Goal: Information Seeking & Learning: Find specific fact

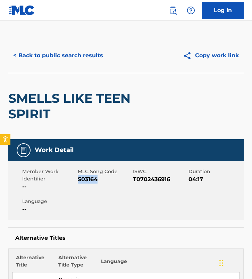
click at [55, 48] on button "< Back to public search results" at bounding box center [57, 55] width 99 height 17
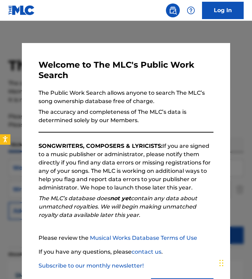
scroll to position [240, 0]
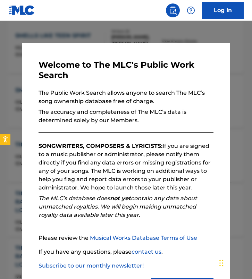
click at [88, 26] on div at bounding box center [126, 160] width 252 height 279
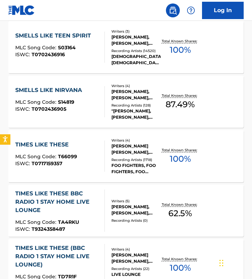
scroll to position [0, 0]
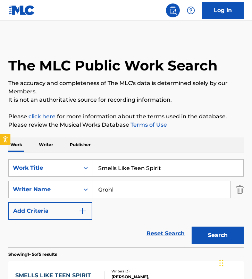
drag, startPoint x: 176, startPoint y: 165, endPoint x: -31, endPoint y: 148, distance: 207.0
click at [0, 148] on html "Accessibility Screen-Reader Guide, Feedback, and Issue Reporting | New window L…" at bounding box center [126, 139] width 252 height 279
paste input "Rolling Thunder"
type input "rolling thunder"
click at [134, 188] on input "Grohl" at bounding box center [161, 189] width 138 height 17
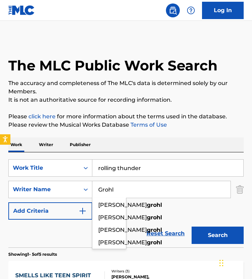
click at [134, 188] on input "Grohl" at bounding box center [161, 189] width 138 height 17
paste input "Freiwald"
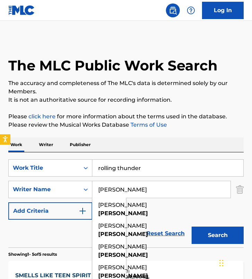
type input "Freiwald"
click at [191, 226] on button "Search" at bounding box center [217, 234] width 52 height 17
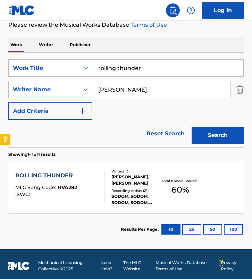
scroll to position [103, 0]
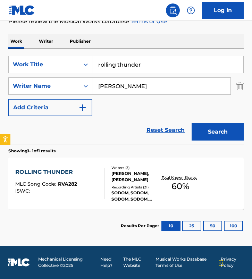
click at [105, 182] on div "Writers ( 3 ) MARKUS FREIWALD, THOMAS SUCH, BERND KOST Recording Artists ( 21 )…" at bounding box center [133, 183] width 56 height 37
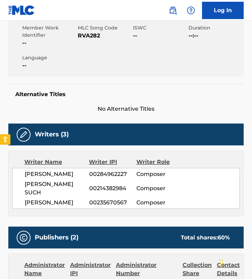
scroll to position [25, 0]
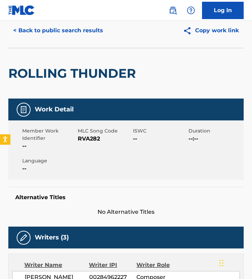
click at [84, 138] on span "RVA282" at bounding box center [105, 139] width 54 height 8
copy span "RVA282"
click at [75, 33] on button "< Back to public search results" at bounding box center [57, 30] width 99 height 17
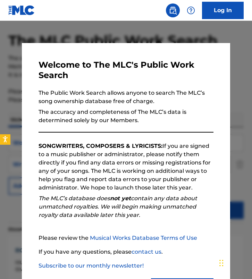
scroll to position [64, 0]
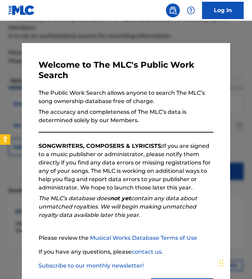
click at [6, 100] on div at bounding box center [126, 160] width 252 height 279
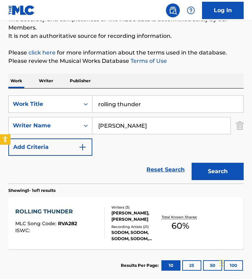
drag, startPoint x: 81, startPoint y: 102, endPoint x: -68, endPoint y: 77, distance: 151.6
click at [0, 77] on html "Accessibility Screen-Reader Guide, Feedback, and Issue Reporting | New window L…" at bounding box center [126, 75] width 252 height 279
paste input "Sun of Jamaica"
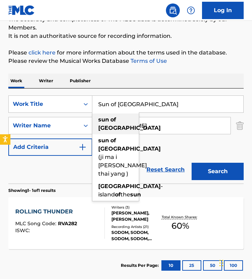
click at [138, 125] on div "sun of jamaica" at bounding box center [115, 123] width 46 height 21
type input "sun of jamaica"
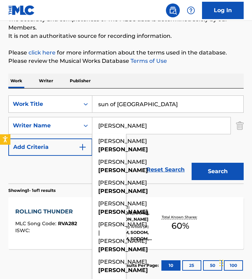
drag, startPoint x: 146, startPoint y: 120, endPoint x: 201, endPoint y: 130, distance: 55.3
click at [201, 130] on input "Freiwald" at bounding box center [161, 125] width 138 height 17
paste input "Wolff-Eckehardt SteinWolfgang Jass"
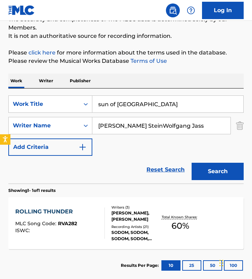
drag, startPoint x: 161, startPoint y: 124, endPoint x: 221, endPoint y: 132, distance: 60.2
click at [221, 132] on input "Wolff-Eckehardt SteinWolfgang Jass" at bounding box center [161, 125] width 138 height 17
click at [191, 163] on button "Search" at bounding box center [217, 171] width 52 height 17
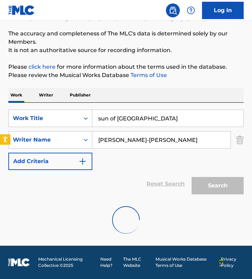
scroll to position [27, 0]
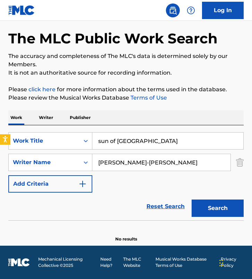
drag, startPoint x: 170, startPoint y: 154, endPoint x: 228, endPoint y: 185, distance: 66.2
click at [228, 187] on div "SearchWithCriteria56bb005a-112c-4fd1-9512-738c2e664551 Work Title sun of jamaic…" at bounding box center [125, 162] width 235 height 60
paste input "gang Jass"
type input "Wolfgang Jass"
click at [191, 199] on button "Search" at bounding box center [217, 207] width 52 height 17
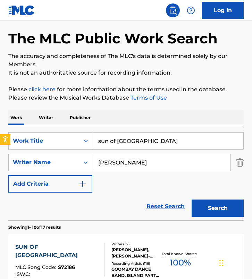
click at [124, 185] on div "SearchWithCriteria56bb005a-112c-4fd1-9512-738c2e664551 Work Title sun of jamaic…" at bounding box center [125, 162] width 235 height 60
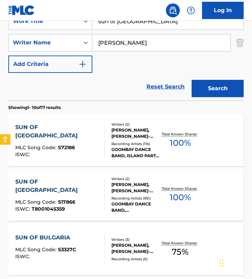
scroll to position [164, 0]
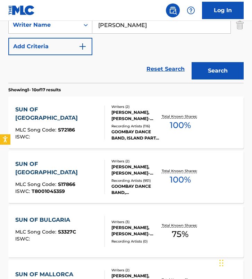
click at [108, 145] on div "SUN OF JAMAICA MLC Song Code : S72186 ISWC : Writers ( 2 ) WOLFGANG JASS, WOLFF…" at bounding box center [125, 122] width 235 height 52
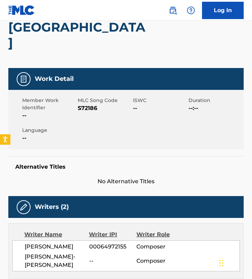
scroll to position [82, 0]
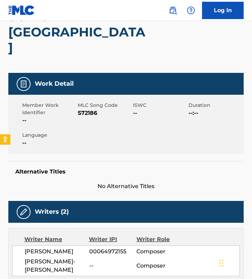
click at [94, 109] on span "S72186" at bounding box center [105, 113] width 54 height 8
copy span "S72186"
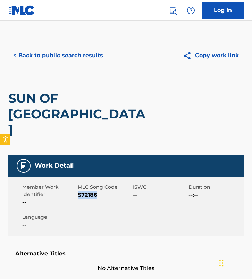
click at [55, 55] on button "< Back to public search results" at bounding box center [57, 55] width 99 height 17
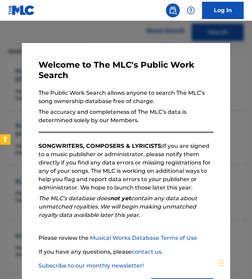
click at [20, 141] on div at bounding box center [126, 160] width 252 height 279
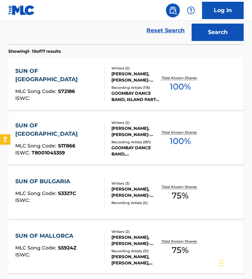
click at [118, 142] on div "Recording Artists ( 951 )" at bounding box center [135, 141] width 49 height 5
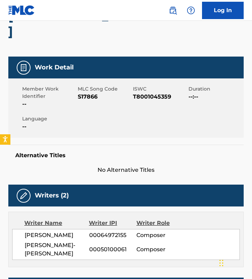
scroll to position [64, 0]
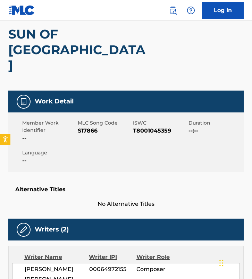
click at [86, 127] on span "S17866" at bounding box center [105, 131] width 54 height 8
copy span "S17866"
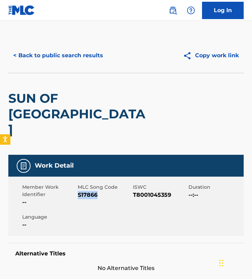
click at [66, 55] on button "< Back to public search results" at bounding box center [57, 55] width 99 height 17
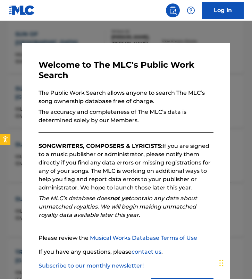
click at [101, 39] on div at bounding box center [126, 160] width 252 height 279
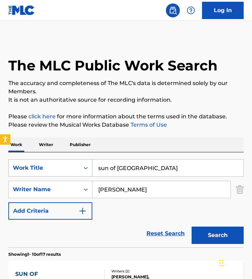
drag, startPoint x: 151, startPoint y: 173, endPoint x: 11, endPoint y: 167, distance: 140.5
click at [11, 167] on div "SearchWithCriteria56bb005a-112c-4fd1-9512-738c2e664551 Work Title sun of jamaica" at bounding box center [125, 167] width 235 height 17
paste input "Zu Hause"
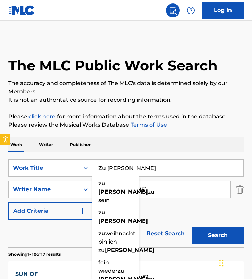
type input "Zu Hause"
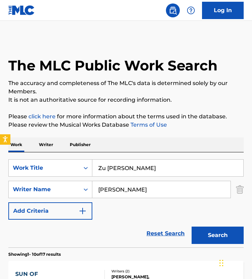
click at [153, 193] on input "Wolfgang Jass" at bounding box center [161, 189] width 138 height 17
paste input "Albi Albertsson"
type input "Albi Albertsson"
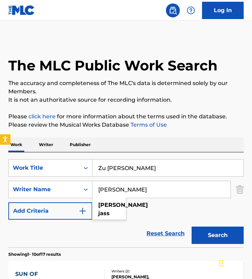
click at [191, 226] on button "Search" at bounding box center [217, 234] width 52 height 17
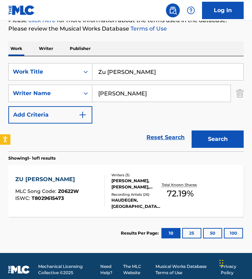
scroll to position [103, 0]
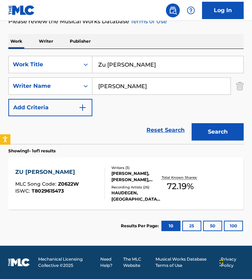
click at [107, 173] on div "Writers ( 3 ) ALBI ALBERTSSON, SVEN GILLERT, HAGEN STOLL Recording Artists ( 26…" at bounding box center [133, 183] width 56 height 37
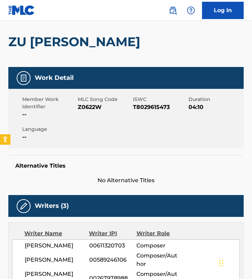
scroll to position [31, 0]
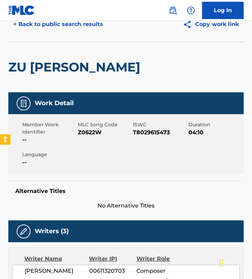
click at [87, 132] on span "Z0622W" at bounding box center [105, 132] width 54 height 8
copy span "Z0622W"
click at [58, 28] on button "< Back to public search results" at bounding box center [57, 24] width 99 height 17
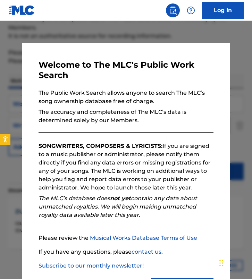
click at [22, 83] on div "Welcome to The MLC's Public Work Search The Public Work Search allows anyone to…" at bounding box center [126, 178] width 208 height 271
click at [20, 83] on div at bounding box center [126, 160] width 252 height 279
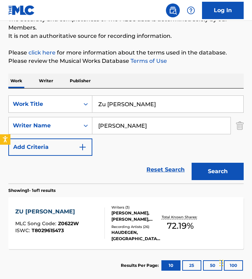
drag, startPoint x: 155, startPoint y: 129, endPoint x: 17, endPoint y: 114, distance: 138.4
click at [23, 117] on div "SearchWithCriteria850d54ec-a929-431b-bdbd-cebfc9ff6438 Writer Name Albi Alberts…" at bounding box center [125, 125] width 235 height 17
paste input "Robin SchulzTom Havelock"
type input "Robin SchulzTom Havelock"
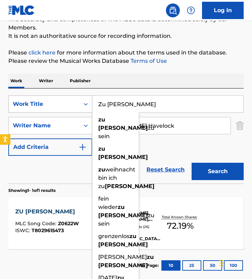
drag, startPoint x: 129, startPoint y: 101, endPoint x: 9, endPoint y: 99, distance: 120.3
click at [9, 99] on div "SearchWithCriteria56bb005a-112c-4fd1-9512-738c2e664551 Work Title Zu Hause zu h…" at bounding box center [125, 103] width 235 height 17
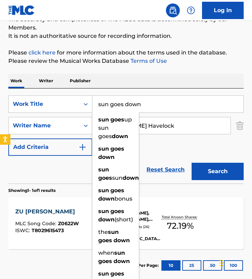
type input "sun goes down"
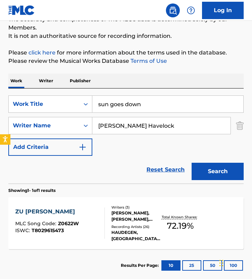
click at [155, 76] on div "Work Writer Publisher" at bounding box center [125, 80] width 235 height 15
drag, startPoint x: 135, startPoint y: 128, endPoint x: 248, endPoint y: 128, distance: 113.4
click at [248, 128] on div "The MLC Public Work Search The accuracy and completeness of The MLC's data is d…" at bounding box center [126, 127] width 252 height 307
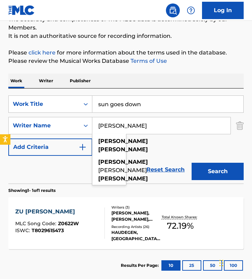
type input "Robin Schulz"
click at [191, 163] on button "Search" at bounding box center [217, 171] width 52 height 17
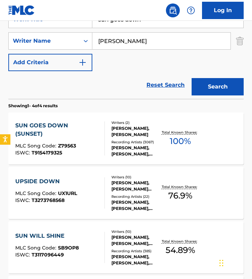
scroll to position [149, 0]
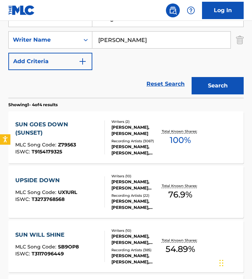
click at [76, 116] on div "SUN GOES DOWN (SUNSET) MLC Song Code : Z79563 ISWC : T9154179325 Writers ( 2 ) …" at bounding box center [125, 137] width 235 height 52
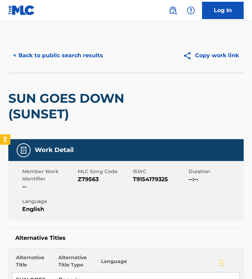
click at [55, 53] on button "< Back to public search results" at bounding box center [57, 55] width 99 height 17
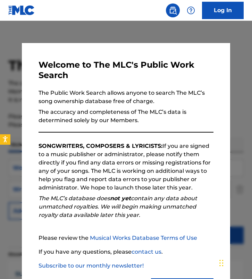
scroll to position [149, 0]
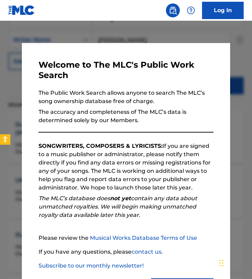
click at [119, 39] on div at bounding box center [126, 160] width 252 height 279
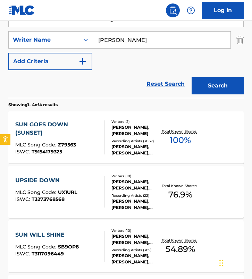
click at [95, 129] on div "SUN GOES DOWN (SUNSET)" at bounding box center [57, 128] width 84 height 17
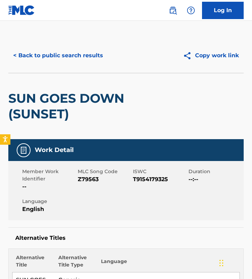
click at [92, 182] on span "Z79563" at bounding box center [105, 179] width 54 height 8
copy span "Z79563"
click at [91, 57] on button "< Back to public search results" at bounding box center [57, 55] width 99 height 17
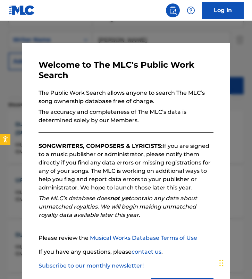
click at [78, 32] on div at bounding box center [126, 160] width 252 height 279
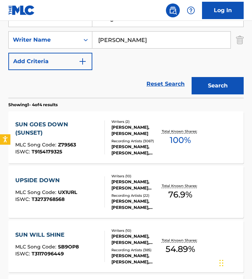
scroll to position [142, 0]
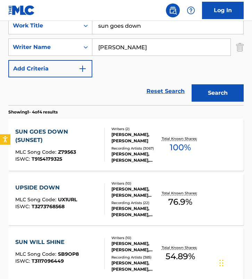
drag, startPoint x: 112, startPoint y: 27, endPoint x: 1, endPoint y: 27, distance: 110.2
click at [1, 27] on div "The MLC Public Work Search The accuracy and completeness of The MLC's data is d…" at bounding box center [126, 131] width 252 height 470
paste input "Sugar"
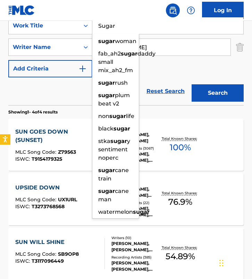
type input "Sugar"
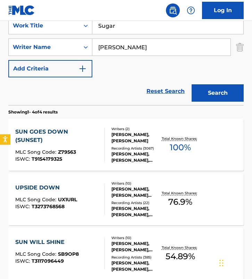
click at [160, 48] on input "Robin Schulz" at bounding box center [161, 47] width 138 height 17
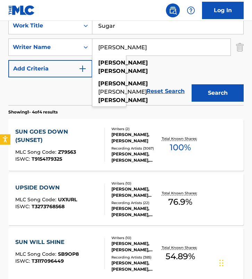
click at [160, 48] on input "Robin Schulz" at bounding box center [161, 47] width 138 height 17
paste input "Dennis BierbrodtFrancesco YatesFrancisco BautistaGuido KramerJürgen DohrRobin S…"
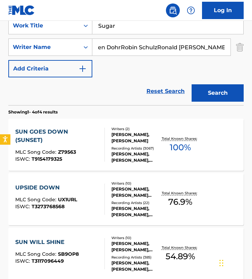
click at [118, 47] on input "Dennis BierbrodtFrancesco YatesFrancisco BautistaGuido KramerJürgen DohrRobin S…" at bounding box center [161, 47] width 138 height 17
drag, startPoint x: 147, startPoint y: 47, endPoint x: 254, endPoint y: 56, distance: 107.1
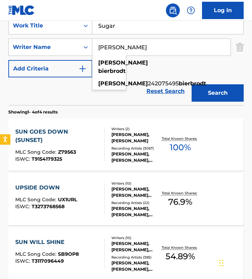
click at [191, 84] on button "Search" at bounding box center [217, 92] width 52 height 17
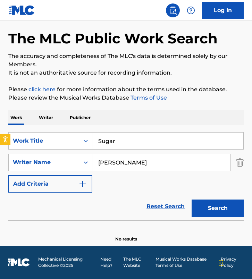
drag, startPoint x: 166, startPoint y: 161, endPoint x: 48, endPoint y: 151, distance: 118.2
click at [48, 151] on div "SearchWithCriteria56bb005a-112c-4fd1-9512-738c2e664551 Work Title Sugar SearchW…" at bounding box center [125, 162] width 235 height 60
paste input "Francesco YatesFrancisco BautistaGuido KramerJürgen DohrRobin SchulzRonald Bryan"
drag, startPoint x: 142, startPoint y: 163, endPoint x: 254, endPoint y: 163, distance: 111.3
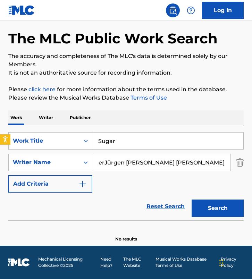
click at [251, 163] on html "Accessibility Screen-Reader Guide, Feedback, and Issue Reporting | New window L…" at bounding box center [126, 112] width 252 height 279
click at [191, 199] on button "Search" at bounding box center [217, 207] width 52 height 17
drag, startPoint x: 171, startPoint y: 163, endPoint x: 34, endPoint y: 163, distance: 137.3
click at [34, 163] on div "SearchWithCriteria850d54ec-a929-431b-bdbd-cebfc9ff6438 Writer Name Francesco Ya…" at bounding box center [125, 162] width 235 height 17
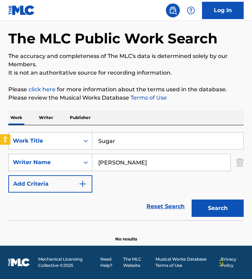
paste input "isco BautistaGuido KramerJürgen DohrRobin SchulzRonald Bryant"
type input "Francisco BautistaGuido KramerJürgen DohrRobin SchulzRonald Bryant"
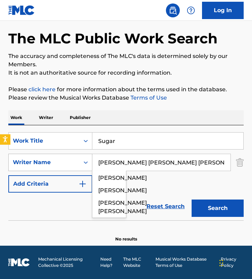
scroll to position [0, 77]
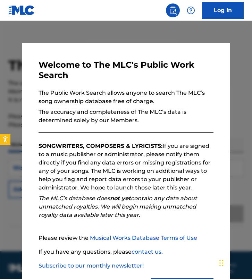
click at [84, 19] on nav "Log In" at bounding box center [126, 10] width 252 height 21
click at [83, 33] on div at bounding box center [126, 160] width 252 height 279
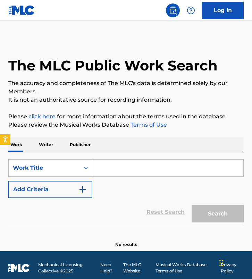
click at [121, 179] on div "SearchWithCriteria5757f8ea-30fa-472c-afb8-ebb742ab31c8 Work Title Add Criteria" at bounding box center [125, 178] width 235 height 39
click at [121, 171] on input "Search Form" at bounding box center [167, 167] width 151 height 17
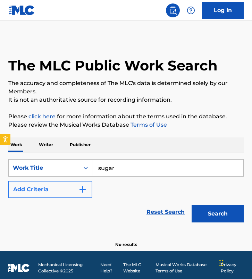
type input "sugar"
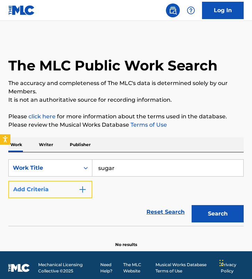
click at [62, 193] on button "Add Criteria" at bounding box center [50, 189] width 84 height 17
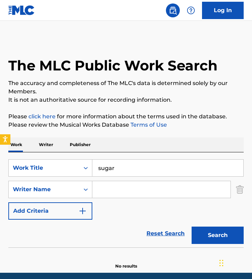
click at [110, 183] on input "Search Form" at bounding box center [161, 189] width 138 height 17
paste input "[PERSON_NAME] [PERSON_NAME] [PERSON_NAME]"
click at [112, 190] on input "[PERSON_NAME] [PERSON_NAME] [PERSON_NAME]" at bounding box center [161, 189] width 138 height 17
drag, startPoint x: 184, startPoint y: 189, endPoint x: 14, endPoint y: 188, distance: 170.6
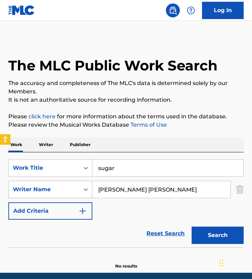
click at [14, 188] on div "SearchWithCriteriab41e5d9d-79a0-46bc-aca4-58c5778c1aa9 Writer Name Francisco Ba…" at bounding box center [125, 189] width 235 height 17
type input "Ronald Bryant"
click at [191, 226] on button "Search" at bounding box center [217, 234] width 52 height 17
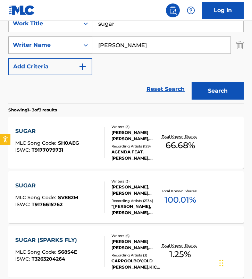
scroll to position [145, 0]
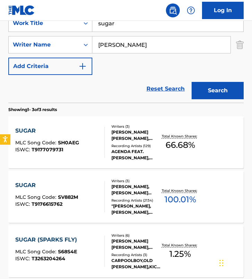
click at [87, 137] on div "SUGAR MLC Song Code : SH0AEG ISWC : T9177079731" at bounding box center [59, 142] width 89 height 31
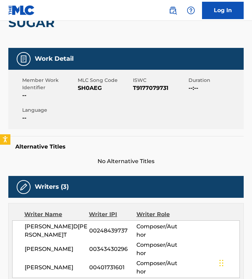
scroll to position [8, 0]
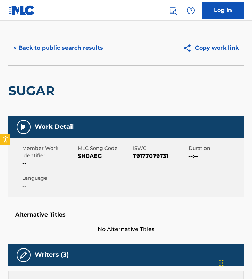
click at [87, 154] on span "SH0AEG" at bounding box center [105, 156] width 54 height 8
copy span "SH0AEG"
click at [58, 49] on button "< Back to public search results" at bounding box center [57, 47] width 99 height 17
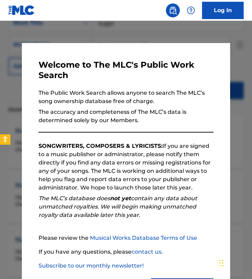
click at [17, 94] on div at bounding box center [126, 160] width 252 height 279
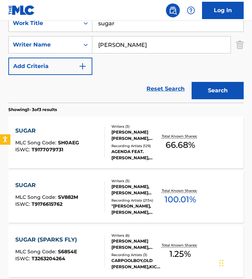
click at [63, 192] on div "SUGAR MLC Song Code : SV882M ISWC : T9176615762" at bounding box center [46, 196] width 63 height 31
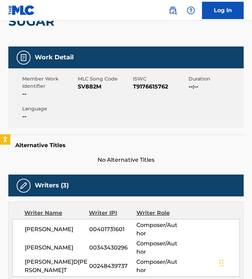
scroll to position [71, 0]
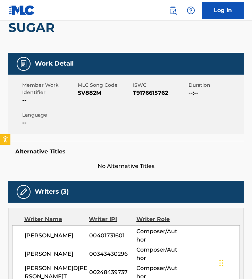
click at [87, 92] on span "SV882M" at bounding box center [105, 93] width 54 height 8
copy span "SV882M"
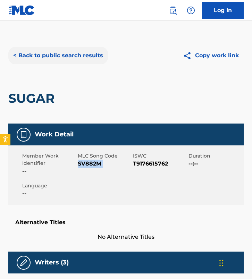
click at [33, 61] on button "< Back to public search results" at bounding box center [57, 55] width 99 height 17
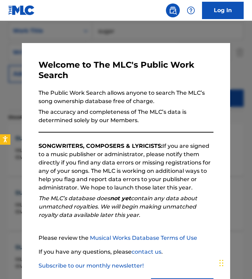
scroll to position [35, 0]
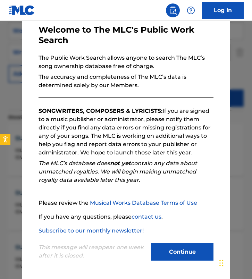
click at [19, 72] on div at bounding box center [126, 160] width 252 height 279
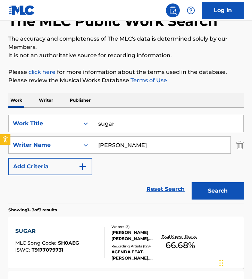
scroll to position [22, 0]
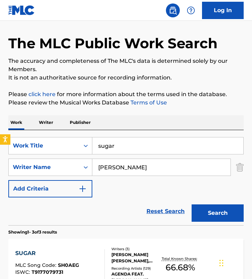
drag, startPoint x: 129, startPoint y: 166, endPoint x: -7, endPoint y: 117, distance: 144.5
click at [0, 117] on html "Accessibility Screen-Reader Guide, Feedback, and Issue Reporting | New window 0…" at bounding box center [126, 117] width 252 height 279
paste input "Doris DeckerJan van der ToornLina Maly"
type input "Doris DeckerJan van der ToornLina Maly"
drag, startPoint x: 129, startPoint y: 146, endPoint x: 6, endPoint y: 146, distance: 122.4
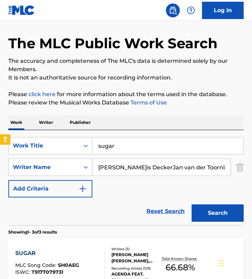
click at [6, 146] on div "The MLC Public Work Search The accuracy and completeness of The MLC's data is d…" at bounding box center [126, 224] width 252 height 416
type input "alles muss raus"
click at [191, 204] on button "Search" at bounding box center [217, 212] width 52 height 17
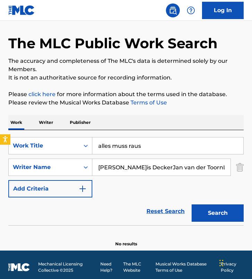
drag, startPoint x: 133, startPoint y: 166, endPoint x: 213, endPoint y: 171, distance: 79.9
click at [213, 171] on input "Doris DeckerJan van der ToornLina Maly" at bounding box center [161, 167] width 138 height 17
click at [215, 166] on input "Doris DeckerJan van der ToornLina Maly" at bounding box center [161, 167] width 138 height 17
type input "Doris Decker"
click at [191, 204] on button "Search" at bounding box center [217, 212] width 52 height 17
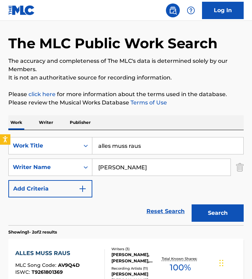
click at [117, 201] on div "Reset Search Search" at bounding box center [125, 211] width 235 height 28
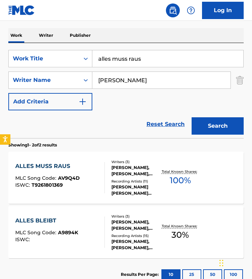
scroll to position [110, 0]
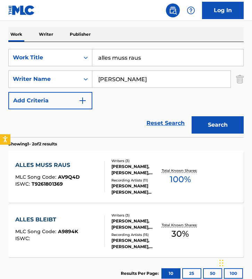
click at [111, 174] on div "DORIS DECKER, JAN ROBERT VAN DER TOORN, LINA MALY BURCHERT" at bounding box center [135, 169] width 49 height 12
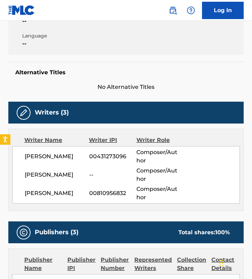
scroll to position [156, 0]
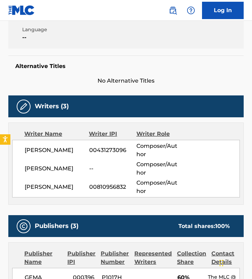
click at [98, 72] on div "Alternative Titles No Alternative Titles" at bounding box center [125, 69] width 235 height 29
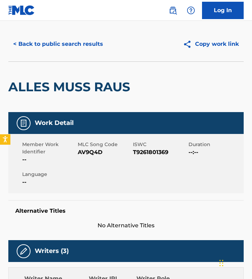
scroll to position [0, 0]
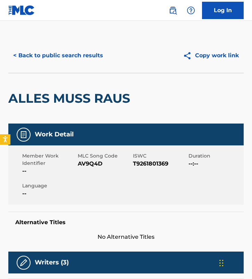
click at [93, 168] on div "MLC Song Code AV9Q4D" at bounding box center [105, 163] width 55 height 23
click at [93, 163] on span "AV9Q4D" at bounding box center [105, 163] width 54 height 8
copy span "AV9Q4D"
click at [78, 53] on button "< Back to public search results" at bounding box center [57, 55] width 99 height 17
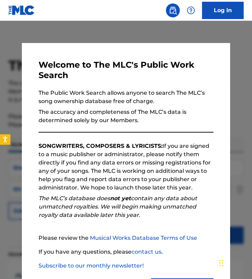
scroll to position [110, 0]
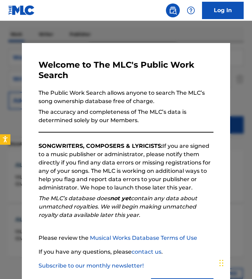
click at [16, 123] on div at bounding box center [126, 160] width 252 height 279
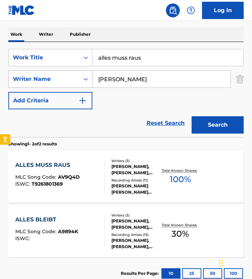
drag, startPoint x: 158, startPoint y: 81, endPoint x: 39, endPoint y: 71, distance: 119.0
click at [39, 71] on div "SearchWithCriteriab41e5d9d-79a0-46bc-aca4-58c5778c1aa9 Writer Name Doris Decker" at bounding box center [125, 78] width 235 height 17
paste input "Bernhard LloydFrank MertensMarian Gold"
type input "Bernhard LloydFrank MertensMarian Gold"
drag, startPoint x: 162, startPoint y: 60, endPoint x: 37, endPoint y: 40, distance: 127.0
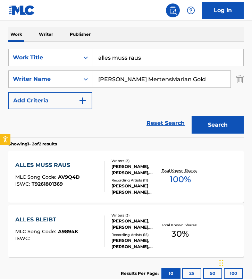
click at [37, 40] on div "Work Writer Publisher SearchWithCriteria5757f8ea-30fa-472c-afb8-ebb742ab31c8 Wo…" at bounding box center [125, 158] width 235 height 262
type input "forever young"
drag, startPoint x: 141, startPoint y: 79, endPoint x: 234, endPoint y: 79, distance: 92.9
click at [234, 79] on div "SearchWithCriteriab41e5d9d-79a0-46bc-aca4-58c5778c1aa9 Writer Name Bernhard Llo…" at bounding box center [125, 78] width 235 height 17
type input "Bernhard Lloyd"
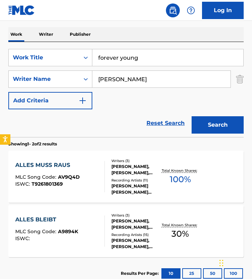
click at [191, 116] on button "Search" at bounding box center [217, 124] width 52 height 17
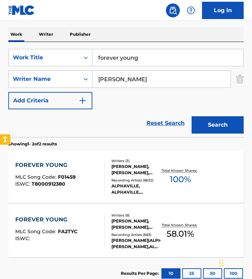
scroll to position [158, 0]
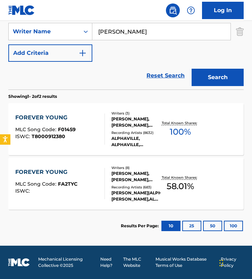
click at [120, 121] on div "HARTWIG SCHIERBAUM, FRANK MERTENS, BERNHARD LLOYD" at bounding box center [135, 122] width 49 height 12
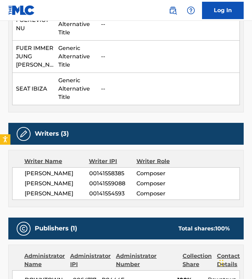
scroll to position [556, 0]
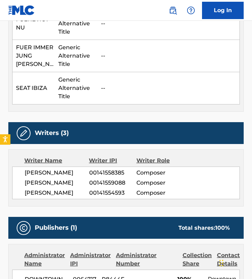
click at [77, 197] on span "BERNHARD LLOYD" at bounding box center [57, 193] width 64 height 8
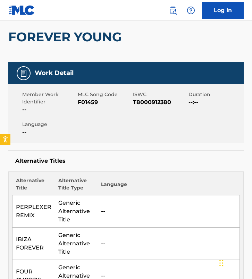
scroll to position [0, 0]
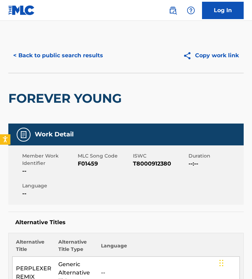
click at [79, 161] on span "F01459" at bounding box center [105, 163] width 54 height 8
copy span "F01459"
click at [45, 54] on button "< Back to public search results" at bounding box center [57, 55] width 99 height 17
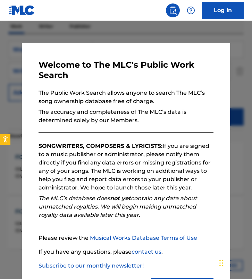
click at [10, 110] on div at bounding box center [126, 160] width 252 height 279
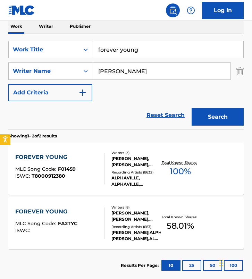
scroll to position [143, 0]
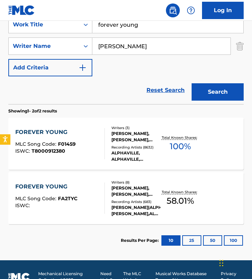
click at [93, 193] on div "FOREVER YOUNG MLC Song Code : FA2TYC ISWC :" at bounding box center [59, 197] width 89 height 31
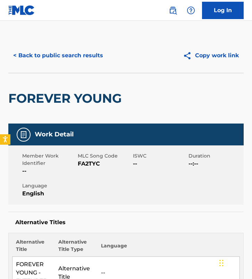
click at [86, 164] on span "FA2TYC" at bounding box center [105, 163] width 54 height 8
copy span "FA2TYC"
click at [76, 54] on button "< Back to public search results" at bounding box center [57, 55] width 99 height 17
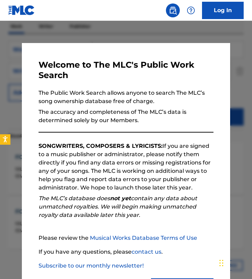
click at [91, 33] on div at bounding box center [126, 160] width 252 height 279
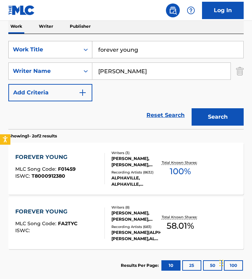
drag, startPoint x: 96, startPoint y: 51, endPoint x: 60, endPoint y: 48, distance: 36.9
click at [60, 48] on div "SearchWithCriteria5757f8ea-30fa-472c-afb8-ebb742ab31c8 Work Title forever young" at bounding box center [125, 49] width 235 height 17
paste input "Happy and the Fall Performed by Magnus Öström"
drag, startPoint x: 191, startPoint y: 51, endPoint x: 254, endPoint y: 51, distance: 62.7
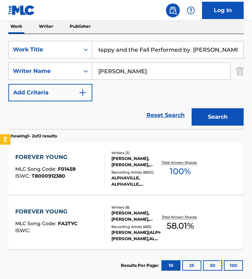
click at [251, 51] on html "Accessibility Screen-Reader Guide, Feedback, and Issue Reporting | New window 0…" at bounding box center [126, 21] width 252 height 279
type input "Happy and the Fall Performed by"
drag, startPoint x: 158, startPoint y: 73, endPoint x: 25, endPoint y: 65, distance: 132.7
click at [25, 65] on div "SearchWithCriteriab41e5d9d-79a0-46bc-aca4-58c5778c1aa9 Writer Name Bernhard Llo…" at bounding box center [125, 70] width 235 height 17
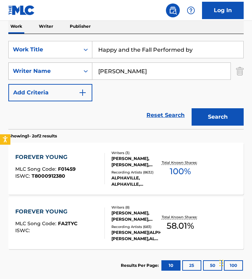
paste input "Magnus Öström"
type input "Magnus Öström"
drag, startPoint x: 152, startPoint y: 50, endPoint x: 210, endPoint y: 50, distance: 57.9
click at [210, 50] on input "Happy and the Fall Performed by" at bounding box center [167, 49] width 151 height 17
click at [191, 108] on button "Search" at bounding box center [217, 116] width 52 height 17
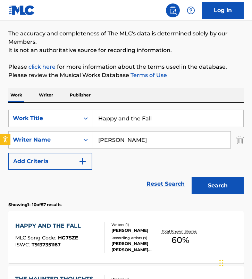
scroll to position [118, 0]
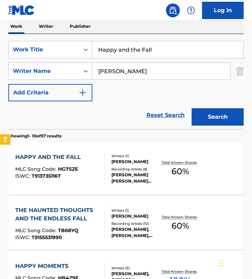
click at [110, 87] on div "SearchWithCriteria5757f8ea-30fa-472c-afb8-ebb742ab31c8 Work Title Happy and the…" at bounding box center [125, 71] width 235 height 60
click at [177, 51] on input "Happy and the Fall" at bounding box center [167, 49] width 151 height 17
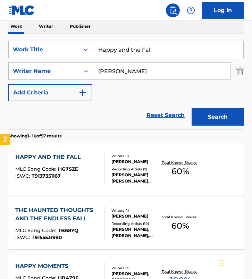
paste input "Search Form"
type input "Happy and the Fall"
click at [191, 108] on button "Search" at bounding box center [217, 116] width 52 height 17
click at [109, 112] on div "Reset Search Search" at bounding box center [125, 115] width 235 height 28
click at [91, 168] on div "HAPPY AND THE FALL MLC Song Code : HG7SZE ISWC : T9137351167" at bounding box center [59, 168] width 89 height 31
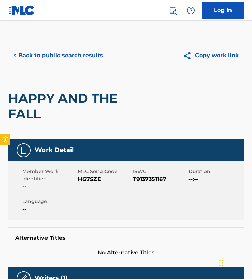
click at [88, 181] on span "HG7SZE" at bounding box center [105, 179] width 54 height 8
copy span "HG7SZE"
click at [45, 53] on button "< Back to public search results" at bounding box center [57, 55] width 99 height 17
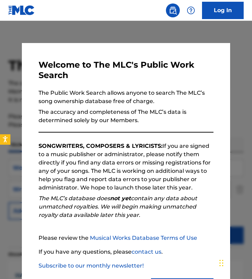
scroll to position [118, 0]
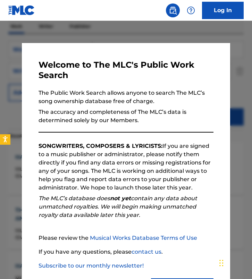
click at [76, 34] on div at bounding box center [126, 160] width 252 height 279
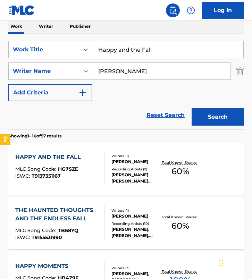
drag, startPoint x: 166, startPoint y: 45, endPoint x: 101, endPoint y: 45, distance: 65.2
click at [101, 45] on input "Happy and the Fall" at bounding box center [167, 49] width 151 height 17
click at [191, 51] on input "Happy and the Fall" at bounding box center [167, 49] width 151 height 17
paste input "ey Brother"
type input "Hey Brother"
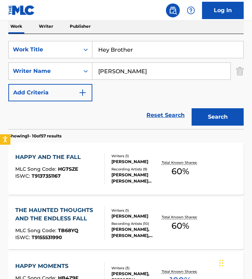
click at [139, 68] on input "Magnus Öström" at bounding box center [161, 71] width 138 height 17
paste input "Ash Pournouri"
click at [191, 108] on button "Search" at bounding box center [217, 116] width 52 height 17
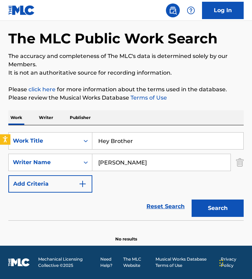
scroll to position [27, 0]
click at [153, 162] on input "Ash Pournouri" at bounding box center [161, 162] width 138 height 17
paste input "Lars Fakir"
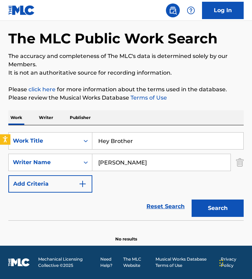
type input "Lars Fakir"
click at [191, 199] on button "Search" at bounding box center [217, 207] width 52 height 17
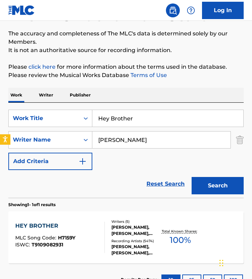
scroll to position [103, 0]
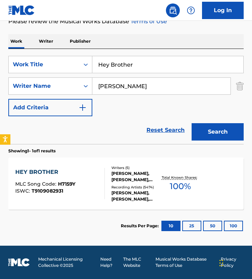
click at [113, 115] on div "SearchWithCriteria5757f8ea-30fa-472c-afb8-ebb742ab31c8 Work Title Hey Brother S…" at bounding box center [125, 86] width 235 height 60
click at [97, 173] on div "HEY BROTHER MLC Song Code : H7159Y ISWC : T9109082931" at bounding box center [59, 183] width 89 height 31
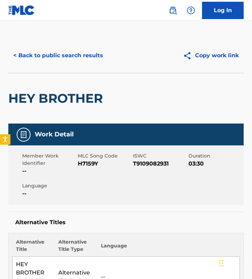
click at [88, 164] on span "H7159Y" at bounding box center [105, 163] width 54 height 8
copy span "H7159Y"
click at [87, 163] on span "H7159Y" at bounding box center [105, 163] width 54 height 8
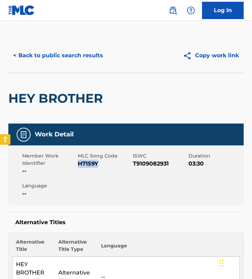
copy span "H7159Y"
click at [47, 38] on div "< Back to public search results Copy work link" at bounding box center [125, 55] width 235 height 35
click at [43, 60] on button "< Back to public search results" at bounding box center [57, 55] width 99 height 17
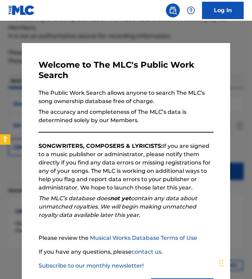
click at [120, 27] on div at bounding box center [126, 160] width 252 height 279
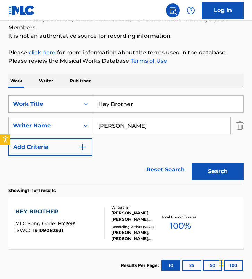
drag, startPoint x: 154, startPoint y: 106, endPoint x: 78, endPoint y: 106, distance: 75.6
click at [78, 106] on div "SearchWithCriteria5757f8ea-30fa-472c-afb8-ebb742ab31c8 Work Title Hey Brother" at bounding box center [125, 103] width 235 height 17
paste input "Azrael"
type input "Azrael"
click at [102, 126] on input "Lars Fakir" at bounding box center [161, 125] width 138 height 17
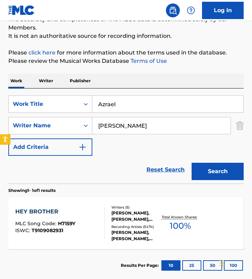
click at [102, 126] on input "Lars Fakir" at bounding box center [161, 125] width 138 height 17
paste input "Anna Mülle"
click at [191, 163] on button "Search" at bounding box center [217, 171] width 52 height 17
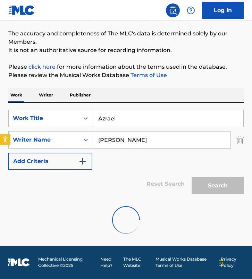
scroll to position [27, 0]
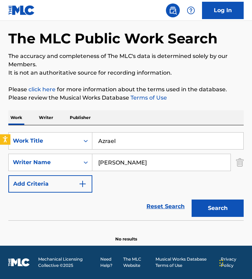
click at [150, 162] on input "Anna Müller" at bounding box center [161, 162] width 138 height 17
paste input "Paul R. Walln"
type input "Paul R. Wallner"
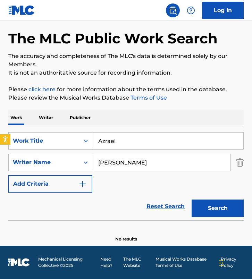
click at [191, 199] on button "Search" at bounding box center [217, 207] width 52 height 17
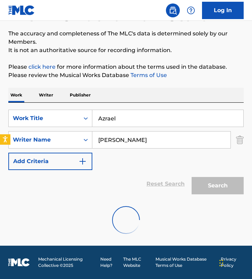
scroll to position [64, 0]
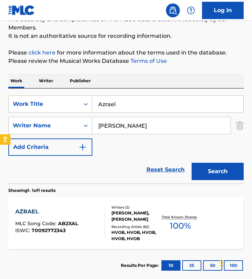
click at [103, 190] on section "Showing 1 - 1 of 1 results" at bounding box center [125, 188] width 235 height 10
click at [101, 208] on div at bounding box center [102, 222] width 6 height 31
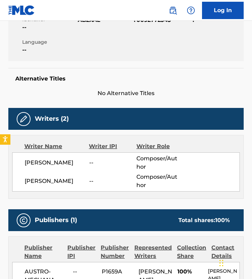
scroll to position [145, 0]
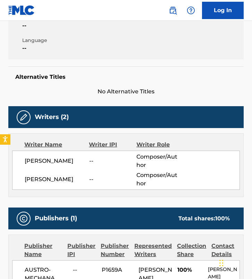
click at [103, 208] on div "Publishers (1) Total shares: 100 %" at bounding box center [125, 218] width 235 height 22
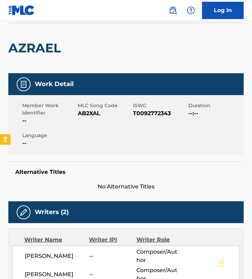
scroll to position [39, 0]
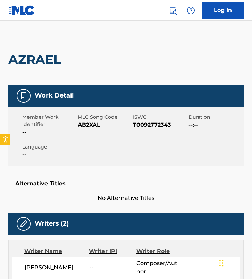
click at [90, 118] on span "MLC Song Code" at bounding box center [105, 116] width 54 height 7
click at [88, 123] on span "AB2XAL" at bounding box center [105, 125] width 54 height 8
copy span "AB2XAL"
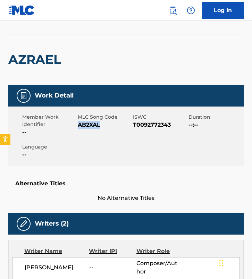
scroll to position [0, 0]
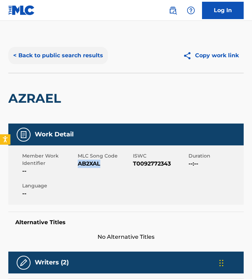
click at [59, 58] on button "< Back to public search results" at bounding box center [57, 55] width 99 height 17
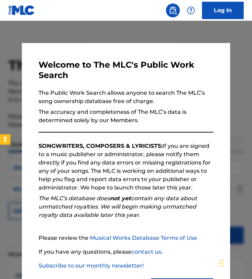
scroll to position [64, 0]
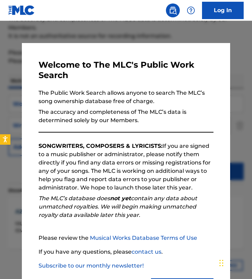
click at [110, 37] on div at bounding box center [126, 160] width 252 height 279
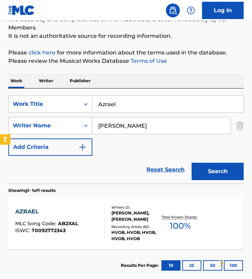
drag, startPoint x: 50, startPoint y: 124, endPoint x: 14, endPoint y: 119, distance: 36.5
click at [14, 119] on div "SearchWithCriteriab41e5d9d-79a0-46bc-aca4-58c5778c1aa9 Writer Name Paul R. Wall…" at bounding box center [125, 125] width 235 height 17
paste input "Charly Madea"
type input "Charly Madea"
drag, startPoint x: 139, startPoint y: 106, endPoint x: -53, endPoint y: 93, distance: 192.8
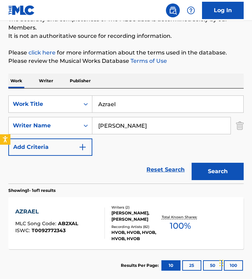
click at [0, 93] on html "Accessibility Screen-Reader Guide, Feedback, and Issue Reporting | New window 0…" at bounding box center [126, 75] width 252 height 279
type input "the bitter moon"
click at [191, 163] on button "Search" at bounding box center [217, 171] width 52 height 17
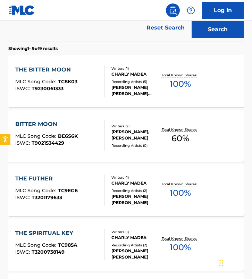
scroll to position [206, 0]
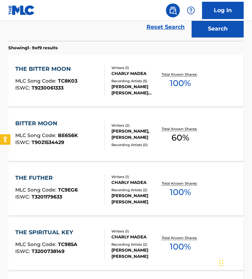
click at [92, 150] on div "BITTER MOON MLC Song Code : BE6S6K ISWC : T9021534429" at bounding box center [59, 134] width 89 height 31
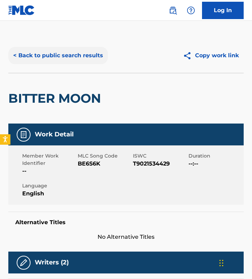
click at [48, 52] on button "< Back to public search results" at bounding box center [57, 55] width 99 height 17
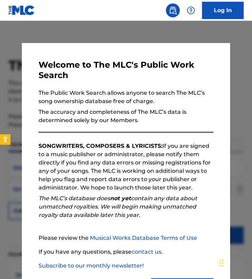
scroll to position [245, 0]
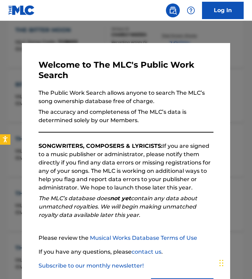
click at [21, 81] on div at bounding box center [126, 160] width 252 height 279
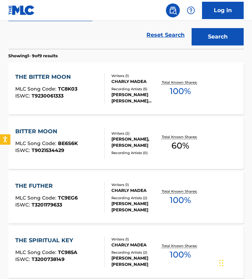
scroll to position [198, 0]
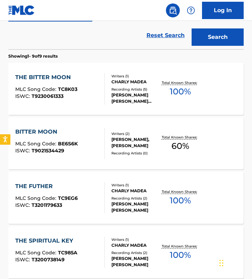
click at [99, 72] on div "THE BITTER MOON MLC Song Code : TC8K03 ISWC : T9230061333 Writers ( 1 ) CHARLY …" at bounding box center [125, 89] width 235 height 52
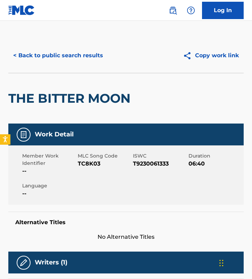
click at [90, 163] on span "TC8K03" at bounding box center [105, 163] width 54 height 8
click at [51, 55] on button "< Back to public search results" at bounding box center [57, 55] width 99 height 17
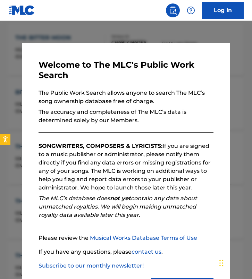
click at [85, 34] on div at bounding box center [126, 160] width 252 height 279
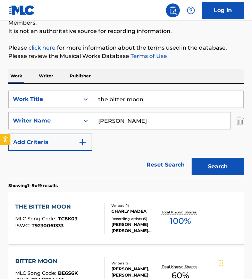
scroll to position [0, 0]
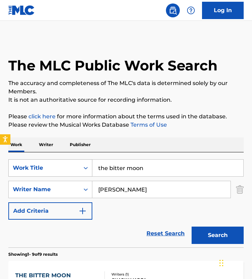
drag, startPoint x: 142, startPoint y: 169, endPoint x: 39, endPoint y: 167, distance: 102.6
click at [39, 167] on div "SearchWithCriteria5757f8ea-30fa-472c-afb8-ebb742ab31c8 Work Title the bitter mo…" at bounding box center [125, 167] width 235 height 17
paste input "Island"
type input "Island"
click at [145, 187] on input "Charly Madea" at bounding box center [161, 189] width 138 height 17
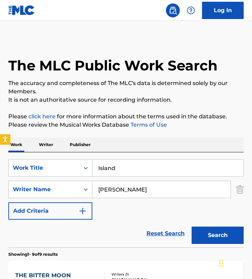
click at [145, 187] on input "Charly Madea" at bounding box center [161, 189] width 138 height 17
paste input "Ramon Bedoy"
type input "Ramon Bedoya"
click at [191, 226] on button "Search" at bounding box center [217, 234] width 52 height 17
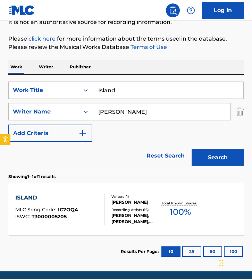
scroll to position [103, 0]
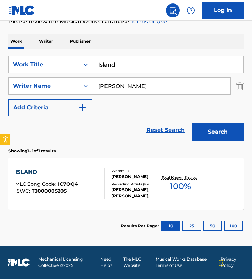
click at [118, 179] on div "RAMON BEDOYA" at bounding box center [135, 176] width 49 height 6
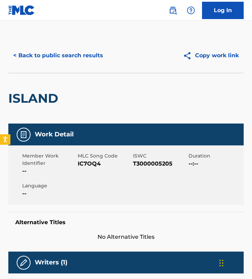
click at [106, 127] on div "Work Detail" at bounding box center [125, 134] width 235 height 22
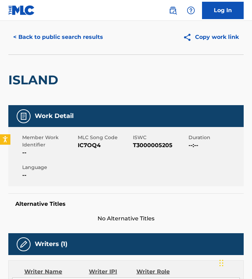
scroll to position [32, 0]
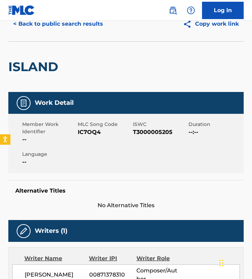
click at [86, 130] on span "IC7OQ4" at bounding box center [105, 132] width 54 height 8
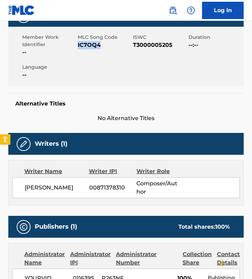
scroll to position [0, 0]
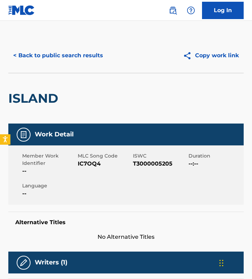
click at [67, 65] on div "< Back to public search results Copy work link" at bounding box center [125, 55] width 235 height 35
click at [68, 61] on button "< Back to public search results" at bounding box center [57, 55] width 99 height 17
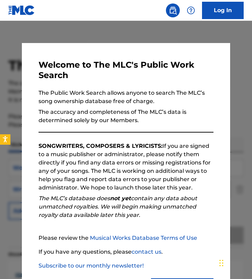
scroll to position [64, 0]
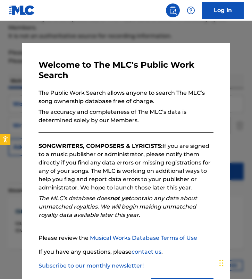
click at [59, 42] on div at bounding box center [126, 160] width 252 height 279
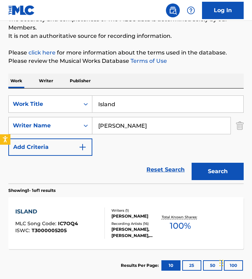
drag, startPoint x: 159, startPoint y: 124, endPoint x: 26, endPoint y: 120, distance: 133.2
click at [26, 120] on div "SearchWithCriteriab41e5d9d-79a0-46bc-aca4-58c5778c1aa9 Writer Name Ramon Bedoya" at bounding box center [125, 125] width 235 height 17
paste input "John Newton"
type input "John Newton"
drag, startPoint x: 147, startPoint y: 104, endPoint x: -4, endPoint y: 104, distance: 150.8
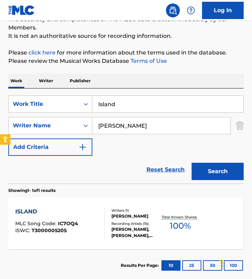
click at [0, 104] on html "Accessibility Screen-Reader Guide, Feedback, and Issue Reporting | New window 0…" at bounding box center [126, 75] width 252 height 279
type input "amazing grace"
click at [191, 163] on button "Search" at bounding box center [217, 171] width 52 height 17
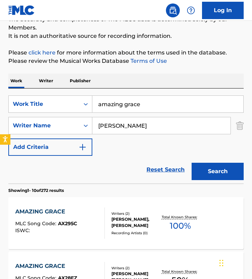
click at [104, 170] on div "Reset Search Search" at bounding box center [125, 170] width 235 height 28
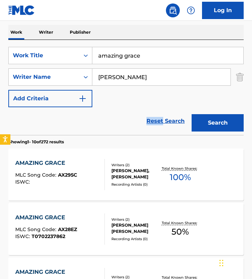
scroll to position [121, 0]
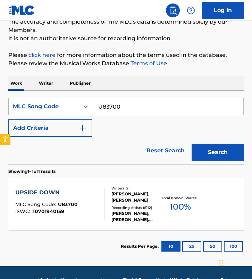
drag, startPoint x: 145, startPoint y: 107, endPoint x: 20, endPoint y: 99, distance: 124.7
click at [20, 99] on div "SearchWithCriteria0bfd52d5-3f51-46a8-a438-504931f949d5 MLC Song Code U83700" at bounding box center [125, 106] width 235 height 17
paste input "Z8057X"
type input "Z8057X"
click at [191, 144] on button "Search" at bounding box center [217, 152] width 52 height 17
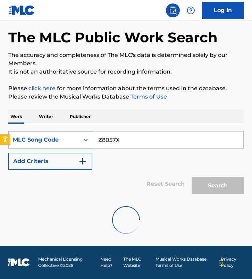
scroll to position [61, 0]
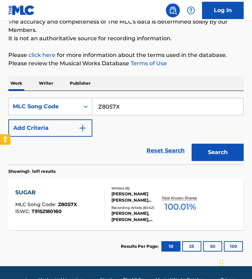
click at [113, 193] on div "MICHAEL ROBERT HENRION POSNER, JOSHUA EMANUEL COLEMAN, HENRY RUSSELL WALTER, JA…" at bounding box center [135, 197] width 49 height 12
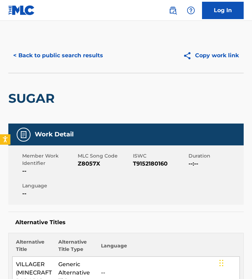
click at [52, 47] on button "< Back to public search results" at bounding box center [57, 55] width 99 height 17
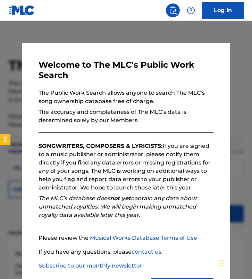
scroll to position [61, 0]
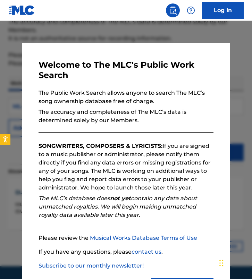
click at [85, 33] on div at bounding box center [126, 160] width 252 height 279
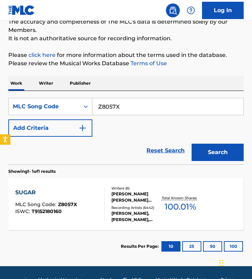
drag, startPoint x: 155, startPoint y: 105, endPoint x: 14, endPoint y: 87, distance: 142.5
click at [14, 87] on div "Work Writer Publisher SearchWithCriteria0bfd52d5-3f51-46a8-a438-504931f949d5 ML…" at bounding box center [125, 169] width 235 height 187
paste input "TVDKVC"
type input "TVDKVC"
click at [191, 144] on button "Search" at bounding box center [217, 152] width 52 height 17
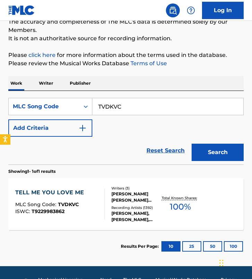
click at [110, 171] on section "Showing 1 - 1 of 1 results" at bounding box center [125, 169] width 235 height 10
click at [109, 195] on div "Writers ( 3 ) KIRBY LAURYEN DOCKERY, AJAY BHATTACHARYYA, JOHN GRAHAM HILL Recor…" at bounding box center [133, 203] width 56 height 37
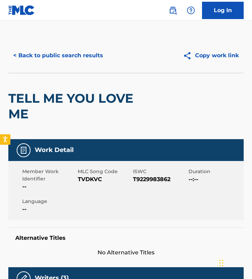
click at [70, 55] on button "< Back to public search results" at bounding box center [57, 55] width 99 height 17
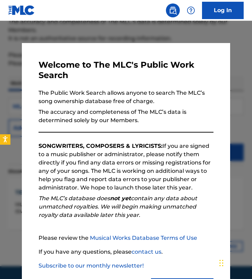
click at [7, 110] on div at bounding box center [126, 160] width 252 height 279
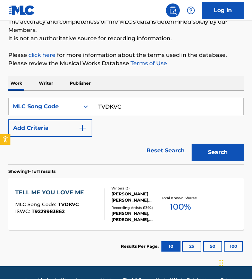
click at [115, 223] on div "TELL ME YOU LOVE ME MLC Song Code : TVDKVC ISWC : T9229983862 Writers ( 3 ) KIR…" at bounding box center [125, 204] width 235 height 52
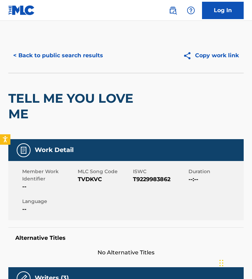
click at [66, 56] on button "< Back to public search results" at bounding box center [57, 55] width 99 height 17
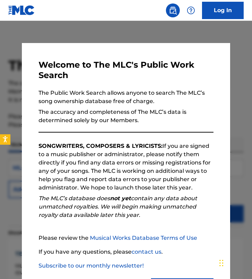
scroll to position [61, 0]
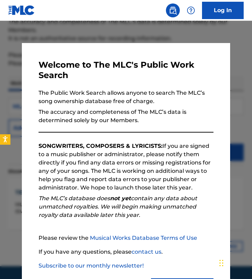
click at [101, 31] on div at bounding box center [126, 160] width 252 height 279
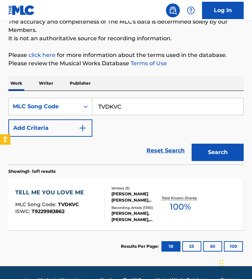
drag, startPoint x: 137, startPoint y: 111, endPoint x: -9, endPoint y: 81, distance: 149.8
click at [0, 81] on html "Accessibility Screen-Reader Guide, Feedback, and Issue Reporting | New window L…" at bounding box center [126, 78] width 252 height 279
paste input "N5124P"
click at [191, 144] on button "Search" at bounding box center [217, 152] width 52 height 17
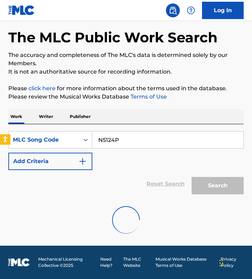
click at [97, 154] on div "SearchWithCriteria0bfd52d5-3f51-46a8-a438-504931f949d5 MLC Song Code N5124P Add…" at bounding box center [125, 150] width 235 height 39
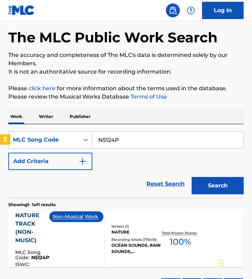
drag, startPoint x: 149, startPoint y: 147, endPoint x: -3, endPoint y: 106, distance: 157.3
click at [0, 106] on html "Accessibility Screen-Reader Guide, Feedback, and Issue Reporting | New window L…" at bounding box center [126, 111] width 252 height 279
paste input "MA8H4I"
type input "MA8H4I"
click at [191, 177] on button "Search" at bounding box center [217, 185] width 52 height 17
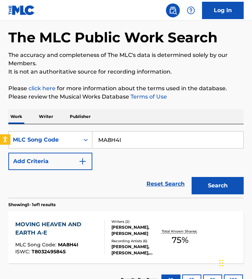
click at [106, 178] on div "Reset Search Search" at bounding box center [125, 184] width 235 height 28
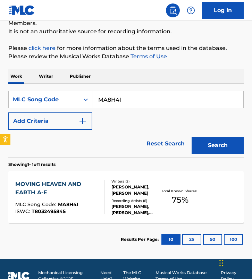
scroll to position [82, 0]
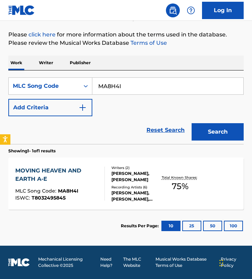
click at [106, 183] on div "Writers ( 2 ) TOBIAS MEGGLE, THOMAS SIMMERL Recording Artists ( 6 ) TOBIAS MEGG…" at bounding box center [133, 183] width 56 height 37
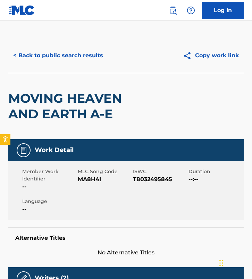
drag, startPoint x: 66, startPoint y: 57, endPoint x: 86, endPoint y: 206, distance: 150.1
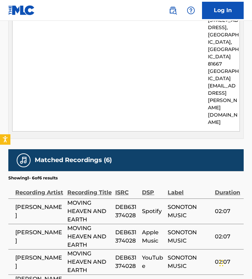
scroll to position [425, 0]
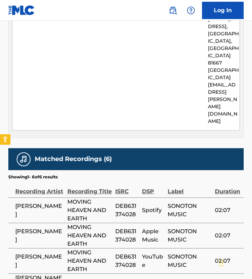
click at [102, 198] on span "MOVING HEAVEN AND EARTH" at bounding box center [89, 210] width 44 height 25
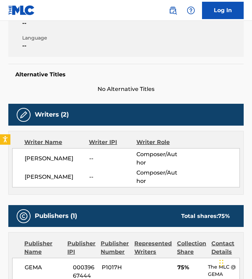
scroll to position [0, 0]
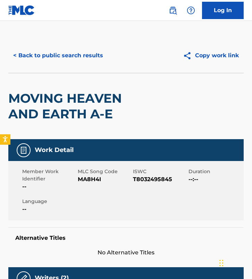
click at [86, 65] on div "< Back to public search results Copy work link" at bounding box center [125, 55] width 235 height 35
click at [75, 55] on button "< Back to public search results" at bounding box center [57, 55] width 99 height 17
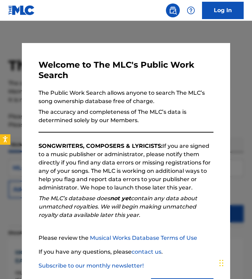
scroll to position [64, 0]
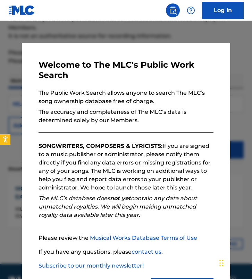
click at [109, 33] on div at bounding box center [126, 160] width 252 height 279
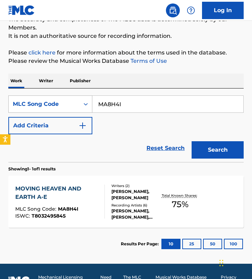
drag, startPoint x: 147, startPoint y: 106, endPoint x: 49, endPoint y: 106, distance: 98.1
click at [49, 106] on div "SearchWithCriteria0bfd52d5-3f51-46a8-a438-504931f949d5 MLC Song Code MA8H4I" at bounding box center [125, 103] width 235 height 17
paste input "AVBQN"
click at [191, 141] on button "Search" at bounding box center [217, 149] width 52 height 17
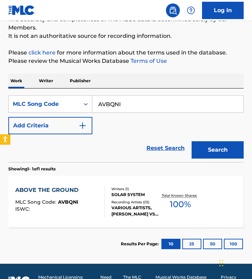
drag, startPoint x: 153, startPoint y: 106, endPoint x: 10, endPoint y: 93, distance: 143.1
click at [10, 93] on div "SearchWithCriteria0bfd52d5-3f51-46a8-a438-504931f949d5 MLC Song Code AVBQNI Add…" at bounding box center [125, 124] width 235 height 73
paste input "I3645A"
type input "I3645A"
click at [191, 141] on button "Search" at bounding box center [217, 149] width 52 height 17
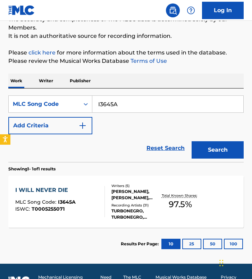
click at [103, 199] on div at bounding box center [102, 201] width 6 height 31
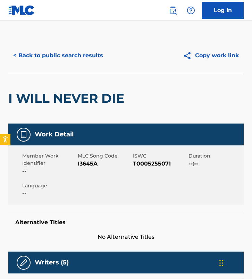
click at [88, 164] on span "I3645A" at bounding box center [105, 163] width 54 height 8
copy span "I3645A"
click at [73, 56] on button "< Back to public search results" at bounding box center [57, 55] width 99 height 17
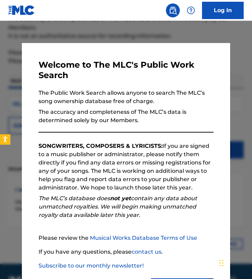
click at [142, 18] on nav "Log In" at bounding box center [126, 10] width 252 height 21
click at [156, 36] on div at bounding box center [126, 160] width 252 height 279
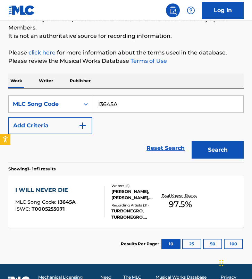
drag, startPoint x: 140, startPoint y: 109, endPoint x: 51, endPoint y: 93, distance: 90.5
click at [51, 93] on div "SearchWithCriteria0bfd52d5-3f51-46a8-a438-504931f949d5 MLC Song Code I3645A Add…" at bounding box center [125, 124] width 235 height 73
paste input "LA3B19"
click at [191, 141] on button "Search" at bounding box center [217, 149] width 52 height 17
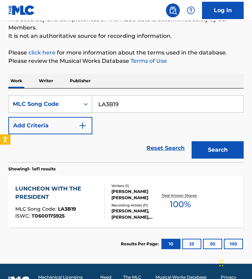
click at [106, 121] on div "SearchWithCriteria0bfd52d5-3f51-46a8-a438-504931f949d5 MLC Song Code LA3B19 Add…" at bounding box center [125, 114] width 235 height 39
drag, startPoint x: 118, startPoint y: 103, endPoint x: 3, endPoint y: 91, distance: 115.4
click at [3, 91] on div "The MLC Public Work Search The accuracy and completeness of The MLC's data is d…" at bounding box center [126, 117] width 252 height 286
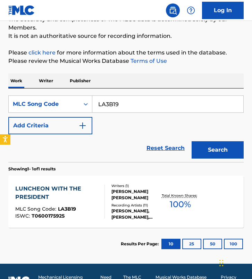
paste input "Y56160"
type input "Y56160"
click at [191, 141] on button "Search" at bounding box center [217, 149] width 52 height 17
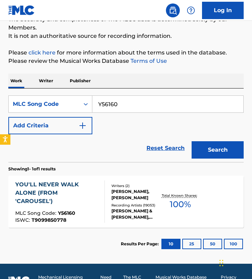
click at [114, 190] on div "RICHARD RODGERS, OSCAR HAMMERSTEIN II" at bounding box center [135, 194] width 49 height 12
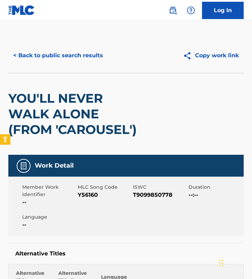
click at [92, 193] on span "Y56160" at bounding box center [105, 195] width 54 height 8
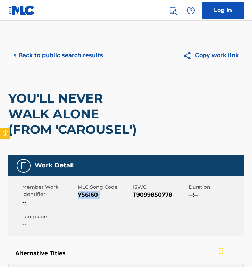
click at [74, 52] on button "< Back to public search results" at bounding box center [57, 55] width 99 height 17
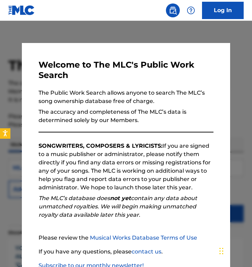
scroll to position [64, 0]
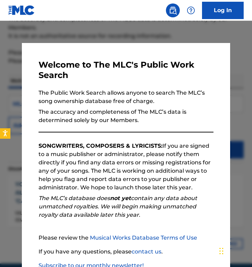
click at [94, 33] on div at bounding box center [126, 154] width 252 height 267
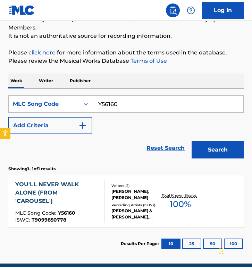
scroll to position [0, 0]
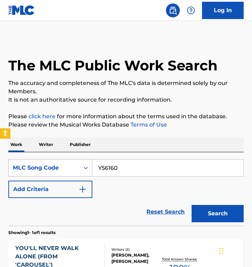
drag, startPoint x: 129, startPoint y: 166, endPoint x: 35, endPoint y: 160, distance: 94.2
click at [35, 160] on div "SearchWithCriteria0bfd52d5-3f51-46a8-a438-504931f949d5 MLC Song Code Y56160" at bounding box center [125, 167] width 235 height 17
paste input "O1258B"
type input "O1258B"
click at [191, 205] on button "Search" at bounding box center [217, 213] width 52 height 17
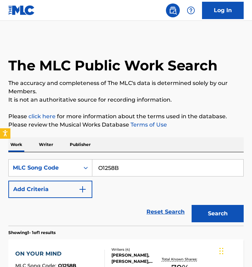
scroll to position [94, 0]
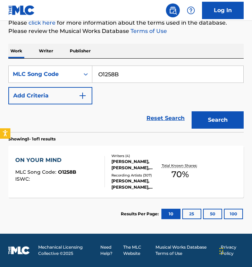
click at [104, 169] on div "ON YOUR MIND MLC Song Code : O1258B ISWC :" at bounding box center [59, 171] width 89 height 31
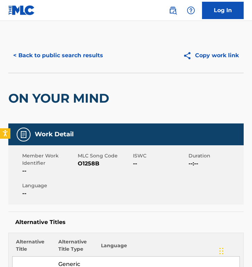
click at [69, 57] on button "< Back to public search results" at bounding box center [57, 55] width 99 height 17
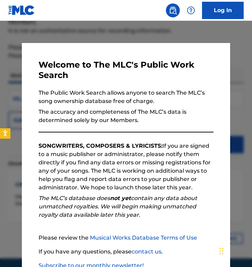
scroll to position [68, 0]
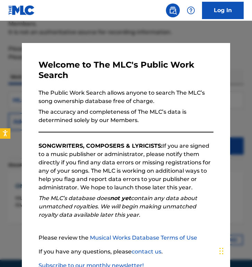
click at [94, 45] on div "Welcome to The MLC's Public Work Search The Public Work Search allows anyone to…" at bounding box center [126, 178] width 208 height 271
click at [99, 44] on div "Welcome to The MLC's Public Work Search The Public Work Search allows anyone to…" at bounding box center [126, 178] width 208 height 271
click at [98, 40] on div at bounding box center [126, 154] width 252 height 267
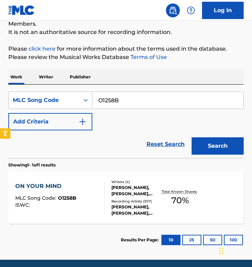
drag, startPoint x: 139, startPoint y: 96, endPoint x: 193, endPoint y: 102, distance: 54.7
click at [193, 102] on input "O1258B" at bounding box center [167, 100] width 151 height 17
paste input "SB2V77"
type input "SB2V77"
click at [191, 137] on button "Search" at bounding box center [217, 145] width 52 height 17
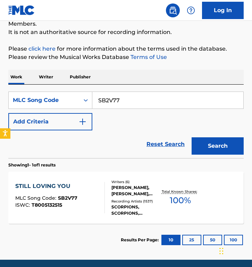
click at [110, 185] on div "Writers ( 6 ) RUDOLF SCHENKER, KLAUS MEINE, DIETMAR OBERANSMAYR, DOMINIK CYDLIK…" at bounding box center [133, 197] width 56 height 37
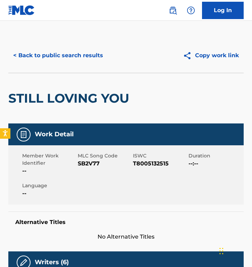
click at [58, 54] on button "< Back to public search results" at bounding box center [57, 55] width 99 height 17
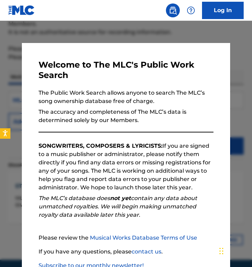
click at [119, 29] on div at bounding box center [126, 154] width 252 height 267
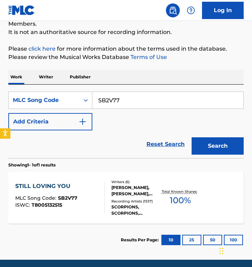
drag, startPoint x: 69, startPoint y: 96, endPoint x: 15, endPoint y: 89, distance: 54.9
click at [15, 89] on div "SearchWithCriteria0bfd52d5-3f51-46a8-a438-504931f949d5 MLC Song Code SB2V77 Add…" at bounding box center [125, 121] width 235 height 73
paste input "B1488C"
type input "B1488C"
click at [191, 137] on button "Search" at bounding box center [217, 145] width 52 height 17
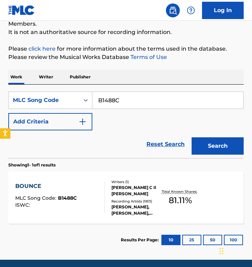
click at [101, 213] on div at bounding box center [102, 197] width 6 height 31
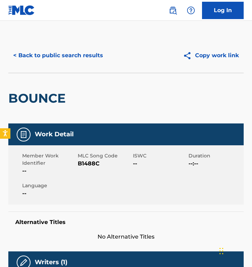
click at [86, 57] on button "< Back to public search results" at bounding box center [57, 55] width 99 height 17
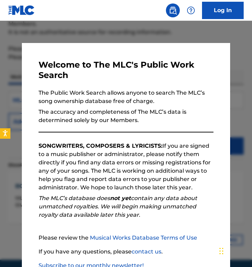
click at [124, 40] on div at bounding box center [126, 154] width 252 height 267
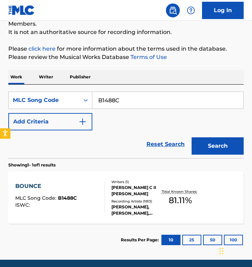
drag, startPoint x: 142, startPoint y: 98, endPoint x: 7, endPoint y: 98, distance: 135.2
click at [7, 98] on div "The MLC Public Work Search The accuracy and completeness of The MLC's data is d…" at bounding box center [126, 114] width 252 height 286
paste input "9850F"
click at [191, 137] on button "Search" at bounding box center [217, 145] width 52 height 17
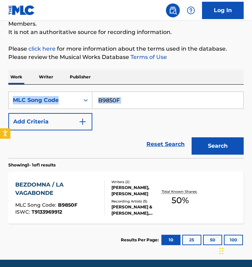
drag, startPoint x: 139, startPoint y: 109, endPoint x: 45, endPoint y: 89, distance: 96.4
click at [45, 91] on div "SearchWithCriteria0bfd52d5-3f51-46a8-a438-504931f949d5 MLC Song Code B9850F Add…" at bounding box center [125, 121] width 235 height 73
click at [121, 103] on input "B9850F" at bounding box center [167, 100] width 151 height 17
drag, startPoint x: 134, startPoint y: 103, endPoint x: 27, endPoint y: 83, distance: 108.9
click at [27, 83] on div "Work Writer Publisher SearchWithCriteria0bfd52d5-3f51-46a8-a438-504931f949d5 ML…" at bounding box center [125, 163] width 235 height 187
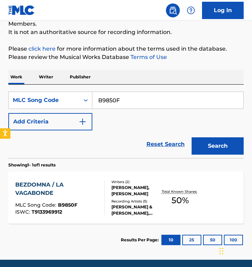
paste input "2790U"
click at [191, 137] on button "Search" at bounding box center [217, 145] width 52 height 17
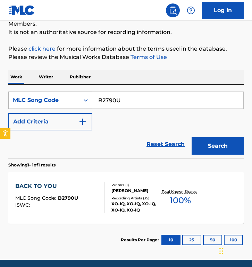
drag, startPoint x: 99, startPoint y: 98, endPoint x: 76, endPoint y: 93, distance: 24.4
click at [76, 93] on div "SearchWithCriteria0bfd52d5-3f51-46a8-a438-504931f949d5 MLC Song Code B2790U" at bounding box center [125, 100] width 235 height 17
paste input "D08778"
type input "D08778"
click at [191, 137] on button "Search" at bounding box center [217, 145] width 52 height 17
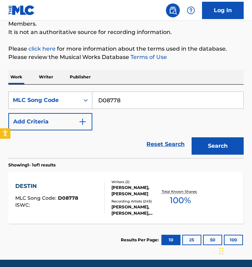
scroll to position [94, 0]
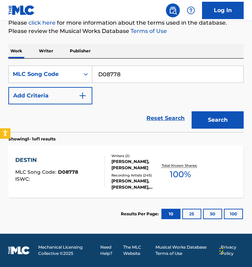
click at [101, 156] on div at bounding box center [102, 171] width 6 height 31
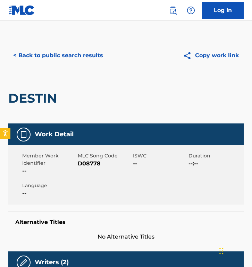
click at [83, 55] on button "< Back to public search results" at bounding box center [57, 55] width 99 height 17
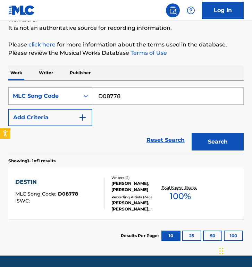
drag, startPoint x: 109, startPoint y: 93, endPoint x: 47, endPoint y: 92, distance: 61.0
click at [47, 92] on div "SearchWithCriteria0bfd52d5-3f51-46a8-a438-504931f949d5 MLC Song Code D08778" at bounding box center [125, 95] width 235 height 17
paste input "L64800"
type input "L64800"
click at [191, 133] on button "Search" at bounding box center [217, 141] width 52 height 17
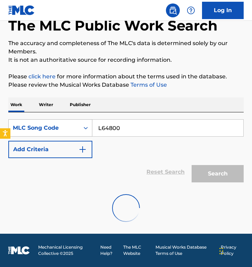
scroll to position [81, 0]
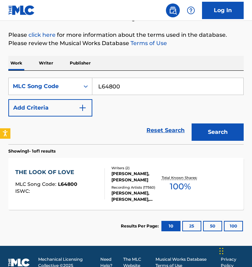
click at [106, 174] on div "Writers ( 2 ) BURT F BACHARACH, HAL DAVID Recording Artists ( 17560 ) CHRIS BOT…" at bounding box center [133, 183] width 56 height 37
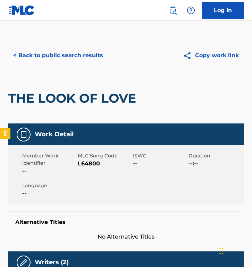
click at [87, 64] on button "< Back to public search results" at bounding box center [57, 55] width 99 height 17
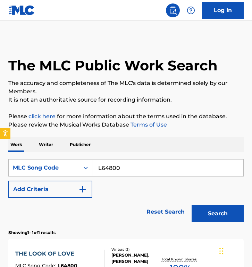
scroll to position [76, 0]
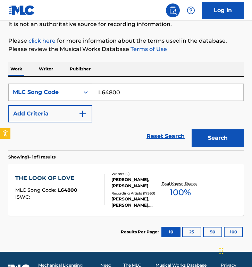
drag, startPoint x: 128, startPoint y: 89, endPoint x: 45, endPoint y: 91, distance: 82.2
click at [45, 91] on div "SearchWithCriteria0bfd52d5-3f51-46a8-a438-504931f949d5 MLC Song Code L64800" at bounding box center [125, 92] width 235 height 17
paste input "H6099X"
type input "H6099X"
click at [191, 129] on button "Search" at bounding box center [217, 137] width 52 height 17
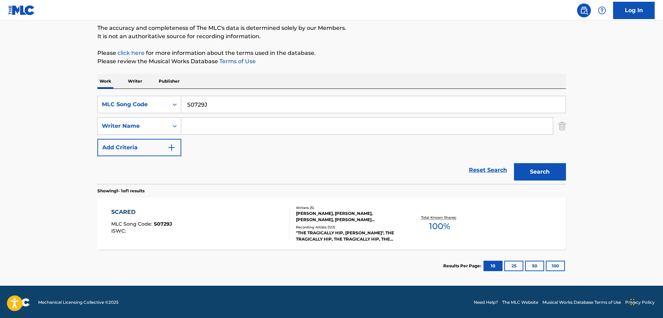
click at [317, 89] on div "SearchWithCriteria2be28df5-0865-434a-97a4-65fc1fd04c87 MLC Song Code S0729J Sea…" at bounding box center [331, 136] width 469 height 95
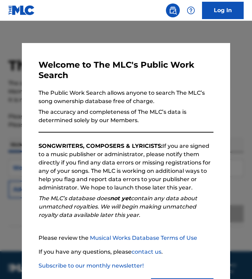
click at [58, 24] on div at bounding box center [126, 160] width 252 height 279
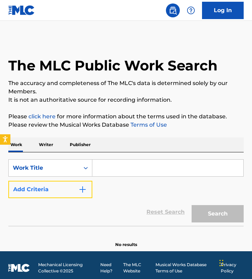
click at [64, 184] on button "Add Criteria" at bounding box center [50, 189] width 84 height 17
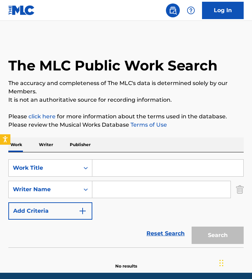
click at [113, 184] on input "Search Form" at bounding box center [161, 189] width 138 height 17
paste input "[PERSON_NAME]"
type input "[PERSON_NAME]"
click at [113, 172] on input "Search Form" at bounding box center [167, 167] width 151 height 17
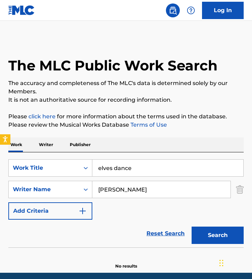
type input "elves dance"
click at [191, 226] on button "Search" at bounding box center [217, 234] width 52 height 17
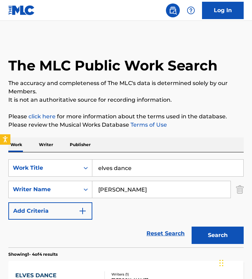
scroll to position [81, 0]
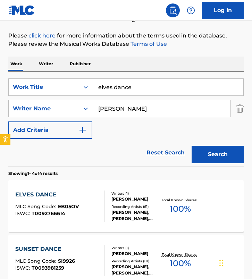
click at [121, 222] on div "ELVES DANCE MLC Song Code : EB05OV ISWC : T0092766614 Writers ( 1 ) GERALD PEKL…" at bounding box center [125, 206] width 235 height 52
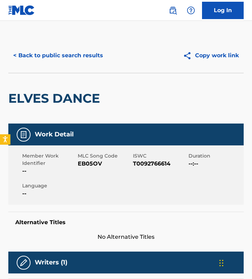
click at [83, 167] on span "EB05OV" at bounding box center [105, 163] width 54 height 8
copy span "EB05OV"
click at [88, 162] on span "EB05OV" at bounding box center [105, 163] width 54 height 8
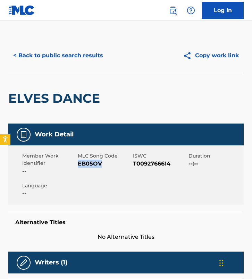
click at [88, 162] on span "EB05OV" at bounding box center [105, 163] width 54 height 8
click at [76, 164] on div "Member Work Identifier --" at bounding box center [49, 163] width 55 height 23
click at [87, 164] on span "EB05OV" at bounding box center [105, 163] width 54 height 8
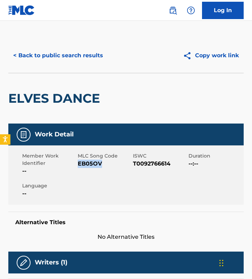
copy span "EB05OV"
click at [109, 87] on div "ELVES DANCE" at bounding box center [125, 98] width 235 height 51
click at [109, 93] on div "ELVES DANCE" at bounding box center [125, 98] width 235 height 51
click at [85, 167] on span "EB05OV" at bounding box center [105, 163] width 54 height 8
click at [87, 161] on span "EB05OV" at bounding box center [105, 163] width 54 height 8
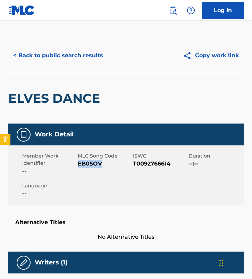
click at [87, 161] on span "EB05OV" at bounding box center [105, 163] width 54 height 8
copy span "EB05OV"
click at [39, 47] on button "< Back to public search results" at bounding box center [57, 55] width 99 height 17
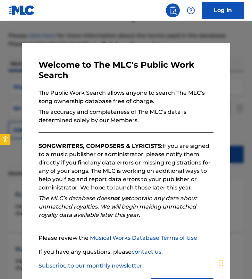
click at [97, 27] on div at bounding box center [126, 160] width 252 height 279
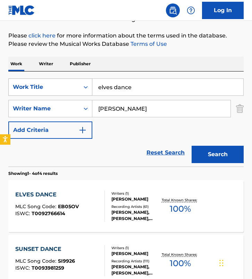
drag, startPoint x: 148, startPoint y: 88, endPoint x: 25, endPoint y: 87, distance: 122.7
click at [25, 87] on div "SearchWithCriteria927ae55c-3a07-4861-bb59-8a408b5568d9 Work Title elves dance" at bounding box center [125, 86] width 235 height 17
paste input "Tell Me You Love M"
type input "Tell Me You Love Me"
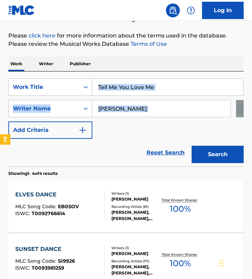
drag, startPoint x: 166, startPoint y: 118, endPoint x: 48, endPoint y: 96, distance: 119.8
click at [48, 96] on div "SearchWithCriteria927ae55c-3a07-4861-bb59-8a408b5568d9 Work Title Tell Me You L…" at bounding box center [125, 108] width 235 height 60
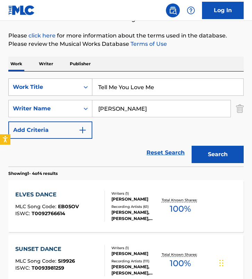
drag, startPoint x: 158, startPoint y: 111, endPoint x: 9, endPoint y: 92, distance: 150.6
click at [9, 92] on div "SearchWithCriteria927ae55c-3a07-4861-bb59-8a408b5568d9 Work Title Tell Me You L…" at bounding box center [125, 108] width 235 height 60
type input "ivan herb"
click at [191, 146] on button "Search" at bounding box center [217, 154] width 52 height 17
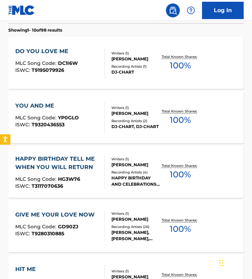
scroll to position [226, 0]
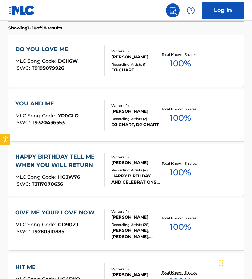
click at [99, 75] on div at bounding box center [102, 60] width 6 height 31
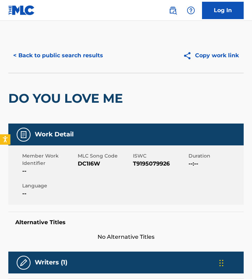
click at [61, 68] on div "< Back to public search results Copy work link" at bounding box center [125, 55] width 235 height 35
click at [61, 47] on button "< Back to public search results" at bounding box center [57, 55] width 99 height 17
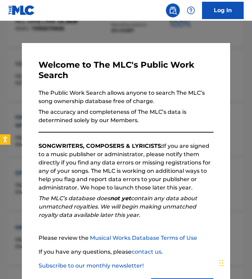
click at [14, 180] on div at bounding box center [126, 160] width 252 height 279
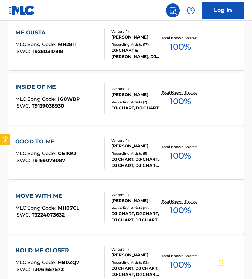
scroll to position [0, 0]
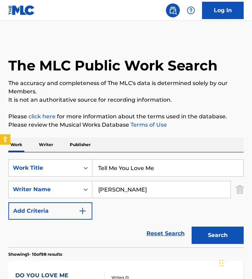
click at [107, 80] on p "The accuracy and completeness of The MLC's data is determined solely by our Mem…" at bounding box center [125, 87] width 235 height 17
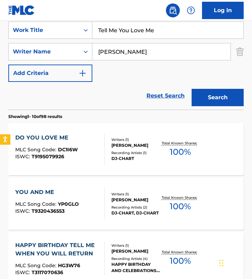
scroll to position [138, 0]
click at [77, 158] on div "DO YOU LOVE ME MLC Song Code : DC1I6W ISWC : T9195079926" at bounding box center [59, 148] width 89 height 31
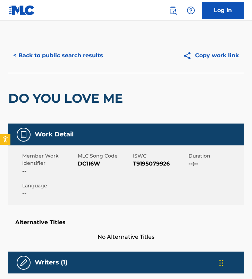
click at [85, 159] on span "MLC Song Code" at bounding box center [105, 155] width 54 height 7
click at [85, 162] on span "DC1I6W" at bounding box center [105, 163] width 54 height 8
copy span "DC1I6W"
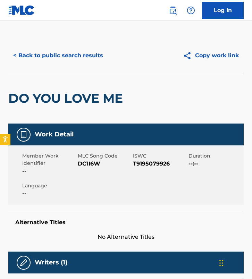
click at [34, 94] on h2 "DO YOU LOVE ME" at bounding box center [67, 98] width 118 height 16
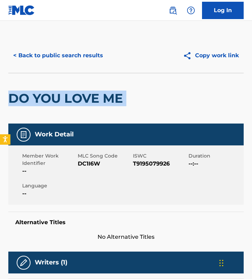
click at [34, 94] on h2 "DO YOU LOVE ME" at bounding box center [67, 98] width 118 height 16
copy div "DO YOU LOVE ME"
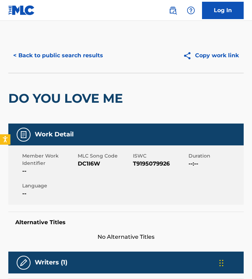
click at [87, 162] on span "DC1I6W" at bounding box center [105, 163] width 54 height 8
click at [52, 53] on button "< Back to public search results" at bounding box center [57, 55] width 99 height 17
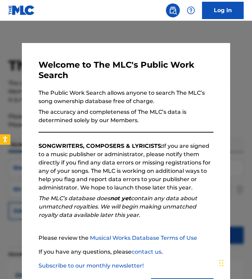
scroll to position [138, 0]
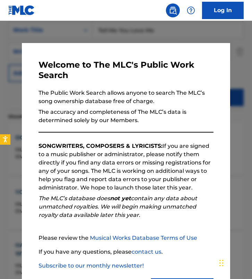
click at [90, 37] on div at bounding box center [126, 160] width 252 height 279
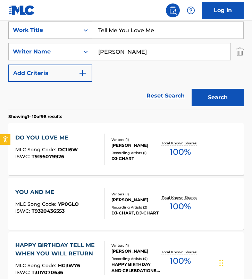
drag, startPoint x: 120, startPoint y: 32, endPoint x: 61, endPoint y: 30, distance: 59.0
click at [61, 30] on div "SearchWithCriteria927ae55c-3a07-4861-bb59-8a408b5568d9 Work Title Tell Me You L…" at bounding box center [125, 29] width 235 height 17
paste input "Feel Your Lov"
type input "Feel Your Love"
click at [150, 55] on input "ivan herb" at bounding box center [161, 51] width 138 height 17
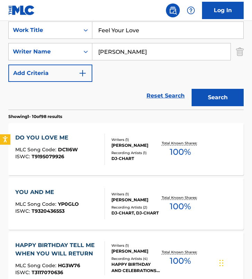
click at [150, 55] on input "ivan herb" at bounding box center [161, 51] width 138 height 17
paste input "Michael Ruland"
type input "Michael Ruland"
click at [191, 89] on button "Search" at bounding box center [217, 97] width 52 height 17
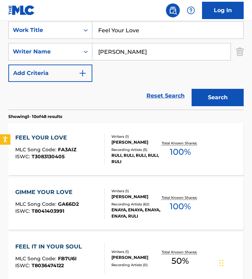
click at [103, 94] on div "Reset Search Search" at bounding box center [125, 96] width 235 height 28
click at [97, 145] on div "FEEL YOUR LOVE MLC Song Code : FA3AIZ ISWC : T3083130405" at bounding box center [59, 148] width 89 height 31
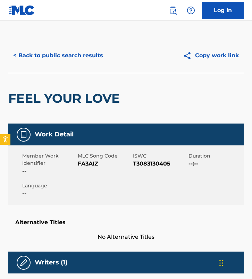
click at [93, 161] on span "FA3AIZ" at bounding box center [105, 163] width 54 height 8
copy span "FA3AIZ"
click at [70, 49] on button "< Back to public search results" at bounding box center [57, 55] width 99 height 17
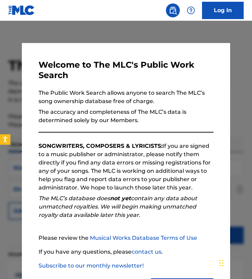
scroll to position [138, 0]
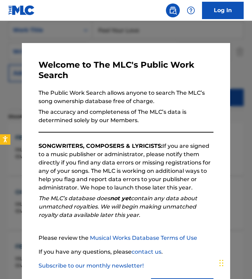
click at [83, 42] on div at bounding box center [126, 160] width 252 height 279
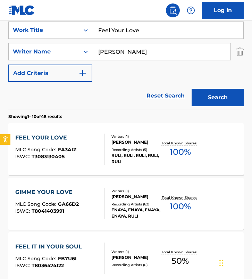
drag, startPoint x: 154, startPoint y: 31, endPoint x: 2, endPoint y: 30, distance: 151.8
paste input "Burning Fir"
type input "Burning Fire"
click at [147, 51] on input "Michael Ruland" at bounding box center [161, 51] width 138 height 17
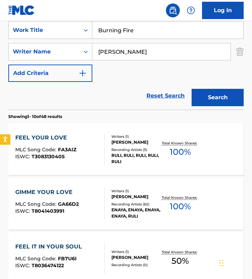
click at [147, 51] on input "Michael Ruland" at bounding box center [161, 51] width 138 height 17
paste input "ax Menge"
type input "Max Menge"
click at [191, 89] on button "Search" at bounding box center [217, 97] width 52 height 17
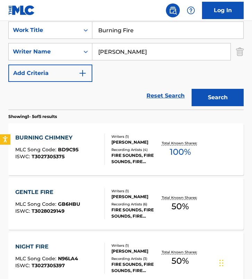
click at [103, 87] on div "Reset Search Search" at bounding box center [125, 96] width 235 height 28
click at [113, 83] on div "Reset Search Search" at bounding box center [125, 96] width 235 height 28
click at [113, 84] on div "Reset Search Search" at bounding box center [125, 96] width 235 height 28
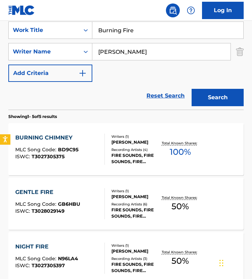
click at [107, 96] on div "Reset Search Search" at bounding box center [125, 96] width 235 height 28
click at [76, 157] on div "ISWC : T3027305375" at bounding box center [46, 156] width 63 height 5
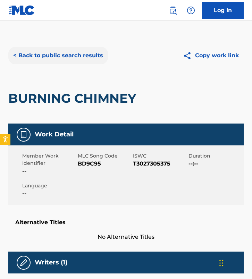
click at [48, 54] on button "< Back to public search results" at bounding box center [57, 55] width 99 height 17
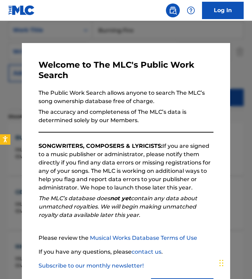
click at [12, 62] on div at bounding box center [126, 160] width 252 height 279
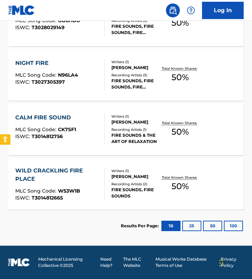
scroll to position [0, 0]
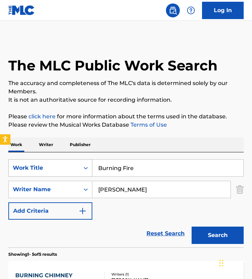
drag, startPoint x: 146, startPoint y: 186, endPoint x: 25, endPoint y: 171, distance: 121.6
click at [26, 174] on div "SearchWithCriteria927ae55c-3a07-4861-bb59-8a408b5568d9 Work Title Burning Fire …" at bounding box center [125, 189] width 235 height 60
paste input "Pucheglazov Ilia Alexandrovich"
click at [220, 192] on input "Pucheglazov Ilia AlexandrovichMax Menge" at bounding box center [161, 189] width 138 height 17
type input "Pucheglazov Ilia Alexandrovich"
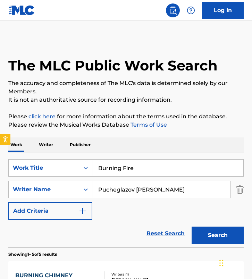
drag, startPoint x: 149, startPoint y: 172, endPoint x: 9, endPoint y: 155, distance: 141.2
click at [9, 155] on div "SearchWithCriteria927ae55c-3a07-4861-bb59-8a408b5568d9 Work Title Burning Fire …" at bounding box center [125, 199] width 235 height 95
type input "long whale song"
click at [191, 226] on button "Search" at bounding box center [217, 234] width 52 height 17
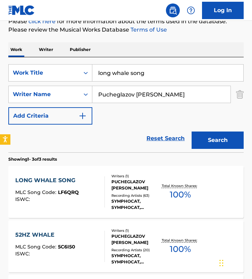
scroll to position [96, 0]
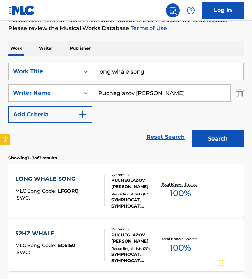
click at [57, 198] on div "ISWC :" at bounding box center [46, 197] width 63 height 5
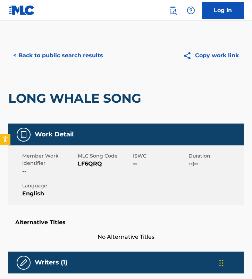
click at [87, 165] on span "LF6QRQ" at bounding box center [105, 163] width 54 height 8
copy span "LF6QRQ"
click at [65, 53] on button "< Back to public search results" at bounding box center [57, 55] width 99 height 17
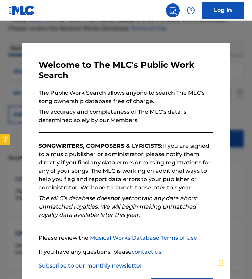
click at [101, 34] on div at bounding box center [126, 160] width 252 height 279
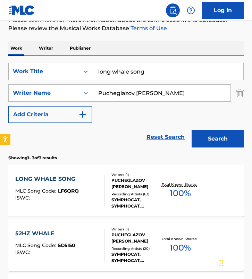
drag, startPoint x: 157, startPoint y: 68, endPoint x: 46, endPoint y: 68, distance: 111.3
click at [46, 68] on div "SearchWithCriteria927ae55c-3a07-4861-bb59-8a408b5568d9 Work Title long whale so…" at bounding box center [125, 71] width 235 height 17
paste input "Rio de Janeiro Blue"
type input "Rio de Janeiro Blue"
click at [167, 90] on input "Pucheglazov Ilia Alexandrovich" at bounding box center [161, 93] width 138 height 17
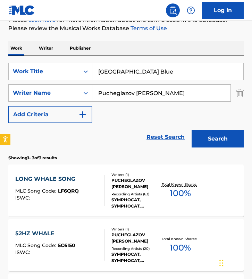
click at [167, 90] on input "Pucheglazov Ilia Alexandrovich" at bounding box center [161, 93] width 138 height 17
paste input "Torrance Richard"
type input "Torrance Richard"
click at [191, 130] on button "Search" at bounding box center [217, 138] width 52 height 17
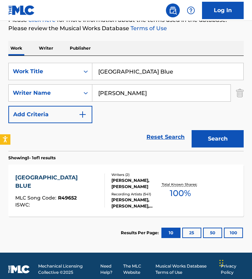
click at [113, 172] on div "Writers ( 2 )" at bounding box center [135, 174] width 49 height 5
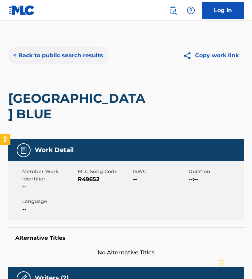
click at [64, 51] on button "< Back to public search results" at bounding box center [57, 55] width 99 height 17
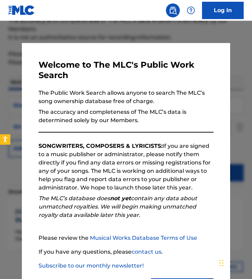
scroll to position [35, 0]
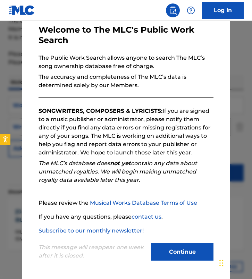
click at [9, 167] on div at bounding box center [126, 160] width 252 height 279
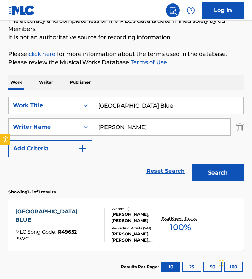
scroll to position [103, 0]
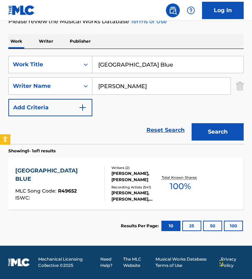
click at [76, 200] on div "RIO DE JANEIRO BLUE MLC Song Code : R49652 ISWC : Writers ( 2 ) JOHN HAENY, RIC…" at bounding box center [125, 183] width 235 height 52
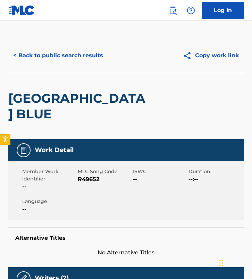
click at [92, 184] on div "MLC Song Code R49652" at bounding box center [105, 179] width 55 height 23
click at [92, 177] on span "R49652" at bounding box center [105, 179] width 54 height 8
copy span "R49652"
click at [66, 53] on button "< Back to public search results" at bounding box center [57, 55] width 99 height 17
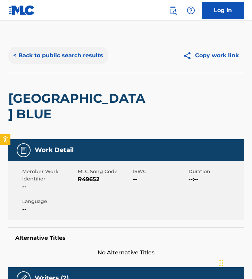
scroll to position [64, 0]
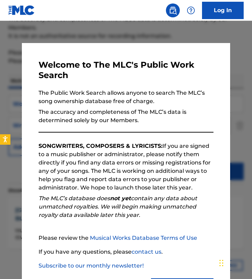
click at [111, 41] on div at bounding box center [126, 160] width 252 height 279
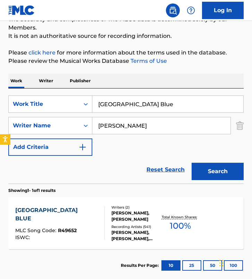
drag, startPoint x: 175, startPoint y: 106, endPoint x: -41, endPoint y: 78, distance: 217.7
click at [0, 78] on html "Accessibility Screen-Reader Guide, Feedback, and Issue Reporting | New window 0…" at bounding box center [126, 75] width 252 height 279
paste input "Killing Me Softly"
type input "Killing Me Softly"
click at [173, 119] on input "Torrance Richard" at bounding box center [161, 125] width 138 height 17
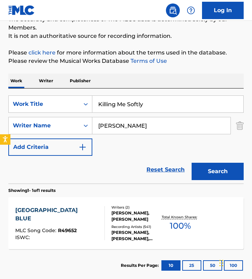
click at [173, 119] on input "Torrance Richard" at bounding box center [161, 125] width 138 height 17
paste input "Gimble"
click at [191, 163] on button "Search" at bounding box center [217, 171] width 52 height 17
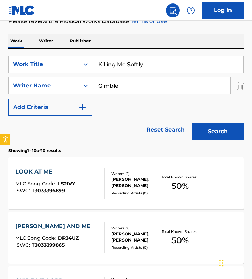
scroll to position [81, 0]
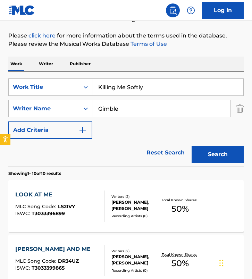
click at [162, 113] on input "Gimble" at bounding box center [161, 108] width 138 height 17
paste input "Cfox"
click at [100, 112] on input "Cfox" at bounding box center [161, 108] width 138 height 17
type input "C"
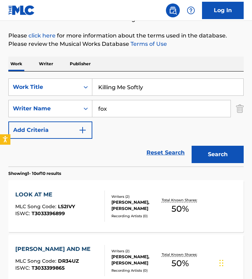
type input "fox"
click at [191, 146] on button "Search" at bounding box center [217, 154] width 52 height 17
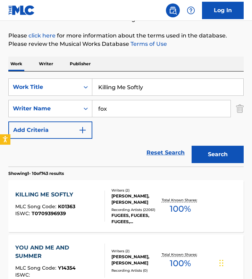
click at [115, 195] on div "CHARLES FOX, NORMAN GIMBEL" at bounding box center [135, 199] width 49 height 12
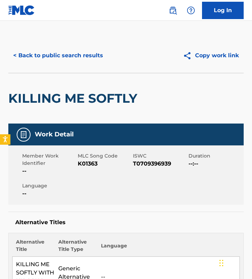
click at [87, 162] on span "K01363" at bounding box center [105, 163] width 54 height 8
copy span "K01363"
click at [47, 67] on div "< Back to public search results Copy work link" at bounding box center [125, 55] width 235 height 35
click at [47, 64] on div "< Back to public search results Copy work link" at bounding box center [125, 55] width 235 height 35
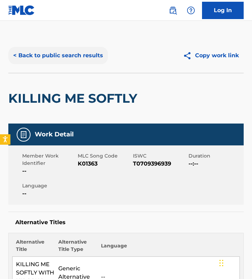
click at [50, 53] on button "< Back to public search results" at bounding box center [57, 55] width 99 height 17
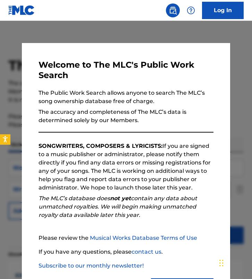
scroll to position [81, 0]
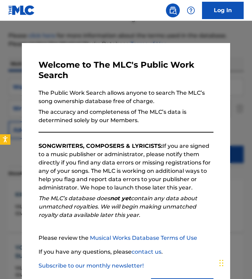
click at [99, 31] on div at bounding box center [126, 160] width 252 height 279
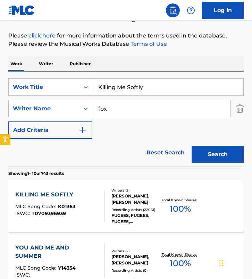
drag, startPoint x: 165, startPoint y: 90, endPoint x: -6, endPoint y: 84, distance: 171.0
click at [0, 84] on html "Accessibility Screen-Reader Guide, Feedback, and Issue Reporting | New window 0…" at bounding box center [126, 58] width 252 height 279
paste input "Sparse"
type input "Sparse"
click at [127, 114] on input "fox" at bounding box center [161, 108] width 138 height 17
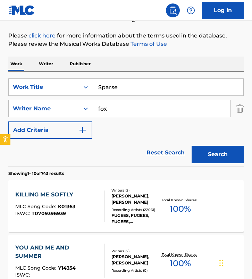
click at [127, 114] on input "fox" at bounding box center [161, 108] width 138 height 17
paste input "Dagobert Boehm"
type input "Dagobert Boehm"
click at [191, 146] on button "Search" at bounding box center [217, 154] width 52 height 17
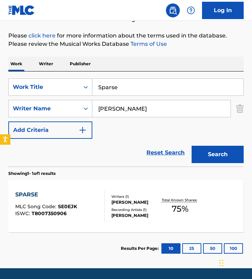
click at [71, 156] on div "Reset Search Search" at bounding box center [125, 153] width 235 height 28
click at [68, 202] on div "SPARSE MLC Song Code : SE0EJK ISWC : T8007350906" at bounding box center [46, 205] width 62 height 31
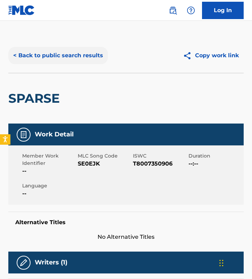
click at [100, 53] on button "< Back to public search results" at bounding box center [57, 55] width 99 height 17
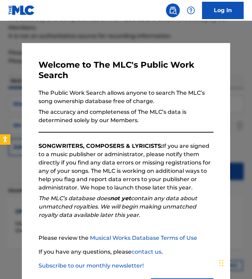
click at [117, 34] on div at bounding box center [126, 160] width 252 height 279
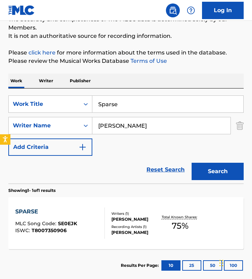
click at [146, 220] on div "DAGOBERT BOEHM" at bounding box center [135, 219] width 49 height 6
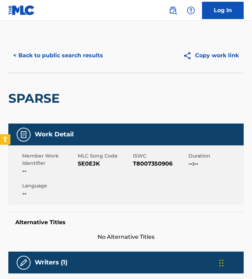
drag, startPoint x: 94, startPoint y: 168, endPoint x: 86, endPoint y: 159, distance: 11.8
click at [94, 168] on div "MLC Song Code SE0EJK" at bounding box center [105, 163] width 55 height 23
click at [89, 163] on span "SE0EJK" at bounding box center [105, 163] width 54 height 8
copy span "SE0EJK"
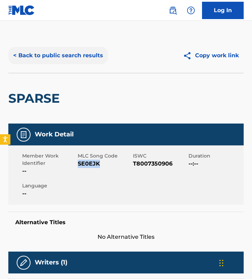
click at [44, 59] on button "< Back to public search results" at bounding box center [57, 55] width 99 height 17
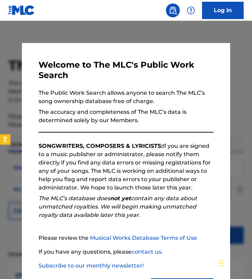
scroll to position [64, 0]
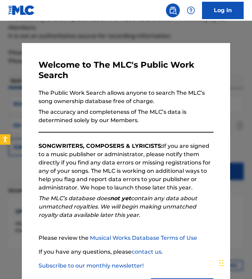
click at [119, 30] on div at bounding box center [126, 160] width 252 height 279
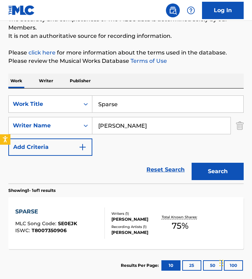
drag, startPoint x: 136, startPoint y: 106, endPoint x: 24, endPoint y: 88, distance: 113.3
click at [24, 88] on div "SearchWithCriteria927ae55c-3a07-4861-bb59-8a408b5568d9 Work Title Sparse Search…" at bounding box center [125, 135] width 235 height 95
paste input "Moving Heaven and Earth"
type input "Moving Heaven and Earth"
click at [144, 120] on input "Dagobert Boehm" at bounding box center [161, 125] width 138 height 17
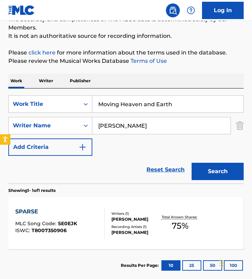
click at [144, 120] on input "Dagobert Boehm" at bounding box center [161, 125] width 138 height 17
paste input "Thomas Simmerl"
type input "Thomas Simmerl"
click at [191, 163] on button "Search" at bounding box center [217, 171] width 52 height 17
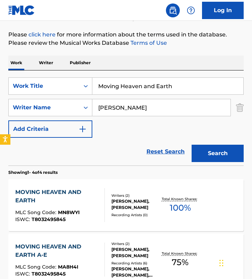
scroll to position [112, 0]
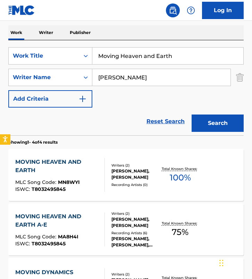
click at [127, 162] on div "MOVING HEAVEN AND EARTH MLC Song Code : MN8WYI ISWC : T8032495845 Writers ( 2 )…" at bounding box center [125, 175] width 235 height 52
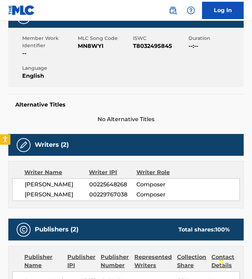
scroll to position [133, 0]
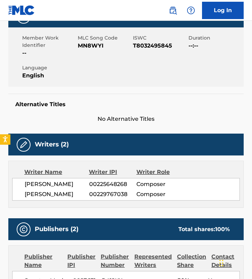
click at [88, 47] on span "MN8WYI" at bounding box center [105, 46] width 54 height 8
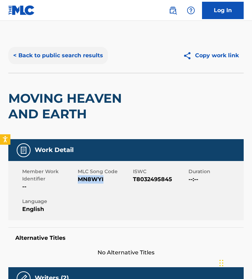
click at [94, 55] on button "< Back to public search results" at bounding box center [57, 55] width 99 height 17
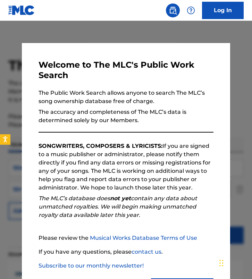
scroll to position [112, 0]
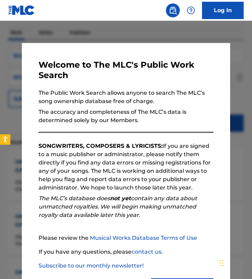
click at [121, 34] on div at bounding box center [126, 160] width 252 height 279
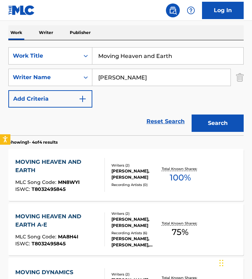
drag, startPoint x: 189, startPoint y: 55, endPoint x: 66, endPoint y: 68, distance: 123.4
click at [66, 68] on div "SearchWithCriteria927ae55c-3a07-4861-bb59-8a408b5568d9 Work Title Moving Heaven…" at bounding box center [125, 77] width 235 height 60
paste input "Beautiful Dreamer"
click at [180, 50] on input "Moving Heaven and EarthBeautiful Dreamer" at bounding box center [167, 55] width 151 height 17
paste input "Search Form"
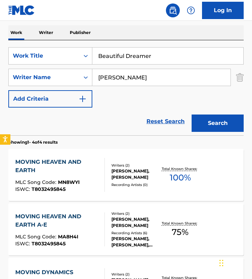
type input "Beautiful Dreamer"
drag, startPoint x: 173, startPoint y: 79, endPoint x: 20, endPoint y: 72, distance: 153.4
click at [20, 72] on div "SearchWithCriteria7052ad37-b0de-4835-af4b-7527c3d50498 Writer Name Thomas Simme…" at bounding box center [125, 77] width 235 height 17
click at [191, 114] on button "Search" at bounding box center [217, 122] width 52 height 17
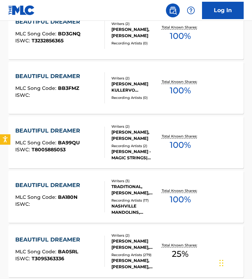
scroll to position [0, 0]
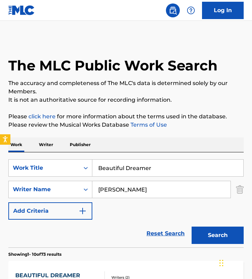
drag, startPoint x: 169, startPoint y: 191, endPoint x: -52, endPoint y: 177, distance: 221.6
click at [0, 177] on html "Accessibility Screen-Reader Guide, Feedback, and Issue Reporting | New window 0…" at bounding box center [126, 139] width 252 height 279
paste input "David Redwitz"
type input "David Redwitz"
click at [168, 165] on input "Beautiful Dreamer" at bounding box center [167, 167] width 151 height 17
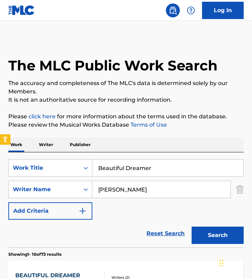
click at [168, 165] on input "Beautiful Dreamer" at bounding box center [167, 167] width 151 height 17
type input "player ready go"
click at [191, 226] on button "Search" at bounding box center [217, 234] width 52 height 17
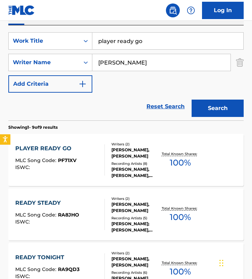
scroll to position [130, 0]
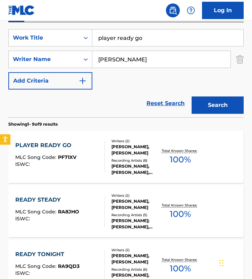
click at [88, 154] on div "PLAYER READY GO MLC Song Code : PF71XV ISWC :" at bounding box center [59, 156] width 89 height 31
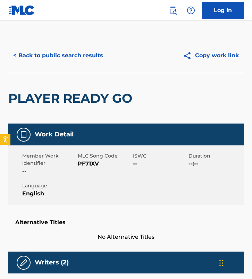
click at [87, 166] on span "PF71XV" at bounding box center [105, 163] width 54 height 8
click at [54, 53] on button "< Back to public search results" at bounding box center [57, 55] width 99 height 17
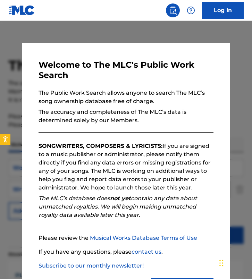
scroll to position [130, 0]
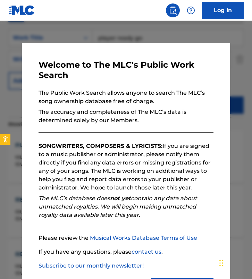
click at [113, 29] on div at bounding box center [126, 160] width 252 height 279
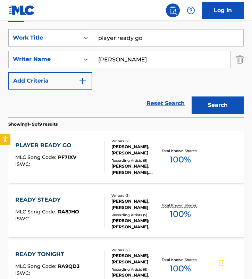
drag, startPoint x: 136, startPoint y: 38, endPoint x: 14, endPoint y: 30, distance: 121.9
click at [14, 30] on div "SearchWithCriteria927ae55c-3a07-4861-bb59-8a408b5568d9 Work Title player ready …" at bounding box center [125, 37] width 235 height 17
paste input "Ordinary World"
type input "Ordinary World"
click at [174, 61] on input "David Redwitz" at bounding box center [161, 59] width 138 height 17
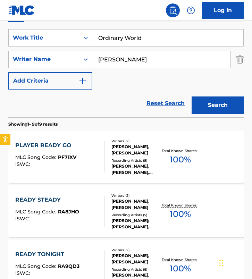
click at [174, 61] on input "David Redwitz" at bounding box center [161, 59] width 138 height 17
paste input "Boris Nonte"
type input "Boris Nonte"
click at [191, 96] on button "Search" at bounding box center [217, 104] width 52 height 17
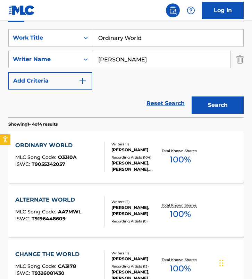
click at [109, 161] on div "Writers ( 1 ) BORIS NONTE Recording Artists ( 104 ) BORIS NONTE, TOM FALL, HEIK…" at bounding box center [133, 156] width 56 height 31
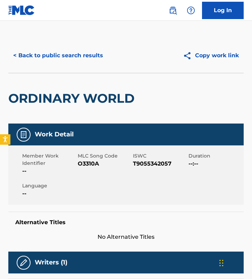
click at [84, 164] on span "O3310A" at bounding box center [105, 163] width 54 height 8
click at [45, 51] on button "< Back to public search results" at bounding box center [57, 55] width 99 height 17
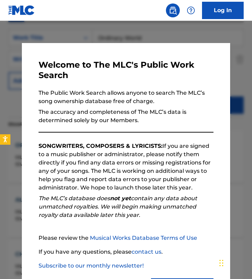
click at [67, 24] on div at bounding box center [126, 160] width 252 height 279
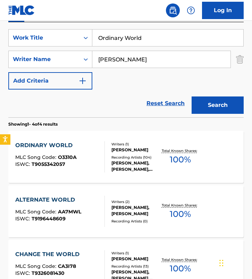
drag, startPoint x: 174, startPoint y: 31, endPoint x: 175, endPoint y: 49, distance: 18.4
click at [175, 49] on div "SearchWithCriteria927ae55c-3a07-4861-bb59-8a408b5568d9 Work Title Ordinary Worl…" at bounding box center [125, 59] width 235 height 60
paste input "Above the Groun"
type input "Above the Ground"
click at [146, 63] on input "Boris Nonte" at bounding box center [161, 59] width 138 height 17
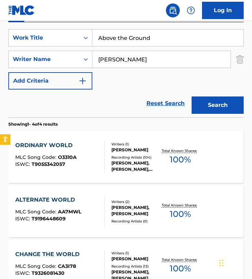
click at [146, 63] on input "Boris Nonte" at bounding box center [161, 59] width 138 height 17
paste input "Simin Tander"
click at [191, 96] on button "Search" at bounding box center [217, 104] width 52 height 17
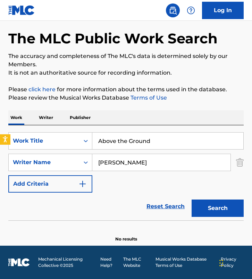
scroll to position [27, 0]
click at [104, 187] on div "SearchWithCriteria927ae55c-3a07-4861-bb59-8a408b5568d9 Work Title Above the Gro…" at bounding box center [125, 162] width 235 height 60
click at [216, 193] on div "Search" at bounding box center [215, 206] width 55 height 28
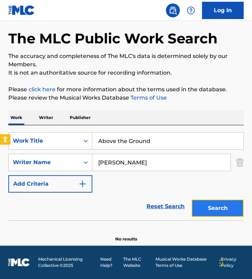
click at [215, 205] on button "Search" at bounding box center [217, 207] width 52 height 17
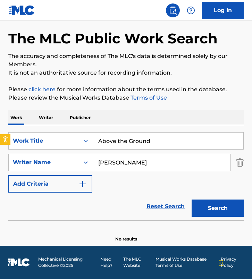
drag, startPoint x: 144, startPoint y: 163, endPoint x: -18, endPoint y: 142, distance: 163.6
click at [0, 142] on html "Accessibility Screen-Reader Guide, Feedback, and Issue Reporting | New window 0…" at bounding box center [126, 112] width 252 height 279
paste input "CICCONE MADONNA L"
type input "CICCONE MADONNA L"
drag, startPoint x: 166, startPoint y: 144, endPoint x: -14, endPoint y: 132, distance: 181.0
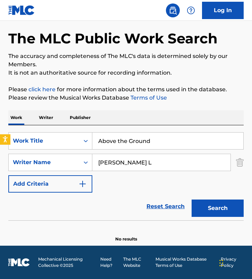
click at [0, 132] on html "Accessibility Screen-Reader Guide, Feedback, and Issue Reporting | New window 0…" at bounding box center [126, 112] width 252 height 279
type input "take a bow"
click at [191, 199] on button "Search" at bounding box center [217, 207] width 52 height 17
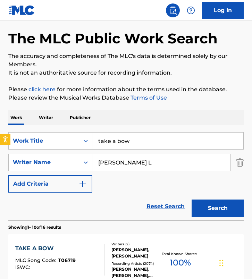
click at [99, 197] on div "Reset Search Search" at bounding box center [125, 206] width 235 height 28
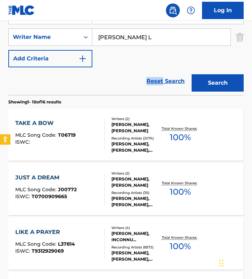
scroll to position [153, 0]
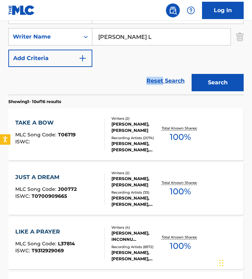
click at [89, 133] on div "TAKE A BOW MLC Song Code : T06719 ISWC :" at bounding box center [59, 134] width 89 height 31
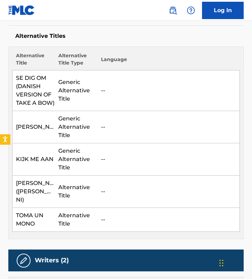
scroll to position [188, 0]
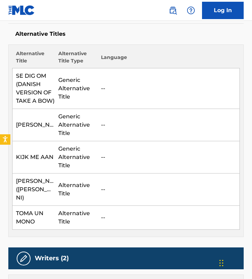
click at [89, 133] on td "Generic Alternative Title" at bounding box center [76, 125] width 43 height 32
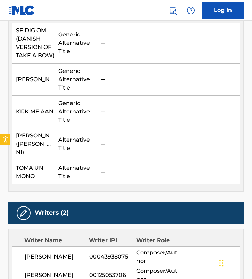
scroll to position [0, 0]
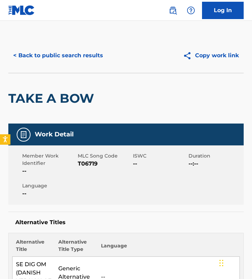
click at [86, 161] on span "T06719" at bounding box center [105, 163] width 54 height 8
click at [66, 47] on button "< Back to public search results" at bounding box center [57, 55] width 99 height 17
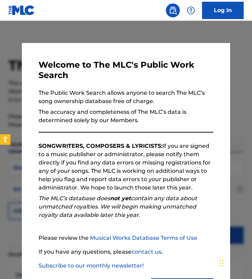
scroll to position [153, 0]
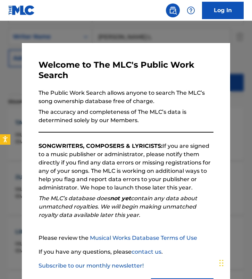
click at [112, 33] on div at bounding box center [126, 160] width 252 height 279
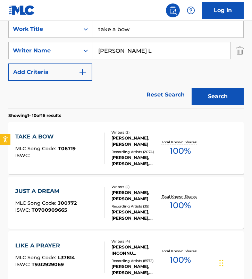
scroll to position [133, 0]
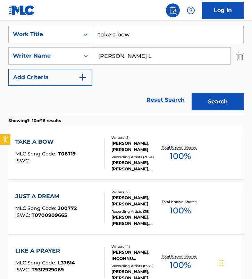
drag, startPoint x: 171, startPoint y: 40, endPoint x: 38, endPoint y: 28, distance: 133.6
click at [38, 28] on div "SearchWithCriteria927ae55c-3a07-4861-bb59-8a408b5568d9 Work Title take a bow" at bounding box center [125, 34] width 235 height 17
paste input "Kleinod"
type input "Kleinod"
click at [164, 55] on input "CICCONE MADONNA L" at bounding box center [161, 55] width 138 height 17
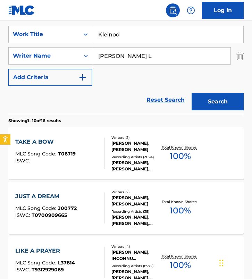
click at [164, 55] on input "CICCONE MADONNA L" at bounding box center [161, 55] width 138 height 17
paste input "Ingolf Schapke"
type input "Ingolf Schapke"
click at [191, 93] on button "Search" at bounding box center [217, 101] width 52 height 17
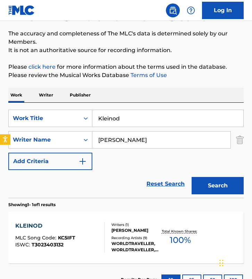
scroll to position [103, 0]
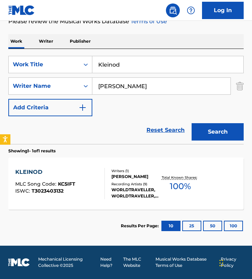
click at [84, 193] on div "KLEINOD MLC Song Code : KC5IFT ISWC : T3023403132" at bounding box center [59, 183] width 89 height 31
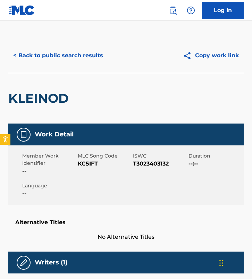
click at [87, 163] on span "KC5IFT" at bounding box center [105, 163] width 54 height 8
click at [68, 57] on button "< Back to public search results" at bounding box center [57, 55] width 99 height 17
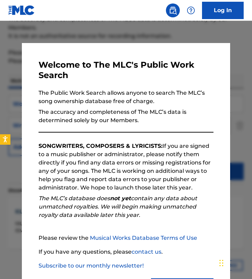
click at [108, 33] on div at bounding box center [126, 160] width 252 height 279
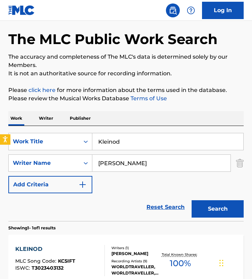
scroll to position [22, 0]
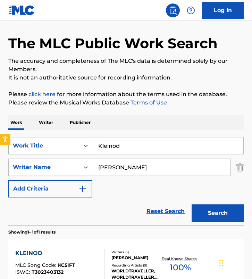
drag, startPoint x: 136, startPoint y: 146, endPoint x: 25, endPoint y: 140, distance: 110.7
click at [25, 140] on div "SearchWithCriteria927ae55c-3a07-4861-bb59-8a408b5568d9 Work Title Kleinod" at bounding box center [125, 145] width 235 height 17
paste input "Deyda"
type input "Deyda"
click at [126, 169] on input "Ingolf Schapke" at bounding box center [161, 167] width 138 height 17
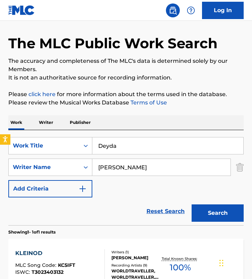
click at [126, 169] on input "Ingolf Schapke" at bounding box center [161, 167] width 138 height 17
paste input "Manuel Da CollManuel WinbeckOliver WrageStefan DettlW. Löster"
click at [124, 169] on input "Manuel Da CollManuel WinbeckOliver WrageStefan DettlW. Löster" at bounding box center [161, 167] width 138 height 17
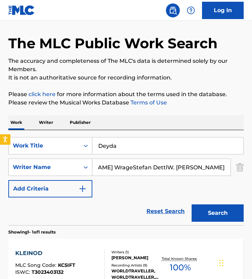
drag, startPoint x: 141, startPoint y: 166, endPoint x: 254, endPoint y: 174, distance: 113.2
click at [251, 174] on html "Accessibility Screen-Reader Guide, Feedback, and Issue Reporting | New window 0…" at bounding box center [126, 117] width 252 height 279
type input "Manuel Da Coll"
click at [191, 204] on button "Search" at bounding box center [217, 212] width 52 height 17
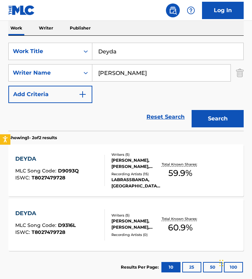
scroll to position [142, 0]
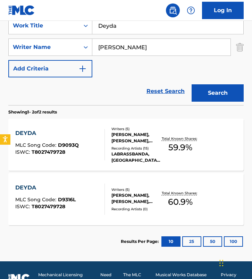
click at [85, 146] on div "DEYDA MLC Song Code : D9093Q ISWC : T8027479728" at bounding box center [59, 144] width 89 height 31
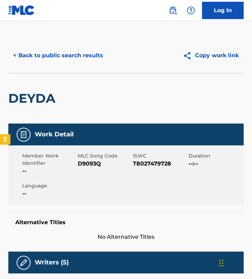
click at [91, 163] on span "D9093Q" at bounding box center [105, 163] width 54 height 8
click at [63, 57] on button "< Back to public search results" at bounding box center [57, 55] width 99 height 17
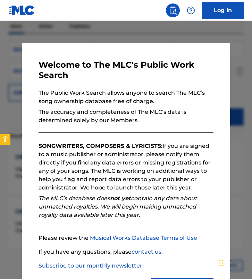
click at [65, 32] on div at bounding box center [126, 160] width 252 height 279
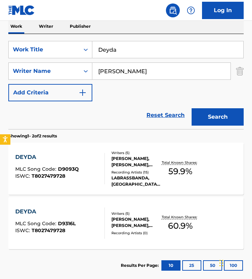
click at [130, 226] on div "MANUEL DA COLL, STEFAN DETTL, WILLY J. S. LOESTER, MANUEL WINBECK, OLIVER WRAGE" at bounding box center [135, 222] width 49 height 12
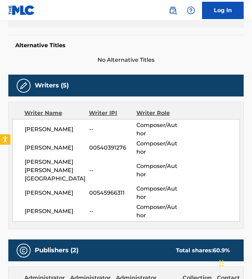
scroll to position [54, 0]
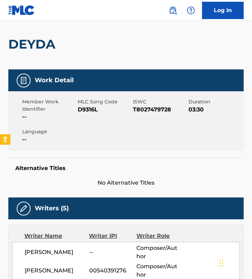
click at [86, 111] on span "D9316L" at bounding box center [105, 109] width 54 height 8
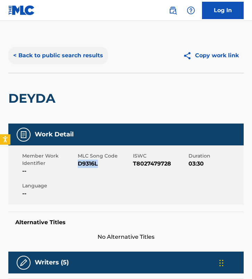
click at [63, 66] on div "< Back to public search results Copy work link" at bounding box center [125, 55] width 235 height 35
click at [90, 57] on button "< Back to public search results" at bounding box center [57, 55] width 99 height 17
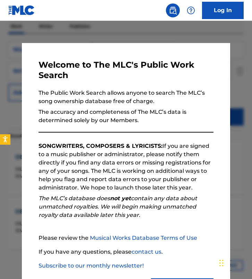
click at [97, 35] on div at bounding box center [126, 160] width 252 height 279
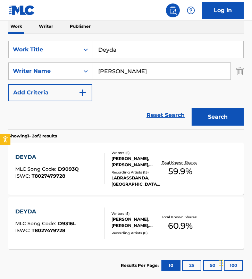
drag, startPoint x: 136, startPoint y: 57, endPoint x: 29, endPoint y: 36, distance: 109.1
click at [28, 36] on div "SearchWithCriteria927ae55c-3a07-4861-bb59-8a408b5568d9 Work Title Deyda SearchW…" at bounding box center [125, 81] width 235 height 95
paste input "I Will Never Die"
type input "I Will Never Die"
click at [159, 70] on input "Manuel Da Coll" at bounding box center [161, 71] width 138 height 17
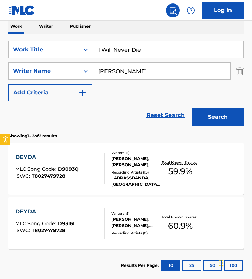
click at [159, 70] on input "Manuel Da Coll" at bounding box center [161, 71] width 138 height 17
paste input "Thomas Seltzer"
click at [159, 70] on input "Thomas Seltzer" at bounding box center [161, 71] width 138 height 17
type input "Thomas Seltzer"
click at [191, 108] on button "Search" at bounding box center [217, 116] width 52 height 17
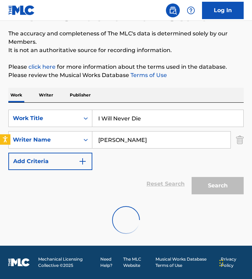
scroll to position [103, 0]
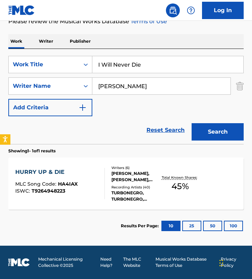
click at [107, 177] on div "Writers ( 6 ) KNUT SCHREINER, THOMAS SELTZER, HAAKON MARIUS PETTERSEN, TOMMY AK…" at bounding box center [133, 183] width 56 height 37
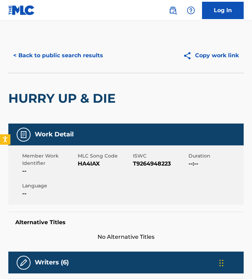
click at [96, 80] on div "HURRY UP & DIE" at bounding box center [63, 98] width 111 height 50
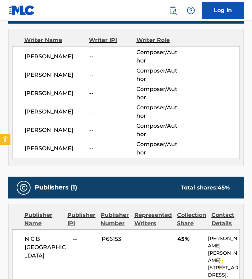
scroll to position [251, 0]
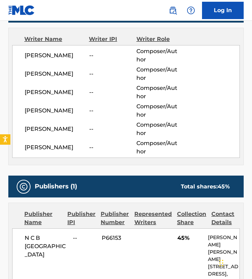
click at [65, 93] on span "HAAKON MARIUS PETTERSEN" at bounding box center [57, 92] width 64 height 8
click at [64, 92] on span "HAAKON MARIUS PETTERSEN" at bounding box center [57, 92] width 64 height 8
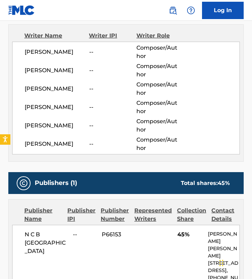
click at [62, 93] on span "HAAKON MARIUS PETTERSEN" at bounding box center [57, 89] width 64 height 8
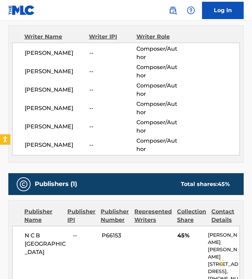
click at [87, 138] on div "ANTHONY SYLVESTER -- Composer/Author" at bounding box center [132, 145] width 215 height 17
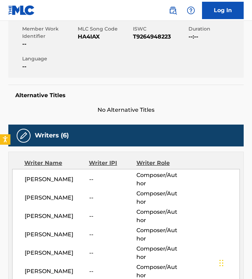
scroll to position [0, 0]
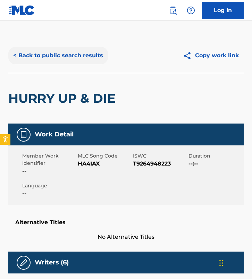
click at [41, 49] on button "< Back to public search results" at bounding box center [57, 55] width 99 height 17
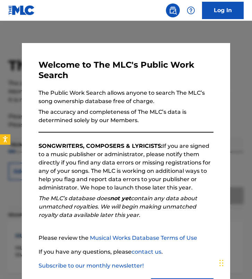
scroll to position [64, 0]
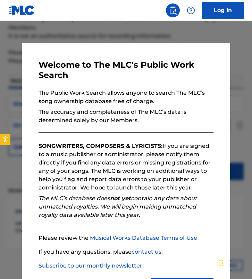
click at [22, 41] on div at bounding box center [126, 160] width 252 height 279
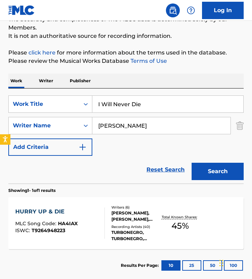
click at [113, 215] on div "KNUT SCHREINER, THOMAS SELTZER, HAAKON MARIUS PETTERSEN, TOMMY AKERHOLDT, RUNE …" at bounding box center [135, 216] width 49 height 12
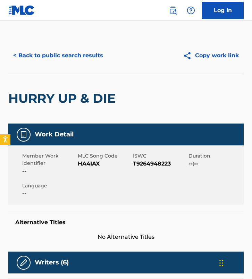
click at [92, 165] on span "HA4IAX" at bounding box center [105, 163] width 54 height 8
click at [92, 164] on span "HA4IAX" at bounding box center [105, 163] width 54 height 8
click at [56, 53] on button "< Back to public search results" at bounding box center [57, 55] width 99 height 17
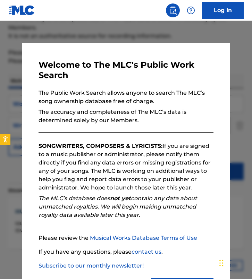
click at [76, 39] on div at bounding box center [126, 160] width 252 height 279
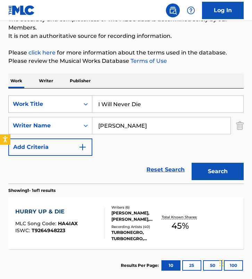
drag, startPoint x: 158, startPoint y: 104, endPoint x: 16, endPoint y: 96, distance: 142.4
click at [16, 96] on div "SearchWithCriteria927ae55c-3a07-4861-bb59-8a408b5568d9 Work Title I Will Never …" at bounding box center [125, 103] width 235 height 17
paste input "ABCDEFU"
type input "ABCDEFU"
click at [166, 121] on input "Thomas Seltzer" at bounding box center [161, 125] width 138 height 17
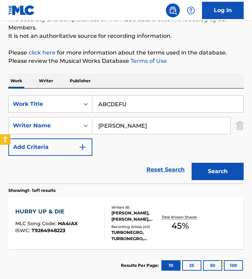
click at [166, 121] on input "Thomas Seltzer" at bounding box center [161, 125] width 138 height 17
paste input "David PittengerSara DavisTaylor Gayle Rutherfurd"
click at [124, 127] on input "David PittengerSara DavisTaylor Gayle Rutherfurd" at bounding box center [161, 125] width 138 height 17
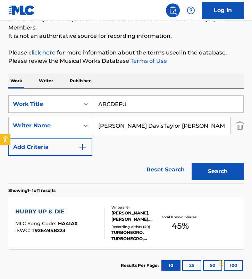
scroll to position [0, 14]
drag, startPoint x: 143, startPoint y: 124, endPoint x: 254, endPoint y: 134, distance: 111.4
click at [251, 135] on html "Accessibility Screen-Reader Guide, Feedback, and Issue Reporting | New window 0…" at bounding box center [126, 75] width 252 height 279
type input "David Pittenger"
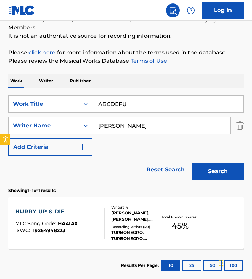
click at [191, 163] on button "Search" at bounding box center [217, 171] width 52 height 17
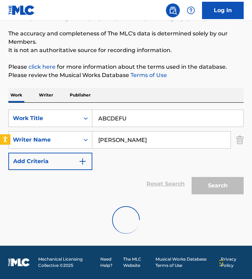
scroll to position [64, 0]
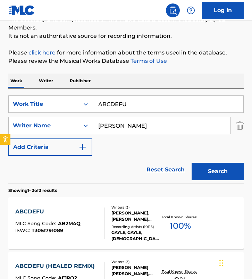
click at [112, 176] on div "Reset Search Search" at bounding box center [125, 170] width 235 height 28
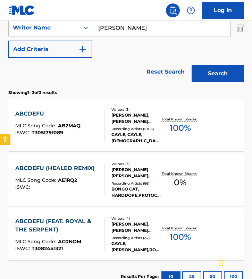
scroll to position [151, 0]
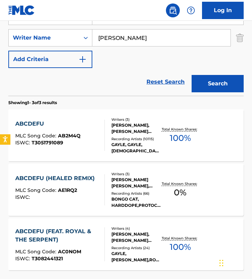
click at [111, 132] on div "Writers ( 3 ) SARA DAVIS, TAYLOR GAYLE RUTHERFURD, DAVID BRUCE PITTENGER Record…" at bounding box center [133, 135] width 56 height 37
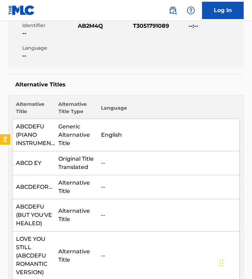
click at [111, 132] on td "English" at bounding box center [168, 135] width 142 height 32
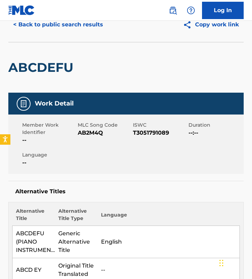
scroll to position [42, 0]
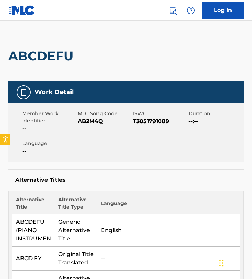
click at [92, 119] on span "AB2M4Q" at bounding box center [105, 121] width 54 height 8
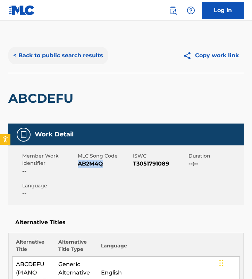
click at [40, 52] on button "< Back to public search results" at bounding box center [57, 55] width 99 height 17
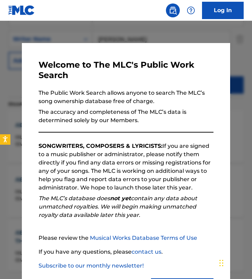
scroll to position [149, 0]
click at [118, 30] on div at bounding box center [126, 160] width 252 height 279
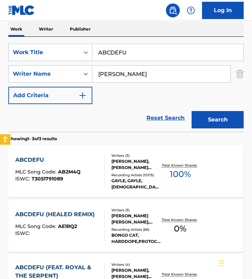
scroll to position [114, 0]
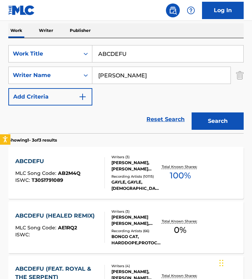
click at [167, 39] on div "SearchWithCriteria927ae55c-3a07-4861-bb59-8a408b5568d9 Work Title ABCDEFU Searc…" at bounding box center [125, 85] width 235 height 95
drag, startPoint x: 161, startPoint y: 52, endPoint x: 33, endPoint y: 45, distance: 128.1
click at [33, 45] on div "SearchWithCriteria927ae55c-3a07-4861-bb59-8a408b5568d9 Work Title ABCDEFU" at bounding box center [125, 53] width 235 height 17
paste input "For Elise (Für Elise): in a-Moll, WoO 59"
type input "For Elise (Für Elise): in a-Moll, WoO 59"
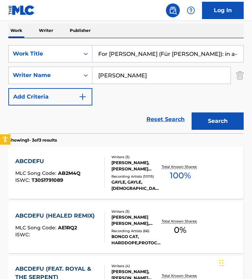
click at [156, 80] on input "David Pittenger" at bounding box center [161, 75] width 138 height 17
paste input "Ludwig van Beethoven"
type input "Ludwig van Beethoven"
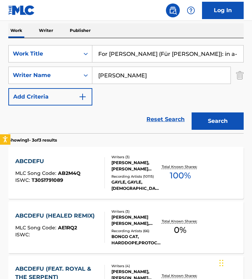
click at [191, 112] on button "Search" at bounding box center [217, 120] width 52 height 17
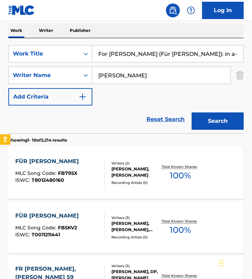
drag, startPoint x: 194, startPoint y: 50, endPoint x: 220, endPoint y: 57, distance: 26.9
click at [220, 57] on input "For Elise (Für Elise): in a-Moll, WoO 59" at bounding box center [167, 53] width 151 height 17
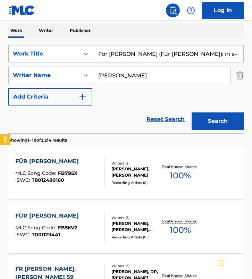
paste input "Luncheon with the President"
type input "Luncheon with the President"
drag, startPoint x: 190, startPoint y: 73, endPoint x: 53, endPoint y: 67, distance: 137.0
click at [53, 67] on div "SearchWithCriteria7052ad37-b0de-4835-af4b-7527c3d50498 Writer Name Ludwig van B…" at bounding box center [125, 75] width 235 height 17
type input "vince jones"
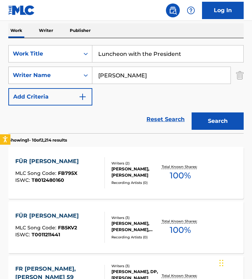
click at [191, 112] on button "Search" at bounding box center [217, 120] width 52 height 17
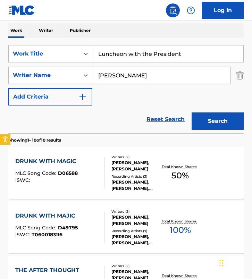
click at [92, 135] on section "Showing 1 - 10 of 10 results" at bounding box center [125, 138] width 235 height 10
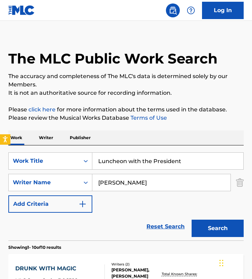
scroll to position [0, 0]
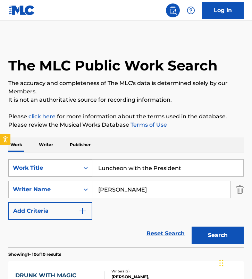
drag, startPoint x: 92, startPoint y: 161, endPoint x: 72, endPoint y: 161, distance: 19.8
click at [72, 161] on div "SearchWithCriteria927ae55c-3a07-4861-bb59-8a408b5568d9 Work Title Luncheon with…" at bounding box center [125, 167] width 235 height 17
paste input "Alles wird vorübergehen"
type input "Alles wird vorübergehen"
click at [132, 187] on input "vince jones" at bounding box center [161, 189] width 138 height 17
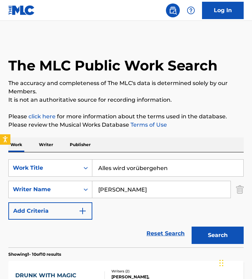
click at [132, 187] on input "vince jones" at bounding box center [161, 189] width 138 height 17
paste input "Frege"
type input "Frege"
click at [191, 226] on button "Search" at bounding box center [217, 234] width 52 height 17
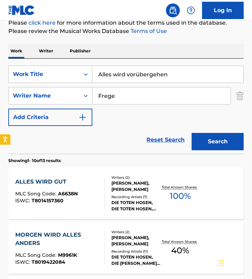
scroll to position [101, 0]
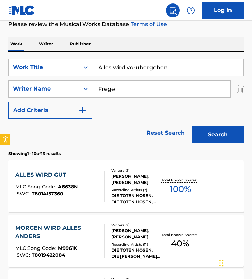
click at [101, 181] on div at bounding box center [102, 186] width 6 height 31
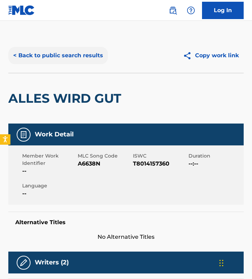
click at [46, 57] on button "< Back to public search results" at bounding box center [57, 55] width 99 height 17
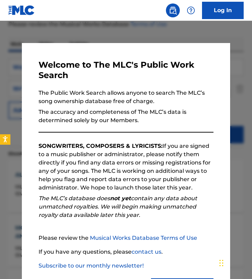
click at [15, 180] on div at bounding box center [126, 160] width 252 height 279
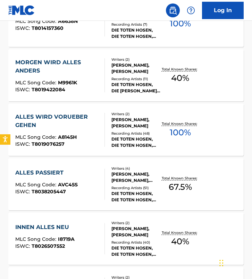
scroll to position [267, 0]
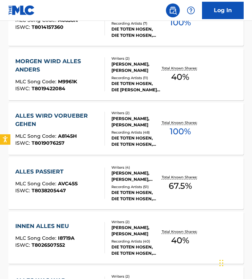
click at [73, 141] on div "ISWC : T8019076257" at bounding box center [57, 142] width 84 height 5
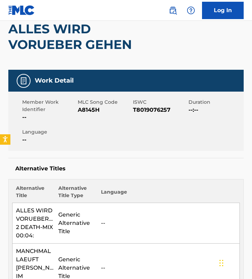
scroll to position [70, 0]
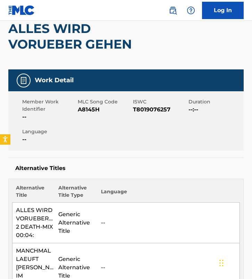
click at [89, 110] on span "A8145H" at bounding box center [105, 109] width 54 height 8
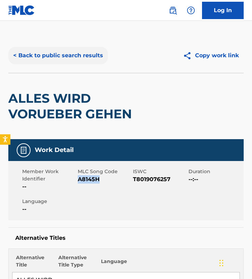
click at [73, 60] on button "< Back to public search results" at bounding box center [57, 55] width 99 height 17
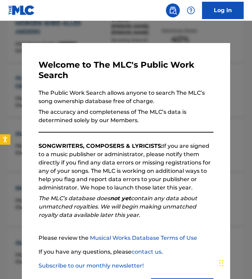
click at [122, 37] on div at bounding box center [126, 160] width 252 height 279
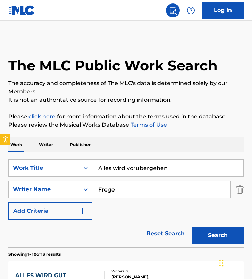
drag, startPoint x: 148, startPoint y: 188, endPoint x: -2, endPoint y: 186, distance: 150.1
click at [0, 186] on html "Accessibility Screen-Reader Guide, Feedback, and Issue Reporting | New window 0…" at bounding box center [126, 139] width 252 height 279
paste input "Kenneth Morris"
type input "Kenneth Morris"
drag, startPoint x: 194, startPoint y: 171, endPoint x: -7, endPoint y: 166, distance: 201.5
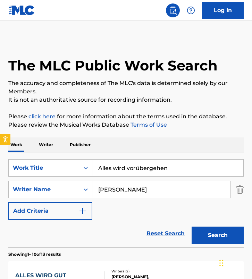
click at [0, 166] on html "Accessibility Screen-Reader Guide, Feedback, and Issue Reporting | New window 0…" at bounding box center [126, 139] width 252 height 279
type input "my god is real"
click at [191, 226] on button "Search" at bounding box center [217, 234] width 52 height 17
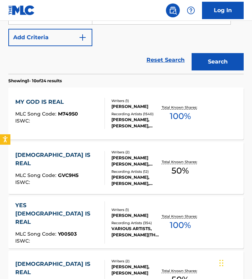
scroll to position [181, 0]
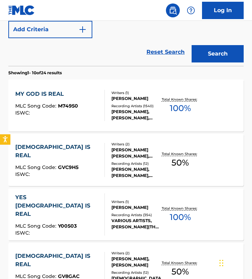
click at [92, 102] on div "MY GOD IS REAL MLC Song Code : M74950 ISWC :" at bounding box center [59, 105] width 89 height 31
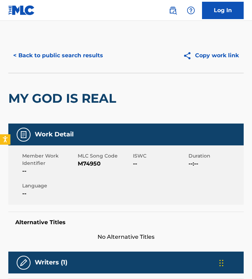
click at [88, 164] on span "M74950" at bounding box center [105, 163] width 54 height 8
click at [58, 57] on button "< Back to public search results" at bounding box center [57, 55] width 99 height 17
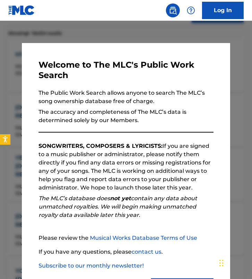
click at [95, 34] on div at bounding box center [126, 160] width 252 height 279
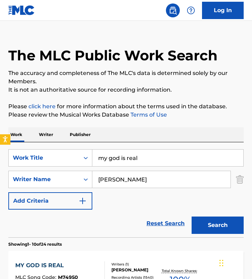
scroll to position [0, 0]
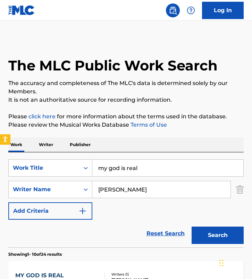
drag, startPoint x: 159, startPoint y: 163, endPoint x: 184, endPoint y: 174, distance: 27.6
click at [184, 174] on input "my god is real" at bounding box center [167, 167] width 151 height 17
paste input "Stand By Your Man"
type input "Stand By Your Man"
drag, startPoint x: 165, startPoint y: 188, endPoint x: 64, endPoint y: 183, distance: 101.0
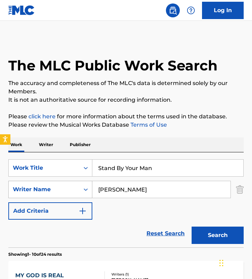
click at [64, 183] on div "SearchWithCriteria7052ad37-b0de-4835-af4b-7527c3d50498 Writer Name Kenneth Morr…" at bounding box center [125, 189] width 235 height 17
type input "tammy wynette"
click at [191, 226] on button "Search" at bounding box center [217, 234] width 52 height 17
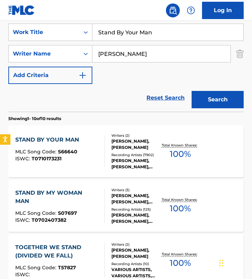
scroll to position [137, 0]
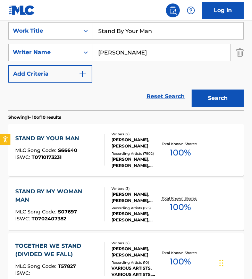
click at [99, 136] on div at bounding box center [102, 149] width 6 height 31
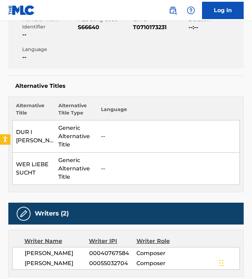
scroll to position [155, 0]
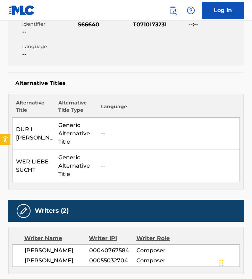
click at [108, 96] on div "Alternative Title Alternative Title Type Language DUR I KARLEK Generic Alternat…" at bounding box center [125, 142] width 235 height 96
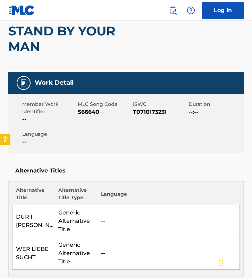
scroll to position [62, 0]
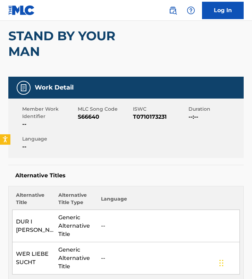
click at [90, 117] on span "S66640" at bounding box center [105, 117] width 54 height 8
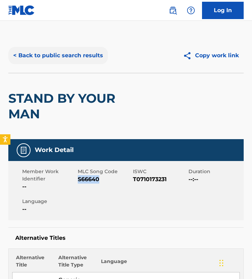
click at [61, 61] on button "< Back to public search results" at bounding box center [57, 55] width 99 height 17
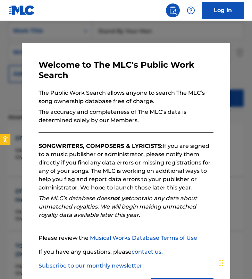
click at [116, 27] on div at bounding box center [126, 160] width 252 height 279
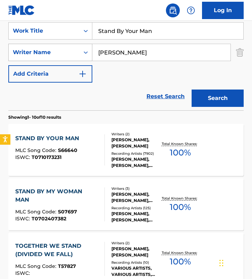
drag, startPoint x: 163, startPoint y: 54, endPoint x: 30, endPoint y: 53, distance: 132.8
click at [30, 53] on div "SearchWithCriteria7052ad37-b0de-4835-af4b-7527c3d50498 Writer Name tammy wynette" at bounding box center [125, 52] width 235 height 17
paste input "Udo Lindenberg"
type input "Udo Lindenberg"
click at [140, 31] on input "Stand By Your Man" at bounding box center [167, 31] width 151 height 17
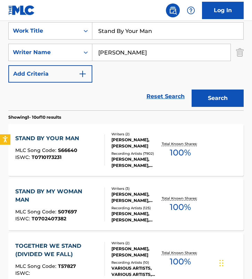
click at [140, 31] on input "Stand By Your Man" at bounding box center [167, 31] width 151 height 17
paste input "Datenbank"
type input "Datenbank"
click at [191, 89] on button "Search" at bounding box center [217, 97] width 52 height 17
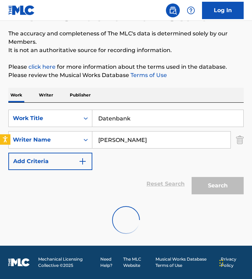
scroll to position [103, 0]
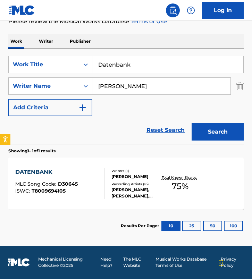
click at [83, 209] on section "Results Per Page: 10 25 50 100" at bounding box center [125, 225] width 235 height 33
click at [84, 194] on div "DATENBANK MLC Song Code : D30645 ISWC : T8009694105" at bounding box center [59, 183] width 89 height 31
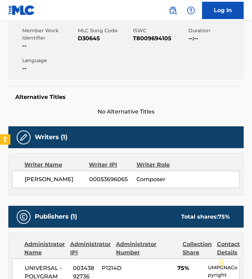
scroll to position [127, 0]
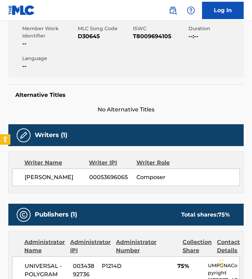
click at [87, 37] on span "D30645" at bounding box center [105, 36] width 54 height 8
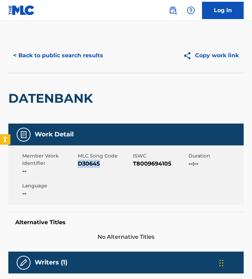
click at [127, 171] on div "MLC Song Code D30645" at bounding box center [105, 163] width 55 height 23
click at [72, 60] on button "< Back to public search results" at bounding box center [57, 55] width 99 height 17
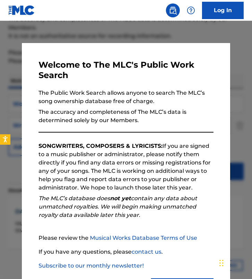
click at [137, 37] on div at bounding box center [126, 160] width 252 height 279
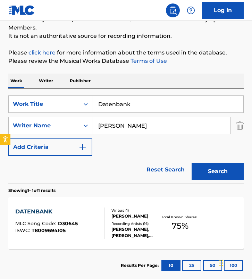
drag, startPoint x: 149, startPoint y: 105, endPoint x: 0, endPoint y: 103, distance: 149.4
click at [7, 103] on div "The MLC Public Work Search The accuracy and completeness of The MLC's data is d…" at bounding box center [126, 127] width 252 height 307
paste input "No Love In This House"
type input "No Love In This House"
click at [173, 122] on input "Udo Lindenberg" at bounding box center [161, 125] width 138 height 17
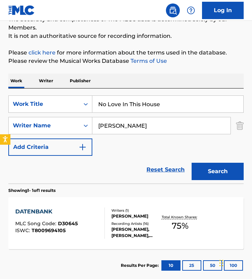
click at [173, 122] on input "Udo Lindenberg" at bounding box center [161, 125] width 138 height 17
paste input "Hans-Joachim Horn-BerngesJo MillsMac Wonderlea"
drag, startPoint x: 180, startPoint y: 126, endPoint x: 254, endPoint y: 127, distance: 74.2
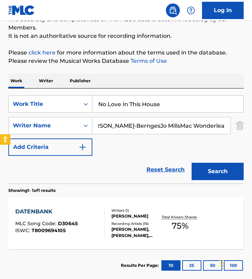
click at [251, 127] on html "Accessibility Screen-Reader Guide, Feedback, and Issue Reporting | New window 0…" at bounding box center [126, 75] width 252 height 279
type input "Hans-Joachim Horn-Bernges"
click at [191, 163] on button "Search" at bounding box center [217, 171] width 52 height 17
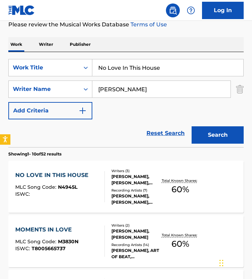
scroll to position [121, 0]
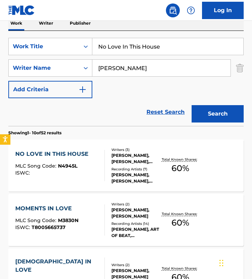
click at [121, 158] on div "HAROLD MAC WONDERLEA, JO MILLS, HANS JOACHIM HORN BERNGES" at bounding box center [135, 158] width 49 height 12
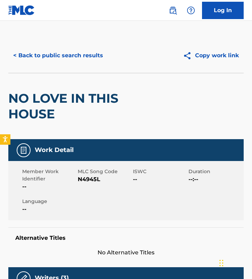
click at [87, 180] on span "N4945L" at bounding box center [105, 179] width 54 height 8
click at [50, 52] on button "< Back to public search results" at bounding box center [57, 55] width 99 height 17
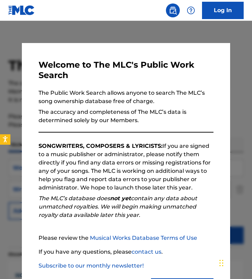
click at [75, 24] on div at bounding box center [126, 160] width 252 height 279
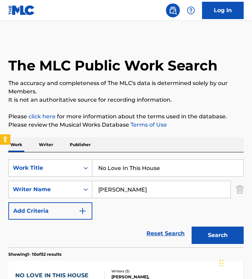
drag, startPoint x: 177, startPoint y: 165, endPoint x: -14, endPoint y: 157, distance: 191.2
click at [0, 157] on html "Accessibility Screen-Reader Guide, Feedback, and Issue Reporting | New window 0…" at bounding box center [126, 139] width 252 height 279
paste input "You'll Never Walk Alon"
type input "You'll Never Walk Alone"
click at [148, 184] on input "Hans-Joachim Horn-Bernges" at bounding box center [161, 189] width 138 height 17
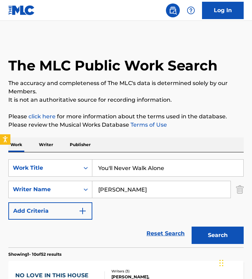
click at [148, 184] on input "Hans-Joachim Horn-Bernges" at bounding box center [161, 189] width 138 height 17
paste input "Oscar Hammerstein"
type input "Oscar Hammerstein"
click at [191, 226] on button "Search" at bounding box center [217, 234] width 52 height 17
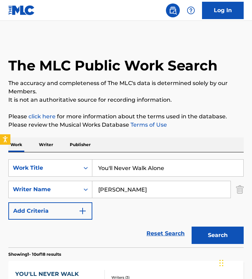
click at [110, 207] on div "SearchWithCriteria927ae55c-3a07-4861-bb59-8a408b5568d9 Work Title You'll Never …" at bounding box center [125, 189] width 235 height 60
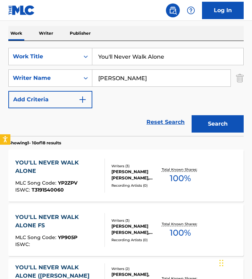
scroll to position [111, 0]
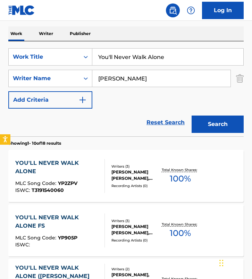
click at [103, 176] on div at bounding box center [102, 176] width 6 height 34
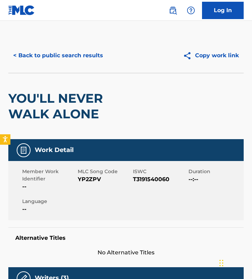
click at [87, 180] on span "YP2ZPV" at bounding box center [105, 179] width 54 height 8
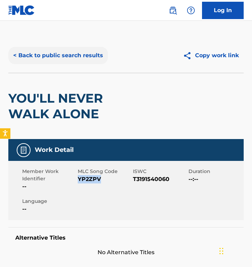
click at [78, 57] on button "< Back to public search results" at bounding box center [57, 55] width 99 height 17
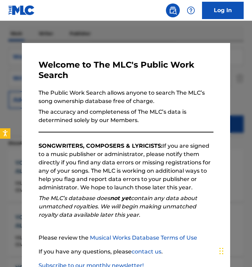
click at [124, 33] on div at bounding box center [126, 154] width 252 height 267
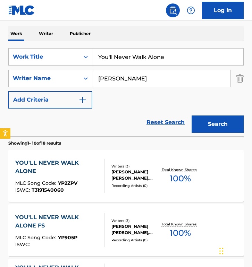
drag, startPoint x: 158, startPoint y: 54, endPoint x: 2, endPoint y: 54, distance: 156.7
paste input "Sticky Song"
type input "Sticky Song"
click at [143, 84] on input "Oscar Hammerstein" at bounding box center [161, 78] width 138 height 17
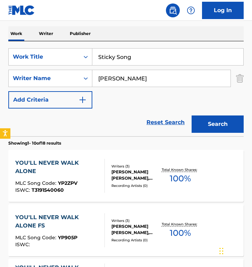
click at [143, 84] on input "Oscar Hammerstein" at bounding box center [161, 78] width 138 height 17
paste input "Mei Long Bao"
type input "Mei Long Bao"
click at [191, 115] on button "Search" at bounding box center [217, 123] width 52 height 17
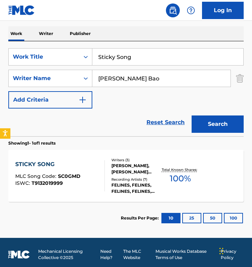
click at [71, 159] on div "STICKY SONG MLC Song Code : SC0GMD ISWC : T9132019999 Writers ( 3 ) HANNA MEI-L…" at bounding box center [125, 176] width 235 height 52
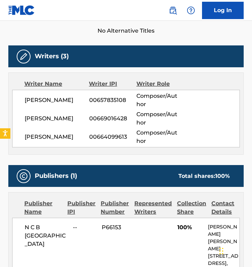
scroll to position [175, 0]
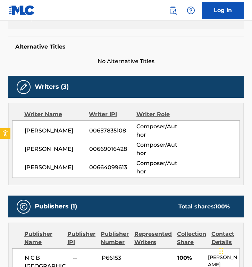
click at [71, 159] on div "ASTA LOUISA BJERRE 00664099613 Composer/Author" at bounding box center [132, 167] width 215 height 17
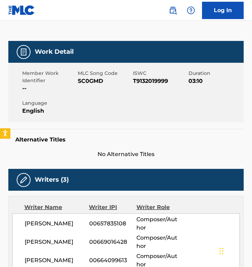
scroll to position [67, 0]
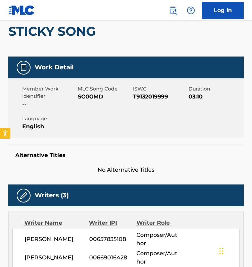
click at [94, 97] on span "SC0GMD" at bounding box center [105, 97] width 54 height 8
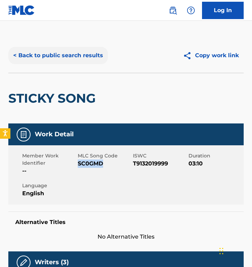
click at [51, 59] on button "< Back to public search results" at bounding box center [57, 55] width 99 height 17
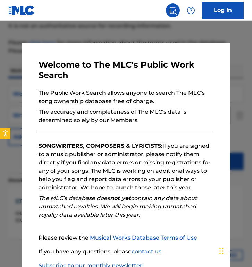
click at [104, 42] on div at bounding box center [126, 154] width 252 height 267
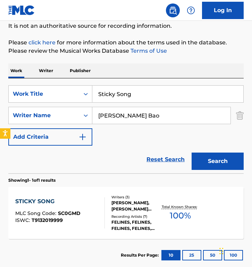
drag, startPoint x: 165, startPoint y: 122, endPoint x: 4, endPoint y: 99, distance: 163.2
click at [4, 99] on div "The MLC Public Work Search The accuracy and completeness of The MLC's data is d…" at bounding box center [126, 117] width 252 height 307
paste input "ichael Hunt"
type input "Michael Hunt"
drag, startPoint x: 141, startPoint y: 94, endPoint x: 1, endPoint y: 73, distance: 141.3
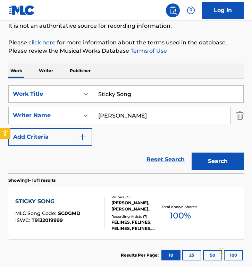
click at [1, 73] on div "The MLC Public Work Search The accuracy and completeness of The MLC's data is d…" at bounding box center [126, 117] width 252 height 307
click at [191, 153] on button "Search" at bounding box center [217, 161] width 52 height 17
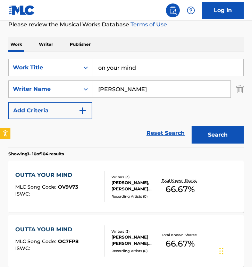
scroll to position [0, 0]
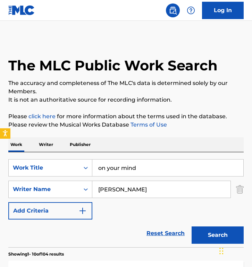
drag, startPoint x: 153, startPoint y: 171, endPoint x: 13, endPoint y: 155, distance: 141.4
click at [13, 155] on div "SearchWithCriteria927ae55c-3a07-4861-bb59-8a408b5568d9 Work Title on your mind …" at bounding box center [125, 199] width 235 height 95
paste input "Shibuya - Skatman Remix"
type input "Shibuya - Skatman Remix"
click at [153, 198] on div "SearchWithCriteria927ae55c-3a07-4861-bb59-8a408b5568d9 Work Title Shibuya - Ska…" at bounding box center [125, 189] width 235 height 60
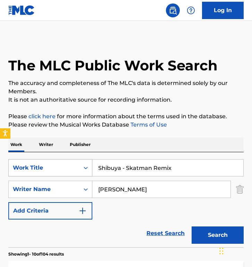
drag, startPoint x: 153, startPoint y: 194, endPoint x: 32, endPoint y: 174, distance: 122.4
click at [32, 174] on div "SearchWithCriteria927ae55c-3a07-4861-bb59-8a408b5568d9 Work Title Shibuya - Ska…" at bounding box center [125, 189] width 235 height 60
type input "marc pellerin"
click at [191, 226] on button "Search" at bounding box center [217, 234] width 52 height 17
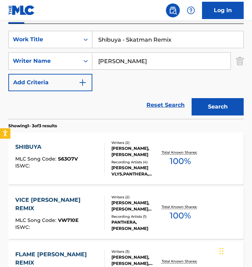
scroll to position [129, 0]
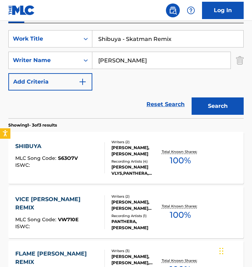
click at [103, 159] on div at bounding box center [102, 157] width 6 height 31
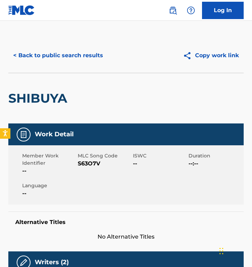
click at [85, 166] on span "S63O7V" at bounding box center [105, 163] width 54 height 8
click at [75, 52] on button "< Back to public search results" at bounding box center [57, 55] width 99 height 17
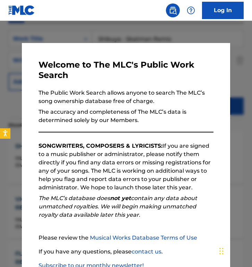
click at [100, 25] on div at bounding box center [126, 154] width 252 height 267
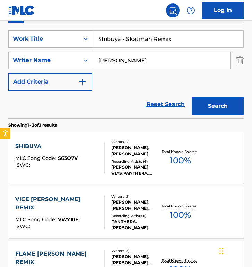
drag, startPoint x: 185, startPoint y: 43, endPoint x: 8, endPoint y: 34, distance: 177.0
click at [8, 34] on div "SearchWithCriteria927ae55c-3a07-4861-bb59-8a408b5568d9 Work Title Shibuya - Ska…" at bounding box center [125, 38] width 235 height 17
paste input "Kvit hjort"
type input "Kvit hjort"
drag, startPoint x: 131, startPoint y: 64, endPoint x: 1, endPoint y: 61, distance: 130.4
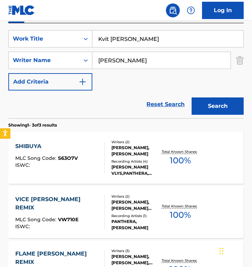
click at [1, 61] on div "The MLC Public Work Search The accuracy and completeness of The MLC's data is d…" at bounding box center [126, 117] width 252 height 416
paste input "Einar SelvikLindy-Fay Hella"
drag, startPoint x: 129, startPoint y: 61, endPoint x: 187, endPoint y: 59, distance: 57.9
click at [187, 59] on input "Einar SelvikLindy-Fay Hella" at bounding box center [161, 60] width 138 height 17
click at [191, 97] on button "Search" at bounding box center [217, 105] width 52 height 17
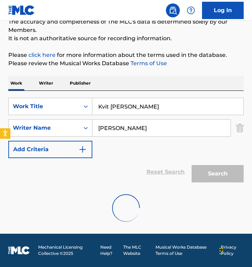
scroll to position [115, 0]
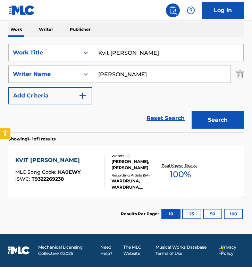
drag, startPoint x: 148, startPoint y: 75, endPoint x: 75, endPoint y: 75, distance: 73.5
click at [75, 75] on div "SearchWithCriteria7052ad37-b0de-4835-af4b-7527c3d50498 Writer Name Einar Selvik" at bounding box center [125, 74] width 235 height 17
paste input "Lindy-Fay Hella"
type input "Lindy-Fay Hella"
click at [191, 111] on button "Search" at bounding box center [217, 119] width 52 height 17
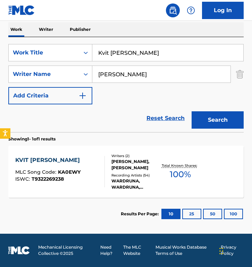
click at [97, 163] on div "KVIT HJORT MLC Song Code : KA0EWY ISWC : T9322269238" at bounding box center [59, 171] width 89 height 31
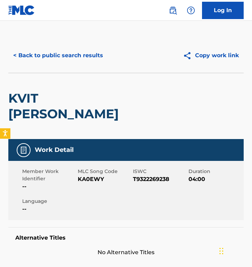
click at [95, 175] on span "KA0EWY" at bounding box center [105, 179] width 54 height 8
click at [44, 55] on button "< Back to public search results" at bounding box center [57, 55] width 99 height 17
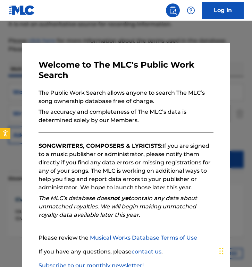
click at [103, 41] on div at bounding box center [126, 154] width 252 height 267
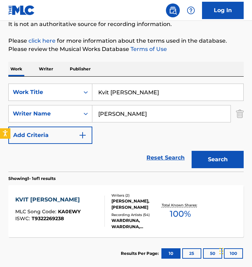
drag, startPoint x: 163, startPoint y: 116, endPoint x: 5, endPoint y: 116, distance: 158.8
click at [5, 116] on div "The MLC Public Work Search The accuracy and completeness of The MLC's data is d…" at bounding box center [126, 116] width 252 height 307
paste input "James Arthur"
type input "James Arthur"
drag, startPoint x: 133, startPoint y: 93, endPoint x: 5, endPoint y: 85, distance: 127.8
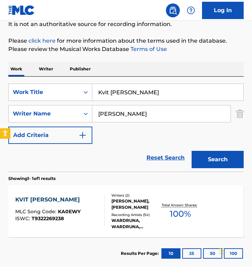
click at [5, 85] on div "The MLC Public Work Search The accuracy and completeness of The MLC's data is d…" at bounding box center [126, 116] width 252 height 307
type input "say you won t let go"
click at [191, 151] on button "Search" at bounding box center [217, 159] width 52 height 17
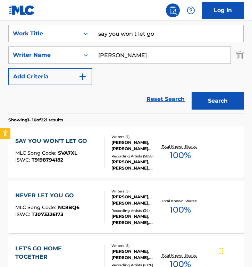
scroll to position [145, 0]
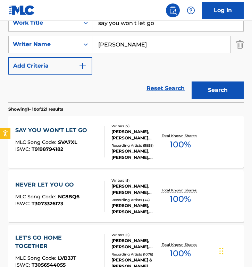
click at [118, 134] on div "NEIL RICHARD ORMANDY, ANDREW MARCUS FRAMPTON, STEPHEN KIPNER, STEVEN SOLOMON, M…" at bounding box center [135, 135] width 49 height 12
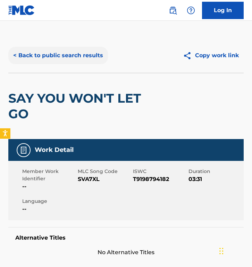
click at [74, 54] on button "< Back to public search results" at bounding box center [57, 55] width 99 height 17
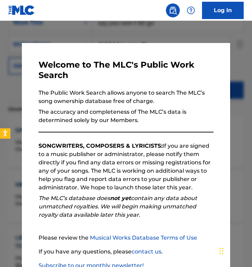
click at [122, 15] on nav "Log In" at bounding box center [126, 10] width 252 height 21
click at [121, 36] on div at bounding box center [126, 154] width 252 height 267
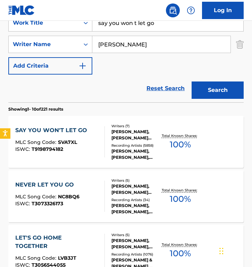
click at [94, 137] on div "SAY YOU WON'T LET GO MLC Song Code : SVA7XL ISWC : T9198794182" at bounding box center [59, 141] width 89 height 31
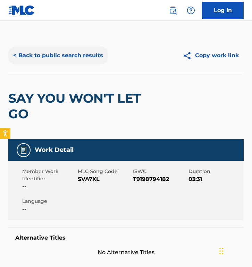
click at [62, 59] on button "< Back to public search results" at bounding box center [57, 55] width 99 height 17
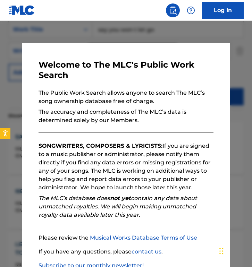
scroll to position [137, 0]
drag, startPoint x: 121, startPoint y: 40, endPoint x: 151, endPoint y: 40, distance: 30.2
click at [121, 40] on div at bounding box center [126, 154] width 252 height 267
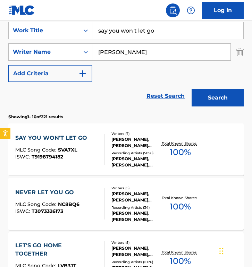
drag, startPoint x: 177, startPoint y: 33, endPoint x: 85, endPoint y: 20, distance: 93.5
paste input "Still Loving You"
type input "Still Loving You"
click at [147, 50] on input "James Arthur" at bounding box center [161, 52] width 138 height 17
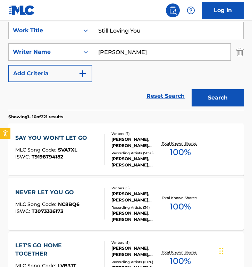
click at [147, 50] on input "James Arthur" at bounding box center [161, 52] width 138 height 17
drag, startPoint x: 147, startPoint y: 50, endPoint x: 144, endPoint y: 53, distance: 4.2
click at [147, 50] on input "James Arthur" at bounding box center [161, 52] width 138 height 17
paste input "Klaus MeineRudolf Schenke"
drag, startPoint x: 135, startPoint y: 53, endPoint x: 206, endPoint y: 50, distance: 71.5
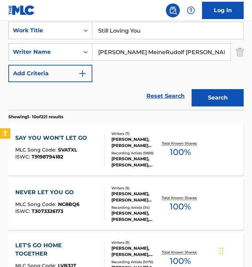
click at [206, 50] on input "Klaus MeineRudolf Schenker" at bounding box center [161, 52] width 138 height 17
drag, startPoint x: 132, startPoint y: 52, endPoint x: 199, endPoint y: 51, distance: 66.6
click at [199, 51] on input "Klaus MeineRudolf Schenker" at bounding box center [161, 52] width 138 height 17
type input "Klaus Meine"
click at [191, 89] on button "Search" at bounding box center [217, 97] width 52 height 17
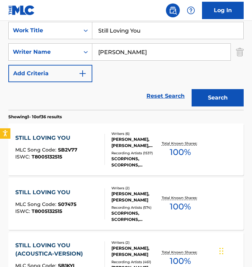
click at [102, 202] on div at bounding box center [102, 203] width 6 height 31
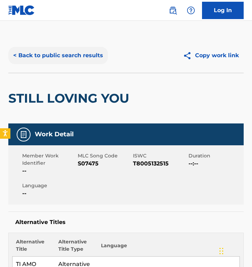
click at [55, 59] on button "< Back to public search results" at bounding box center [57, 55] width 99 height 17
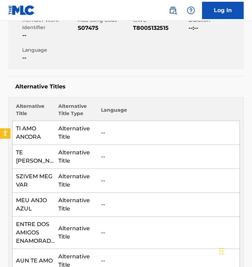
scroll to position [136, 0]
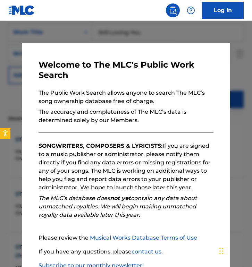
click at [96, 52] on div "Welcome to The MLC's Public Work Search The Public Work Search allows anyone to…" at bounding box center [126, 178] width 208 height 271
click at [96, 29] on div at bounding box center [126, 154] width 252 height 267
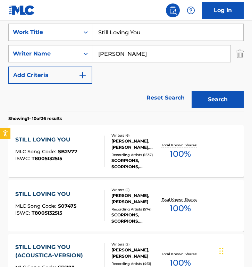
click at [81, 152] on div "STILL LOVING YOU MLC Song Code : SB2V77 ISWC : T8005132515" at bounding box center [59, 151] width 89 height 31
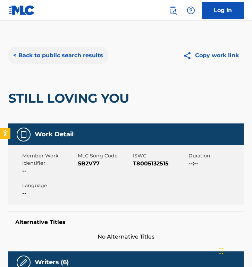
click at [54, 51] on button "< Back to public search results" at bounding box center [57, 55] width 99 height 17
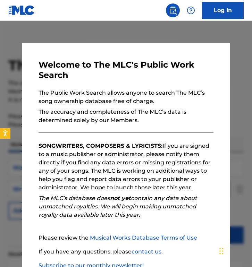
scroll to position [132, 0]
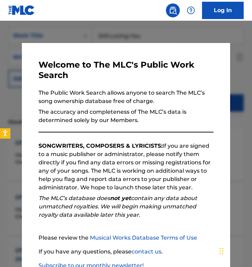
click at [26, 55] on div "Welcome to The MLC's Public Work Search The Public Work Search allows anyone to…" at bounding box center [126, 178] width 208 height 271
click at [13, 55] on div at bounding box center [126, 154] width 252 height 267
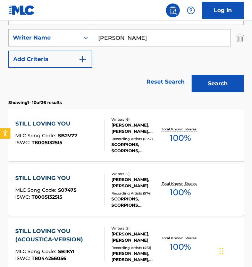
scroll to position [153, 0]
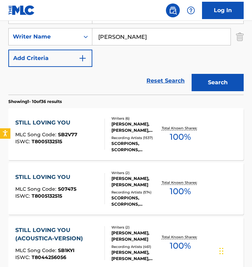
click at [90, 192] on div "STILL LOVING YOU MLC Song Code : S07475 ISWC : T8005132515" at bounding box center [59, 188] width 89 height 31
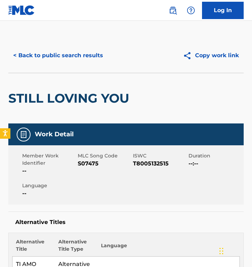
click at [86, 163] on span "S07475" at bounding box center [105, 163] width 54 height 8
click at [93, 115] on div "STILL LOVING YOU" at bounding box center [70, 98] width 124 height 50
click at [58, 60] on button "< Back to public search results" at bounding box center [57, 55] width 99 height 17
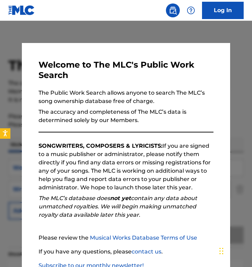
scroll to position [153, 0]
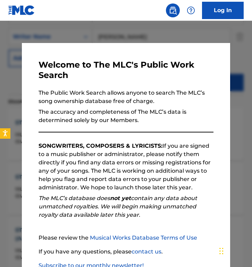
click at [131, 40] on div at bounding box center [126, 154] width 252 height 267
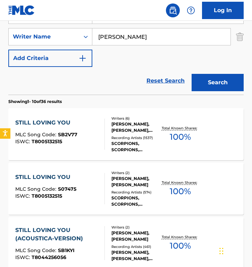
drag, startPoint x: 144, startPoint y: 40, endPoint x: -12, endPoint y: 29, distance: 156.7
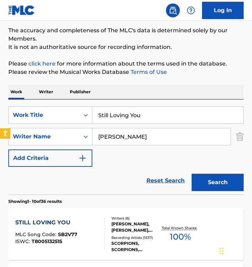
scroll to position [52, 0]
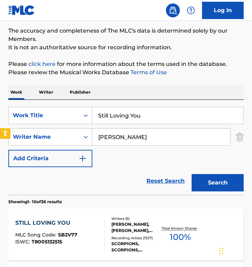
drag, startPoint x: 143, startPoint y: 116, endPoint x: -22, endPoint y: 105, distance: 165.1
click at [0, 105] on html "Accessibility Screen-Reader Guide, Feedback, and Issue Reporting | New window 0…" at bounding box center [126, 81] width 252 height 267
paste input "Magisch"
type input "Magisch"
click at [127, 130] on input "Klaus Meine" at bounding box center [161, 137] width 138 height 17
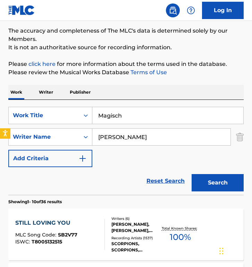
click at [127, 130] on input "Klaus Meine" at bounding box center [161, 137] width 138 height 17
paste input "Gunnar Spies"
type input "Gunnar Spies"
click at [191, 174] on button "Search" at bounding box center [217, 182] width 52 height 17
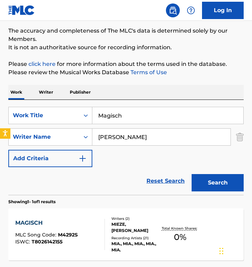
scroll to position [115, 0]
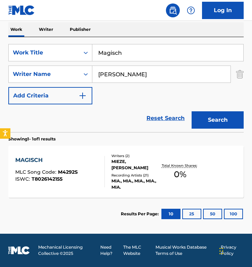
click at [87, 176] on div "MAGISCH MLC Song Code : M4292S ISWC : T8026142155" at bounding box center [59, 171] width 89 height 31
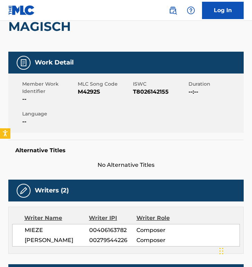
scroll to position [92, 0]
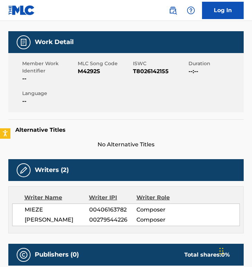
click at [88, 72] on span "M4292S" at bounding box center [105, 71] width 54 height 8
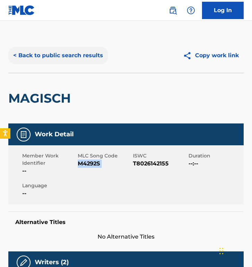
click at [60, 59] on button "< Back to public search results" at bounding box center [57, 55] width 99 height 17
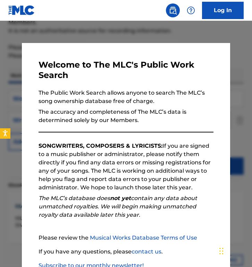
scroll to position [68, 0]
click at [94, 32] on div at bounding box center [126, 154] width 252 height 267
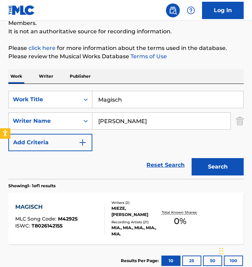
drag, startPoint x: 148, startPoint y: 103, endPoint x: 18, endPoint y: 86, distance: 131.2
click at [18, 86] on div "SearchWithCriteria927ae55c-3a07-4861-bb59-8a408b5568d9 Work Title Magisch Searc…" at bounding box center [125, 131] width 235 height 95
paste input "Bounce"
type input "Bounce"
drag, startPoint x: 154, startPoint y: 118, endPoint x: -22, endPoint y: 104, distance: 176.3
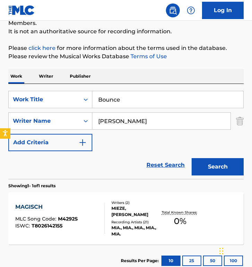
click at [0, 104] on html "Accessibility Screen-Reader Guide, Feedback, and Issue Reporting | New window 0…" at bounding box center [126, 65] width 252 height 267
click at [191, 158] on button "Search" at bounding box center [217, 166] width 52 height 17
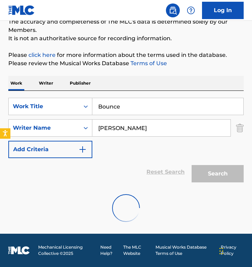
scroll to position [39, 0]
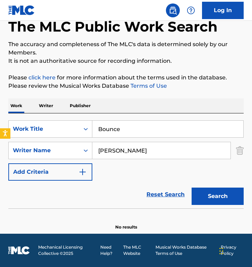
click at [186, 154] on input "sarah connor" at bounding box center [161, 150] width 138 height 17
paste input "Anthony Freeman"
type input "Anthony Freeman"
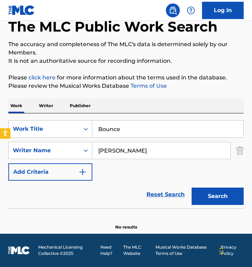
click at [191, 188] on button "Search" at bounding box center [217, 196] width 52 height 17
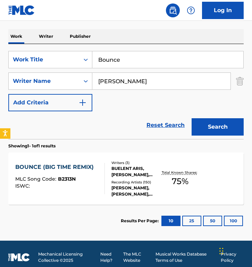
scroll to position [108, 0]
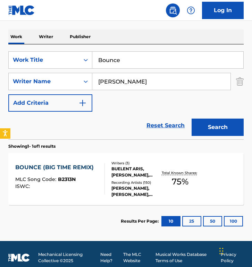
click at [102, 155] on div "BOUNCE (BIG TIME REMIX) MLC Song Code : B2313N ISWC : Writers ( 3 ) BUELENT ARI…" at bounding box center [125, 179] width 235 height 52
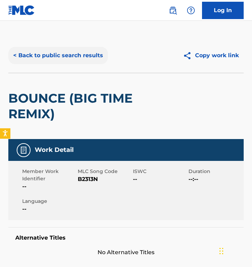
click at [81, 59] on button "< Back to public search results" at bounding box center [57, 55] width 99 height 17
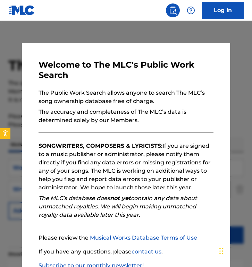
scroll to position [76, 0]
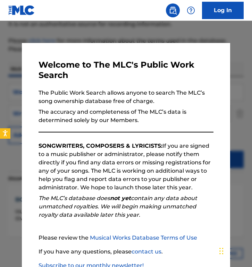
click at [100, 31] on div at bounding box center [126, 154] width 252 height 267
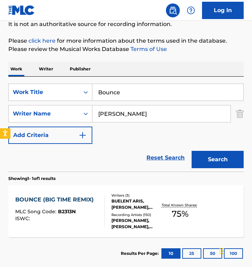
scroll to position [115, 0]
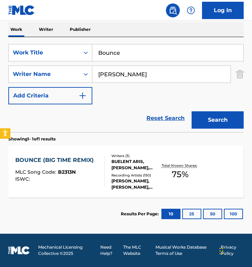
drag, startPoint x: 148, startPoint y: 51, endPoint x: 30, endPoint y: 43, distance: 117.7
click at [30, 43] on div "SearchWithCriteria927ae55c-3a07-4861-bb59-8a408b5568d9 Work Title Bounce Search…" at bounding box center [125, 84] width 235 height 95
paste input "Homeless"
type input "Homeless"
drag, startPoint x: 119, startPoint y: 71, endPoint x: 7, endPoint y: 66, distance: 111.7
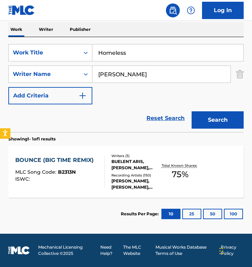
click at [7, 66] on div "The MLC Public Work Search The accuracy and completeness of The MLC's data is d…" at bounding box center [126, 76] width 252 height 307
click at [191, 111] on button "Search" at bounding box center [217, 119] width 52 height 17
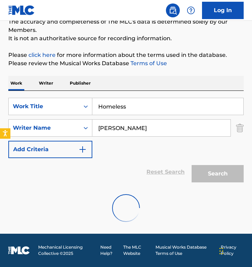
scroll to position [39, 0]
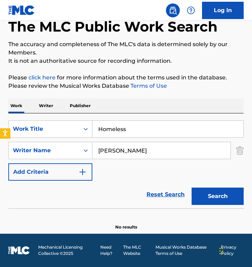
click at [149, 147] on input "julian tuwim" at bounding box center [161, 150] width 138 height 17
paste input "Szymon Laks"
type input "Szymon Laks"
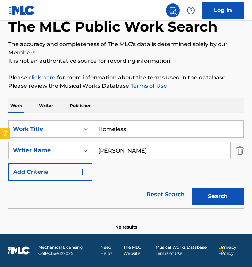
click at [191, 188] on button "Search" at bounding box center [217, 196] width 52 height 17
drag, startPoint x: 140, startPoint y: 129, endPoint x: 15, endPoint y: 129, distance: 125.1
click at [15, 129] on div "SearchWithCriteria927ae55c-3a07-4861-bb59-8a408b5568d9 Work Title Homeless" at bounding box center [125, 128] width 235 height 17
paste input "L.I.P."
type input "L.I.P."
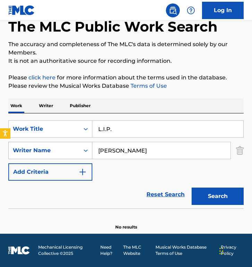
drag, startPoint x: 159, startPoint y: 154, endPoint x: 13, endPoint y: 142, distance: 146.1
click at [13, 142] on div "SearchWithCriteria7052ad37-b0de-4835-af4b-7527c3d50498 Writer Name Szymon Laks" at bounding box center [125, 150] width 235 height 17
type input "alex ridha"
click at [191, 188] on button "Search" at bounding box center [217, 196] width 52 height 17
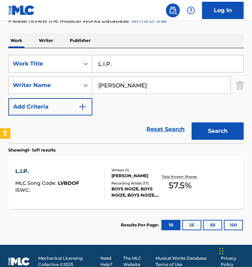
scroll to position [105, 0]
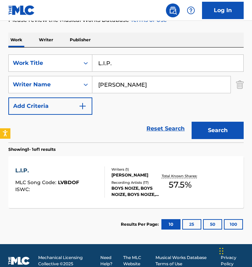
click at [108, 188] on div "Writers ( 1 ) ALEX RIDHA Recording Artists ( 17 ) BOYS NOIZE, BOYS NOIZE, BOYS …" at bounding box center [133, 182] width 56 height 31
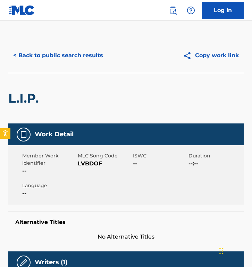
click at [88, 163] on span "LVBDOF" at bounding box center [105, 163] width 54 height 8
click at [50, 55] on button "< Back to public search results" at bounding box center [57, 55] width 99 height 17
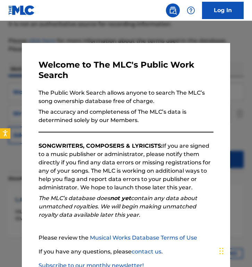
click at [116, 13] on nav "Log In" at bounding box center [126, 10] width 252 height 21
click at [111, 28] on div at bounding box center [126, 154] width 252 height 267
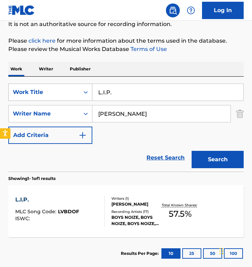
drag, startPoint x: 127, startPoint y: 89, endPoint x: 33, endPoint y: 89, distance: 93.3
click at [33, 89] on div "SearchWithCriteria927ae55c-3a07-4861-bb59-8a408b5568d9 Work Title L.I.P." at bounding box center [125, 92] width 235 height 17
paste input "Merlin"
type input "Merlin"
click at [191, 151] on button "Search" at bounding box center [217, 159] width 52 height 17
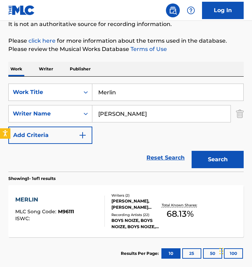
scroll to position [115, 0]
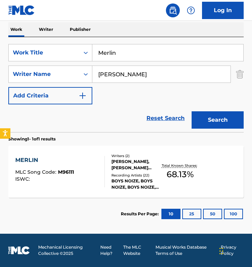
click at [109, 171] on div "Writers ( 2 ) ALEX RIDHA, JASON CHARLES BECK Recording Artists ( 22 ) BOYS NOIZ…" at bounding box center [133, 171] width 56 height 37
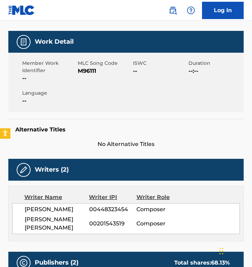
scroll to position [95, 0]
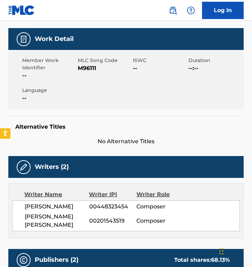
click at [82, 68] on span "M96111" at bounding box center [105, 68] width 54 height 8
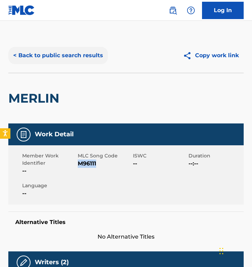
click at [67, 60] on button "< Back to public search results" at bounding box center [57, 55] width 99 height 17
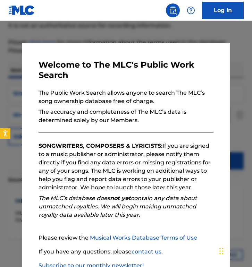
scroll to position [74, 0]
click at [101, 37] on div at bounding box center [126, 154] width 252 height 267
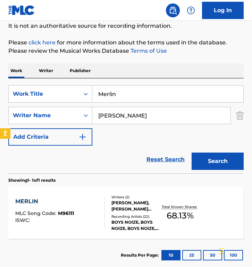
drag, startPoint x: 101, startPoint y: 98, endPoint x: 6, endPoint y: 75, distance: 97.7
click at [6, 75] on div "The MLC Public Work Search The accuracy and completeness of The MLC's data is d…" at bounding box center [126, 117] width 252 height 307
paste input "Dead As a Dodo"
type input "Dead As a Dodo"
click at [137, 116] on input "alex ridha" at bounding box center [161, 115] width 138 height 17
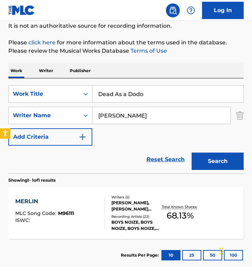
click at [137, 116] on input "alex ridha" at bounding box center [161, 115] width 138 height 17
paste input "Aydo Abay"
type input "Aydo Abay"
click at [191, 153] on button "Search" at bounding box center [217, 161] width 52 height 17
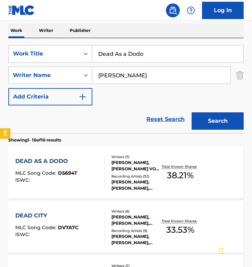
scroll to position [154, 0]
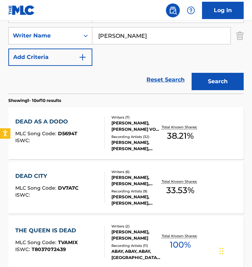
click at [92, 137] on div "DEAD AS A DODO MLC Song Code : D5694T ISWC :" at bounding box center [59, 133] width 89 height 31
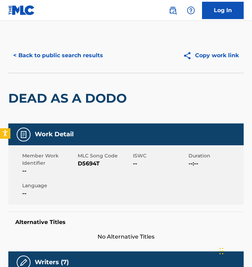
click at [87, 164] on span "D5694T" at bounding box center [105, 163] width 54 height 8
click at [47, 49] on button "< Back to public search results" at bounding box center [57, 55] width 99 height 17
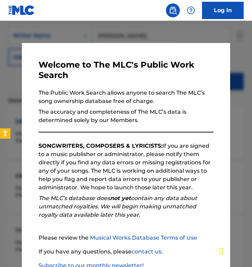
click at [99, 44] on div "Welcome to The MLC's Public Work Search The Public Work Search allows anyone to…" at bounding box center [126, 178] width 208 height 271
click at [105, 32] on div at bounding box center [126, 154] width 252 height 267
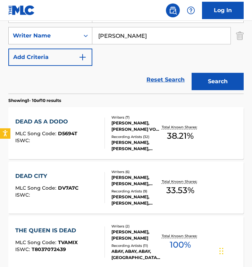
drag, startPoint x: 151, startPoint y: 37, endPoint x: 86, endPoint y: 36, distance: 65.2
click at [86, 36] on div "SearchWithCriteria7052ad37-b0de-4835-af4b-7527c3d50498 Writer Name Aydo Abay" at bounding box center [125, 35] width 235 height 17
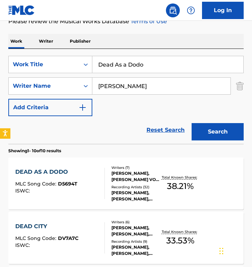
scroll to position [100, 0]
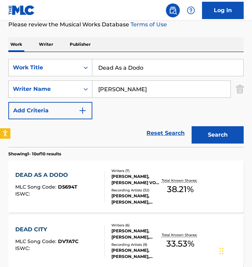
drag, startPoint x: 166, startPoint y: 67, endPoint x: -7, endPoint y: 60, distance: 173.8
click at [0, 60] on html "Accessibility Screen-Reader Guide, Feedback, and Issue Reporting | New window 0…" at bounding box center [126, 33] width 252 height 267
paste input "Triton"
type input "Triton"
click at [153, 86] on input "Aydo Abay" at bounding box center [161, 89] width 138 height 17
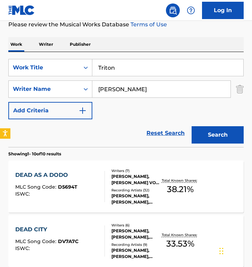
click at [153, 86] on input "Aydo Abay" at bounding box center [161, 89] width 138 height 17
paste input "Marc Rombo"
type input "Marc Romboy"
click at [191, 126] on button "Search" at bounding box center [217, 134] width 52 height 17
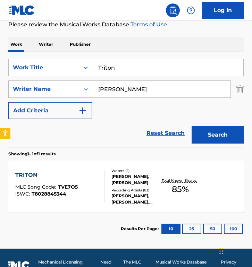
click at [106, 194] on div "Writers ( 2 ) STEPHAN BODZIN, MARC ROMBOY Recording Artists ( 83 ) STEPHAN BODZ…" at bounding box center [133, 186] width 56 height 37
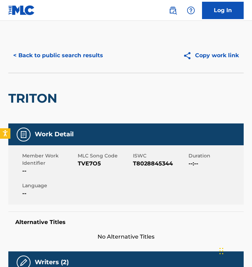
click at [88, 161] on span "TVE7O5" at bounding box center [105, 163] width 54 height 8
click at [81, 58] on button "< Back to public search results" at bounding box center [57, 55] width 99 height 17
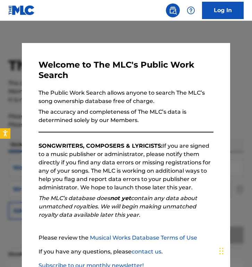
scroll to position [76, 0]
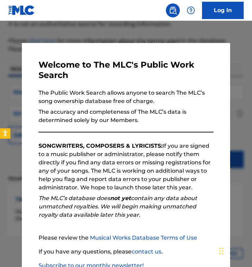
click at [89, 41] on div at bounding box center [126, 154] width 252 height 267
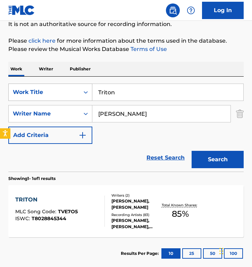
drag, startPoint x: 154, startPoint y: 118, endPoint x: 19, endPoint y: 97, distance: 136.5
click at [19, 97] on div "SearchWithCriteria927ae55c-3a07-4861-bb59-8a408b5568d9 Work Title Triton Search…" at bounding box center [125, 114] width 235 height 60
paste input "Writers Brian Lee & Stuart Crichton"
drag, startPoint x: 149, startPoint y: 114, endPoint x: 209, endPoint y: 114, distance: 60.0
click at [209, 114] on input "Writers Brian Lee & Stuart Crichton" at bounding box center [161, 113] width 138 height 17
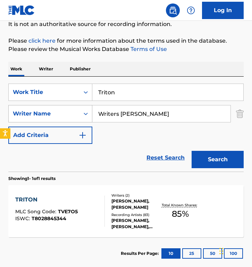
drag, startPoint x: 124, startPoint y: 113, endPoint x: 87, endPoint y: 112, distance: 36.4
click at [87, 112] on div "SearchWithCriteria7052ad37-b0de-4835-af4b-7527c3d50498 Writer Name Writers Bria…" at bounding box center [125, 113] width 235 height 17
click at [116, 115] on input "Writers Brian Lee" at bounding box center [161, 113] width 138 height 17
drag, startPoint x: 122, startPoint y: 114, endPoint x: 80, endPoint y: 110, distance: 42.2
click at [80, 110] on div "SearchWithCriteria7052ad37-b0de-4835-af4b-7527c3d50498 Writer Name Writers Bria…" at bounding box center [125, 113] width 235 height 17
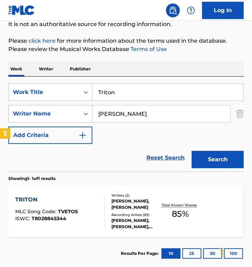
type input "Brian Lee"
click at [191, 151] on button "Search" at bounding box center [217, 159] width 52 height 17
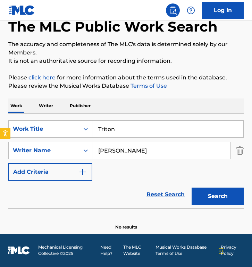
scroll to position [0, 0]
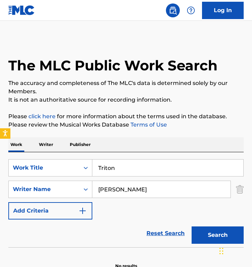
drag, startPoint x: 134, startPoint y: 164, endPoint x: 158, endPoint y: 175, distance: 26.7
click at [158, 175] on input "Triton" at bounding box center [167, 167] width 151 height 17
type input "back to me"
click at [191, 226] on button "Search" at bounding box center [217, 234] width 52 height 17
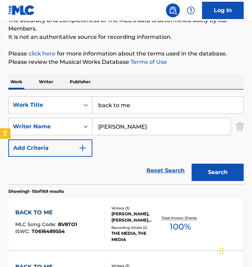
scroll to position [117, 0]
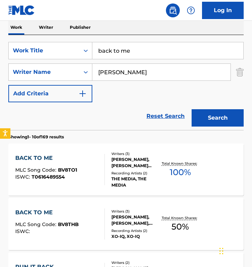
click at [139, 73] on input "Brian Lee" at bounding box center [161, 72] width 138 height 17
paste input "& Stuart Crichton"
click at [134, 73] on input "Brian Lee & Stuart Crichton" at bounding box center [161, 72] width 138 height 17
type input "Brian Lee Stuart Crichton"
click at [86, 81] on div "SearchWithCriteria927ae55c-3a07-4861-bb59-8a408b5568d9 Work Title back to me Se…" at bounding box center [125, 72] width 235 height 60
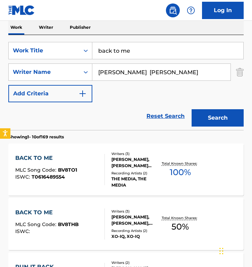
click at [105, 93] on div "SearchWithCriteria927ae55c-3a07-4861-bb59-8a408b5568d9 Work Title back to me Se…" at bounding box center [125, 72] width 235 height 60
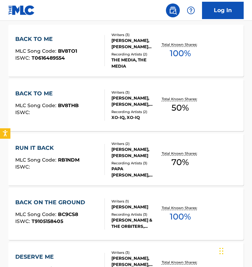
scroll to position [237, 0]
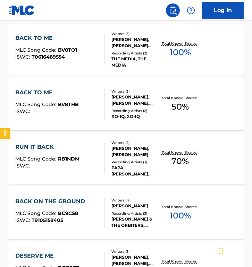
click at [104, 47] on div at bounding box center [102, 49] width 6 height 31
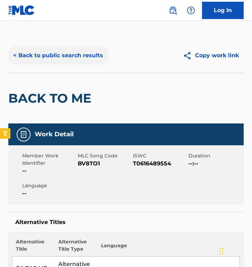
click at [66, 51] on button "< Back to public search results" at bounding box center [57, 55] width 99 height 17
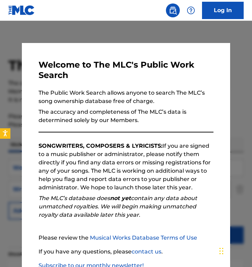
scroll to position [274, 0]
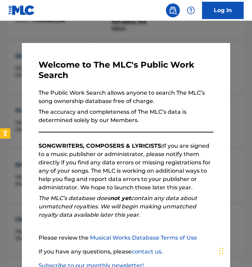
click at [76, 41] on div at bounding box center [126, 154] width 252 height 267
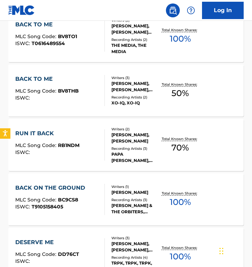
scroll to position [248, 0]
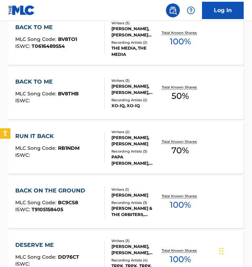
click at [66, 109] on div "BACK TO ME MLC Song Code : BV8THB ISWC :" at bounding box center [46, 93] width 63 height 31
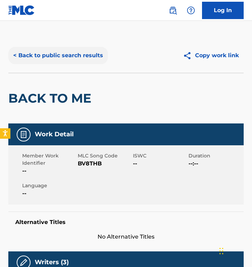
click at [59, 57] on button "< Back to public search results" at bounding box center [57, 55] width 99 height 17
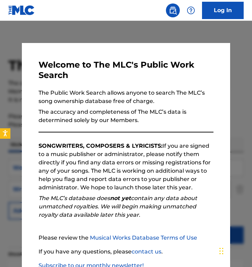
scroll to position [286, 0]
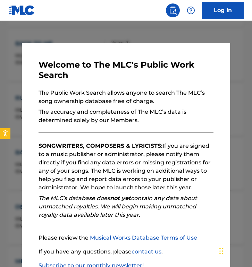
click at [72, 34] on div at bounding box center [126, 154] width 252 height 267
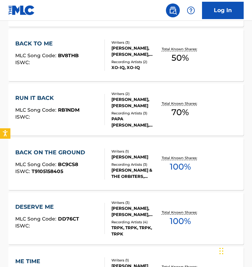
click at [67, 63] on div "ISWC :" at bounding box center [46, 62] width 63 height 5
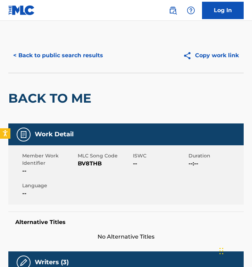
click at [87, 163] on span "BV8THB" at bounding box center [105, 163] width 54 height 8
click at [62, 52] on button "< Back to public search results" at bounding box center [57, 55] width 99 height 17
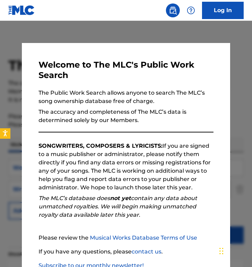
scroll to position [326, 0]
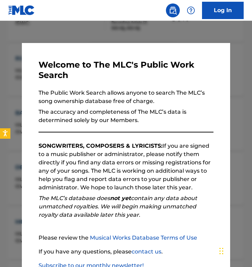
click at [52, 24] on div at bounding box center [126, 154] width 252 height 267
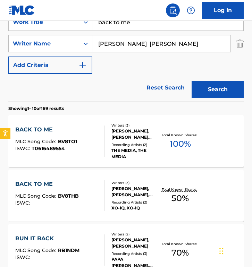
scroll to position [147, 0]
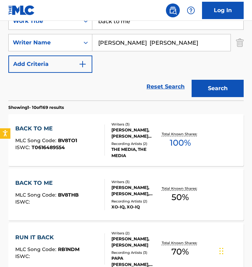
click at [66, 190] on div "BACK TO ME MLC Song Code : BV8THB ISWC :" at bounding box center [46, 194] width 63 height 31
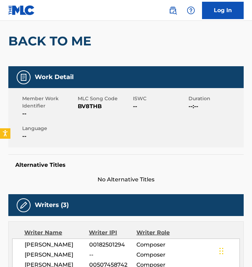
scroll to position [58, 0]
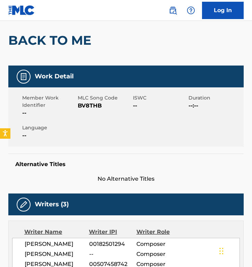
click at [90, 106] on span "BV8THB" at bounding box center [105, 106] width 54 height 8
click at [44, 113] on span "--" at bounding box center [49, 113] width 54 height 8
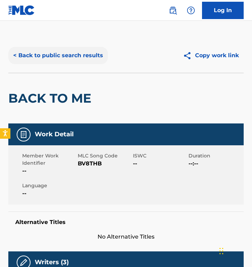
click at [46, 49] on button "< Back to public search results" at bounding box center [57, 55] width 99 height 17
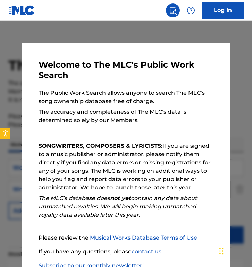
scroll to position [145, 0]
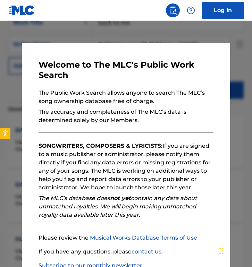
click at [58, 33] on div at bounding box center [126, 154] width 252 height 267
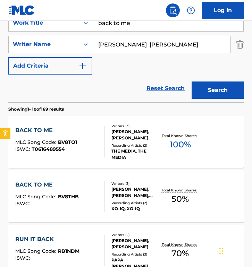
click at [62, 128] on div "BACK TO ME" at bounding box center [46, 130] width 62 height 8
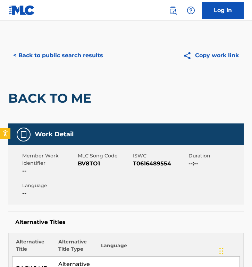
click at [89, 166] on span "BV8TO1" at bounding box center [105, 163] width 54 height 8
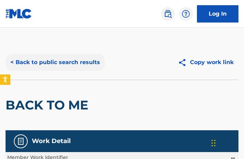
click at [47, 59] on button "< Back to public search results" at bounding box center [55, 62] width 99 height 17
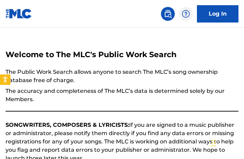
scroll to position [138, 0]
click at [97, 40] on div "Welcome to The MLC's Public Work Search The Public Work Search allows anyone to…" at bounding box center [122, 154] width 244 height 252
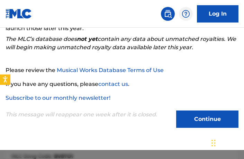
scroll to position [133, 0]
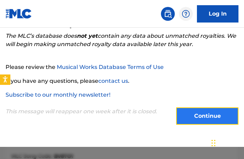
click at [179, 108] on button "Continue" at bounding box center [207, 115] width 62 height 17
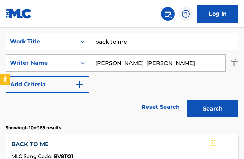
scroll to position [141, 0]
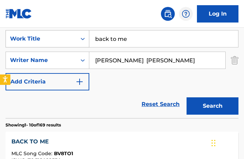
drag, startPoint x: 133, startPoint y: 38, endPoint x: 51, endPoint y: 38, distance: 82.2
click at [51, 38] on div "SearchWithCriteria927ae55c-3a07-4861-bb59-8a408b5568d9 Work Title back to me" at bounding box center [122, 38] width 233 height 17
paste input "Sisters Are Doing It For Themselves"
type input "Sisters Are Doing It For Themselves"
click at [171, 69] on div "Brian Lee Stuart Crichton" at bounding box center [157, 60] width 137 height 17
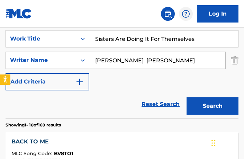
click at [171, 69] on div "Brian Lee Stuart Crichton" at bounding box center [157, 60] width 137 height 17
drag, startPoint x: 182, startPoint y: 66, endPoint x: 51, endPoint y: 61, distance: 131.5
click at [51, 61] on div "SearchWithCriteria7052ad37-b0de-4835-af4b-7527c3d50498 Writer Name Brian Lee St…" at bounding box center [122, 60] width 233 height 17
paste input "Annie Lennox"
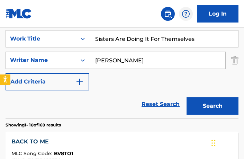
type input "Annie Lennox"
click at [187, 97] on button "Search" at bounding box center [213, 105] width 52 height 17
click at [116, 85] on div "SearchWithCriteria927ae55c-3a07-4861-bb59-8a408b5568d9 Work Title Sisters Are D…" at bounding box center [122, 60] width 233 height 60
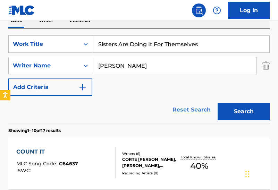
scroll to position [83, 0]
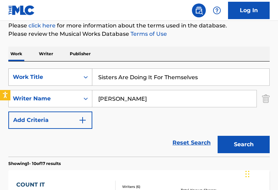
drag, startPoint x: 205, startPoint y: 78, endPoint x: 42, endPoint y: 69, distance: 163.5
click at [42, 69] on div "SearchWithCriteria927ae55c-3a07-4861-bb59-8a408b5568d9 Work Title Sisters Are D…" at bounding box center [138, 76] width 261 height 17
paste input "We Will Rock You"
click at [161, 73] on input "We Will Rock You" at bounding box center [180, 77] width 177 height 17
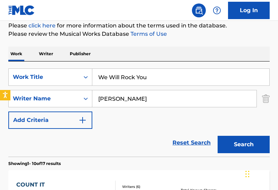
click at [161, 73] on input "We Will Rock You" at bounding box center [180, 77] width 177 height 17
paste input "Good King Wenceslas"
type input "Good King Wenceslas"
click at [163, 98] on input "Annie Lennox" at bounding box center [174, 98] width 164 height 17
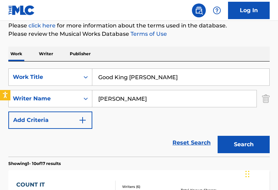
click at [163, 98] on input "Annie Lennox" at bounding box center [174, 98] width 164 height 17
paste input "Loreena McKennitt"
type input "Loreena McKennitt"
click at [217, 136] on button "Search" at bounding box center [243, 144] width 52 height 17
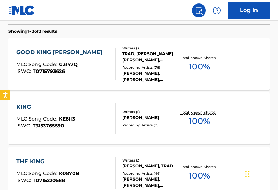
scroll to position [224, 0]
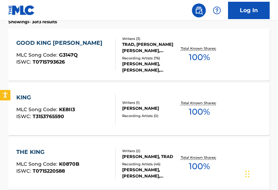
click at [105, 49] on div "GOOD KING WENCESLAS MLC Song Code : G3147Q ISWC : T0715793626" at bounding box center [65, 54] width 99 height 31
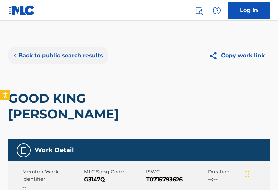
click at [66, 51] on button "< Back to public search results" at bounding box center [57, 55] width 99 height 17
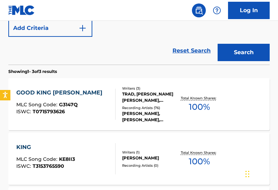
scroll to position [190, 0]
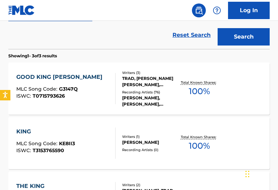
click at [63, 80] on div "GOOD KING WENCESLAS" at bounding box center [60, 77] width 89 height 8
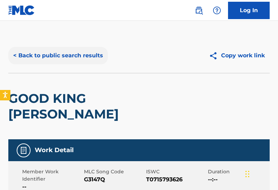
click at [77, 52] on button "< Back to public search results" at bounding box center [57, 55] width 99 height 17
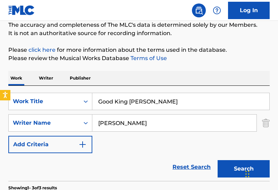
scroll to position [32, 0]
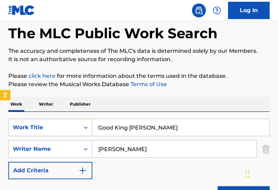
drag, startPoint x: 179, startPoint y: 129, endPoint x: 52, endPoint y: 124, distance: 127.0
click at [52, 124] on div "SearchWithCriteria927ae55c-3a07-4861-bb59-8a408b5568d9 Work Title Good King Wen…" at bounding box center [138, 127] width 261 height 17
paste input "Tinted"
type input "Tinted"
click at [168, 149] on input "Loreena McKennitt" at bounding box center [174, 148] width 164 height 17
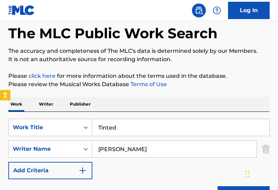
click at [168, 149] on input "Loreena McKennitt" at bounding box center [174, 148] width 164 height 17
paste input "David May"
type input "David May"
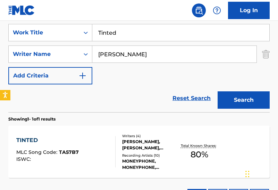
scroll to position [127, 0]
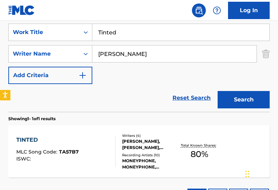
click at [118, 103] on div "Reset Search Search" at bounding box center [138, 98] width 261 height 28
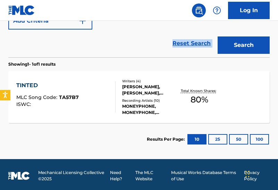
scroll to position [182, 0]
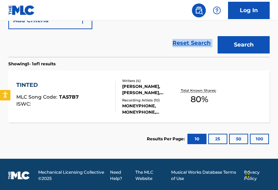
click at [118, 103] on div "Writers ( 4 ) ISAIAH STEINBERG, TC IRIZARRY, ENOCH NCUBE, DAVID MAY Recording A…" at bounding box center [146, 96] width 62 height 37
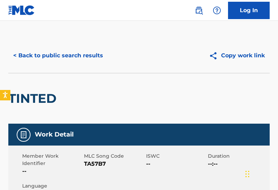
click at [90, 164] on span "TA57B7" at bounding box center [114, 163] width 60 height 8
click at [62, 55] on button "< Back to public search results" at bounding box center [57, 55] width 99 height 17
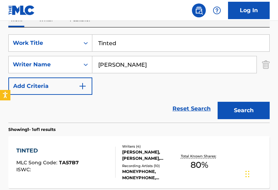
scroll to position [103, 0]
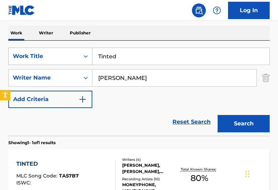
drag, startPoint x: 141, startPoint y: 53, endPoint x: 47, endPoint y: 52, distance: 94.6
click at [47, 52] on div "SearchWithCriteria927ae55c-3a07-4861-bb59-8a408b5568d9 Work Title Tinted" at bounding box center [138, 55] width 261 height 17
paste input "Breathing Underwater"
type input "Breathing Underwater"
drag, startPoint x: 147, startPoint y: 78, endPoint x: 18, endPoint y: 78, distance: 129.7
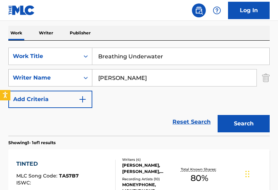
click at [18, 78] on div "SearchWithCriteria7052ad37-b0de-4835-af4b-7527c3d50498 Writer Name David May" at bounding box center [138, 77] width 261 height 17
type input "emily haines"
click at [217, 115] on button "Search" at bounding box center [243, 123] width 52 height 17
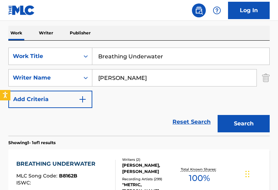
scroll to position [137, 0]
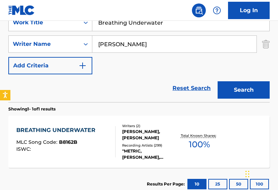
click at [54, 129] on div "BREATHING UNDERWATER" at bounding box center [57, 130] width 83 height 8
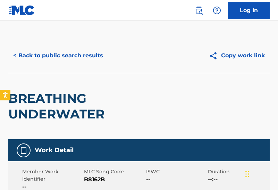
click at [88, 177] on span "B8162B" at bounding box center [114, 179] width 60 height 8
click at [64, 63] on button "< Back to public search results" at bounding box center [57, 55] width 99 height 17
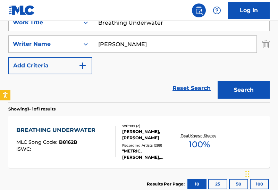
drag, startPoint x: 172, startPoint y: 26, endPoint x: 57, endPoint y: 23, distance: 115.1
click at [57, 23] on div "SearchWithCriteria927ae55c-3a07-4861-bb59-8a408b5568d9 Work Title Breathing Und…" at bounding box center [138, 22] width 261 height 17
paste input "Destin"
type input "Destin"
click at [142, 49] on input "emily haines" at bounding box center [174, 44] width 164 height 17
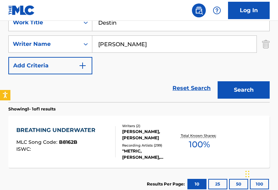
click at [142, 49] on input "emily haines" at bounding box center [174, 44] width 164 height 17
paste input "Jean-Jacques Avenel"
click at [114, 44] on input "Jean-Jacques Avenel" at bounding box center [174, 44] width 164 height 17
type input "Jean Jacques Avenel"
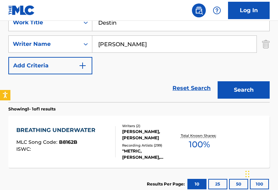
click at [217, 81] on button "Search" at bounding box center [243, 89] width 52 height 17
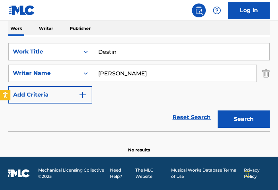
scroll to position [108, 0]
drag, startPoint x: 138, startPoint y: 52, endPoint x: 28, endPoint y: 51, distance: 109.9
click at [28, 51] on div "SearchWithCriteria927ae55c-3a07-4861-bb59-8a408b5568d9 Work Title Destin" at bounding box center [138, 51] width 261 height 17
paste input "Fermont"
type input "Fermont"
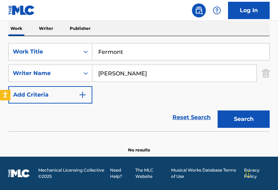
click at [161, 75] on input "Jean Jacques Avenel" at bounding box center [174, 73] width 164 height 17
paste input "Vincent Vallières"
click at [136, 75] on input "Vincent Vallières" at bounding box center [174, 73] width 164 height 17
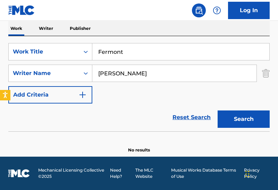
type input "Vincent Vallieres"
click at [217, 110] on button "Search" at bounding box center [243, 118] width 52 height 17
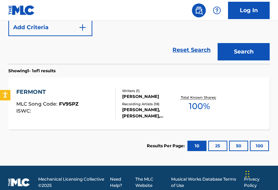
scroll to position [175, 0]
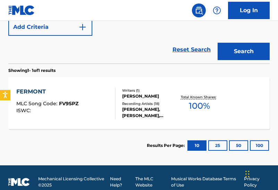
click at [114, 109] on div at bounding box center [113, 102] width 6 height 31
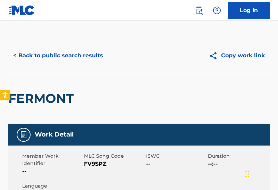
click at [100, 158] on span "MLC Song Code" at bounding box center [114, 155] width 60 height 7
click at [97, 166] on span "FV9SPZ" at bounding box center [114, 163] width 60 height 8
click at [78, 60] on button "< Back to public search results" at bounding box center [57, 55] width 99 height 17
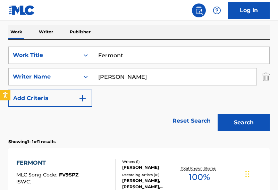
scroll to position [98, 0]
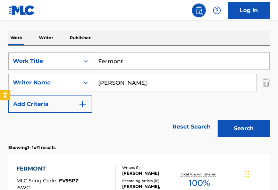
drag, startPoint x: 120, startPoint y: 59, endPoint x: 63, endPoint y: 59, distance: 56.2
click at [63, 59] on div "SearchWithCriteria927ae55c-3a07-4861-bb59-8a408b5568d9 Work Title Fermont" at bounding box center [138, 60] width 261 height 17
paste input "Hand In Hand"
type input "Hand In Hand"
drag, startPoint x: 166, startPoint y: 82, endPoint x: 54, endPoint y: 64, distance: 112.7
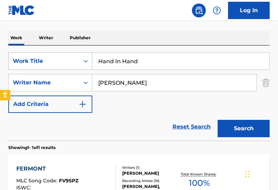
click at [54, 64] on div "SearchWithCriteria927ae55c-3a07-4861-bb59-8a408b5568d9 Work Title Hand In Hand …" at bounding box center [138, 82] width 261 height 60
click at [217, 120] on button "Search" at bounding box center [243, 128] width 52 height 17
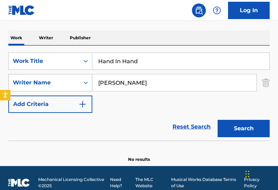
drag, startPoint x: 106, startPoint y: 83, endPoint x: 72, endPoint y: 83, distance: 34.0
click at [72, 83] on div "SearchWithCriteria7052ad37-b0de-4835-af4b-7527c3d50498 Writer Name jim brickman" at bounding box center [138, 82] width 261 height 17
paste input "James Merrill Brickman"
type input "James Merrill Brickman"
click at [217, 120] on button "Search" at bounding box center [243, 128] width 52 height 17
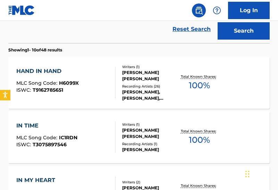
scroll to position [197, 0]
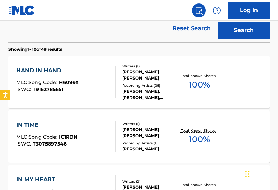
click at [95, 85] on div "HAND IN HAND MLC Song Code : H6099X ISWC : T9162785651" at bounding box center [65, 81] width 99 height 31
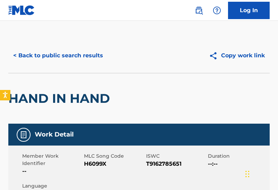
click at [88, 162] on span "H6099X" at bounding box center [114, 163] width 60 height 8
click at [70, 52] on button "< Back to public search results" at bounding box center [57, 55] width 99 height 17
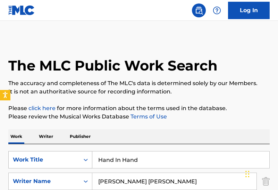
drag, startPoint x: 156, startPoint y: 158, endPoint x: 15, endPoint y: 153, distance: 141.9
click at [15, 153] on div "SearchWithCriteria927ae55c-3a07-4861-bb59-8a408b5568d9 Work Title Hand In Hand" at bounding box center [138, 159] width 261 height 17
paste input "Douglas Mountain"
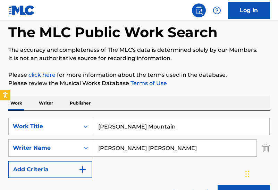
scroll to position [36, 0]
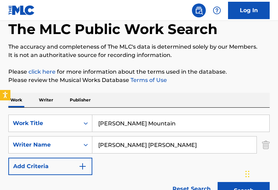
click at [156, 124] on input "Douglas Mountain" at bounding box center [180, 123] width 177 height 17
paste input "memories"
click at [156, 124] on input "Douglas memories" at bounding box center [180, 123] width 177 height 17
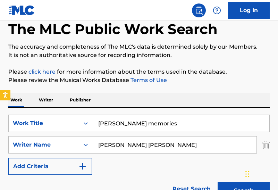
click at [156, 124] on input "Douglas memories" at bounding box center [180, 123] width 177 height 17
paste input "Search Form"
type input "memories"
click at [191, 140] on input "James Merrill Brickman" at bounding box center [174, 144] width 164 height 17
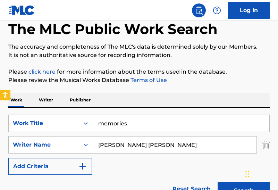
click at [191, 140] on input "James Merrill Brickman" at bounding box center [174, 144] width 164 height 17
paste input "Alex DiMauroKarah McGillivrayMichael BrandolinoRobert Sowinski"
click at [154, 144] on input "Alex DiMauroKarah McGillivrayMichael BrandolinoRobert Sowinski" at bounding box center [174, 144] width 164 height 17
drag, startPoint x: 137, startPoint y: 144, endPoint x: 270, endPoint y: 147, distance: 133.1
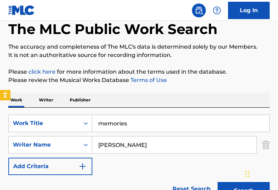
scroll to position [0, 0]
click at [217, 182] on button "Search" at bounding box center [243, 190] width 52 height 17
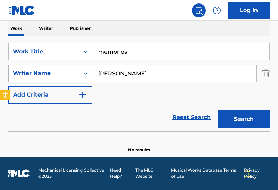
drag, startPoint x: 88, startPoint y: 73, endPoint x: 24, endPoint y: 73, distance: 64.5
click at [24, 73] on div "SearchWithCriteria7052ad37-b0de-4835-af4b-7527c3d50498 Writer Name Alex DiMauro" at bounding box center [138, 72] width 261 height 17
paste input "Karah McGillivrayMichael BrandolinoRobert Sowinski"
drag, startPoint x: 147, startPoint y: 73, endPoint x: 231, endPoint y: 94, distance: 85.8
click at [231, 94] on div "SearchWithCriteria927ae55c-3a07-4861-bb59-8a408b5568d9 Work Title memories Sear…" at bounding box center [138, 73] width 261 height 60
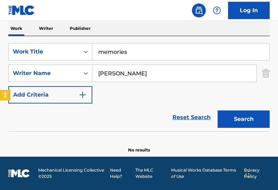
type input "Karah McGillivray"
click at [217, 110] on button "Search" at bounding box center [243, 118] width 52 height 17
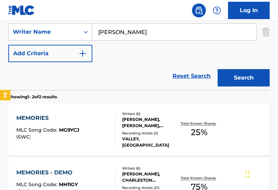
scroll to position [144, 0]
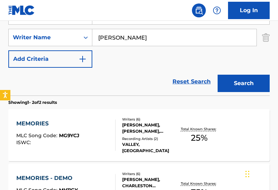
click at [127, 111] on div "MEMORIES MLC Song Code : MG9YCJ ISWC : Writers ( 6 ) KARAH MCGILLIVRAY, ROBERT …" at bounding box center [138, 135] width 261 height 52
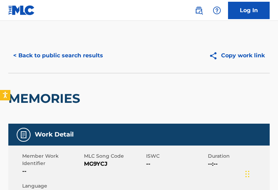
click at [94, 163] on span "MG9YCJ" at bounding box center [114, 163] width 60 height 8
click at [55, 50] on button "< Back to public search results" at bounding box center [57, 55] width 99 height 17
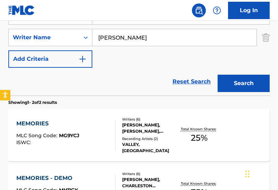
scroll to position [192, 0]
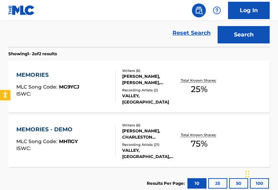
click at [116, 146] on div "Writers ( 6 ) ANDY SELTZER, CHARLESTON OLIVIA ADAMS, KARAH MCGILLIVRAY, ROBERT …" at bounding box center [146, 140] width 62 height 37
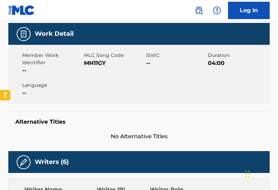
scroll to position [87, 0]
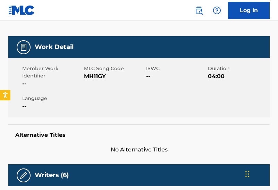
click at [96, 77] on span "MH11GY" at bounding box center [114, 76] width 60 height 8
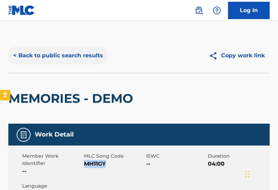
click at [60, 51] on button "< Back to public search results" at bounding box center [57, 55] width 99 height 17
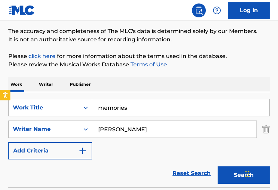
scroll to position [61, 0]
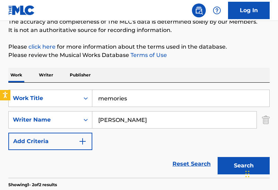
drag, startPoint x: 140, startPoint y: 95, endPoint x: 34, endPoint y: 88, distance: 105.6
click at [34, 88] on div "SearchWithCriteria927ae55c-3a07-4861-bb59-8a408b5568d9 Work Title memories Sear…" at bounding box center [138, 130] width 261 height 95
paste input "Cocoon"
type input "Cocoon"
click at [164, 121] on input "Karah McGillivray" at bounding box center [174, 119] width 164 height 17
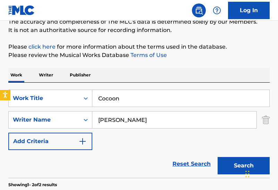
click at [164, 121] on input "Karah McGillivray" at bounding box center [174, 119] width 164 height 17
paste input "Alex DiMauro"
click at [217, 157] on button "Search" at bounding box center [243, 165] width 52 height 17
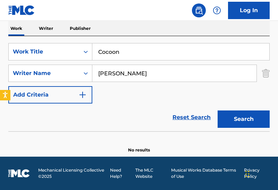
click at [174, 73] on input "Alex DiMauro" at bounding box center [174, 73] width 164 height 17
paste input "Chase Lawrence"
type input "Chase Lawrence"
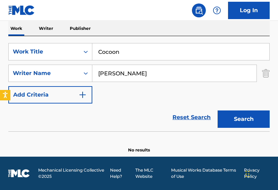
click at [217, 110] on button "Search" at bounding box center [243, 118] width 52 height 17
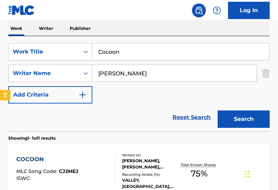
scroll to position [184, 0]
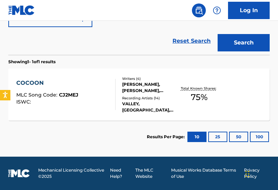
click at [122, 107] on div "VALLEY, VALLEY, VALLEY, VALLEY, VALLEY" at bounding box center [149, 107] width 55 height 12
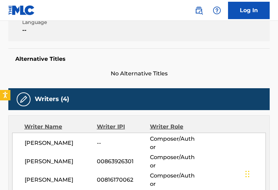
scroll to position [164, 0]
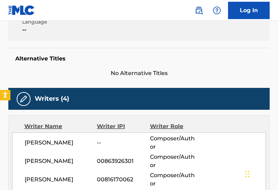
click at [122, 107] on div "Writers (4) Writer Name Writer IPI Writer Role CHASE LAWRENCE -- Composer/Autho…" at bounding box center [138, 152] width 261 height 128
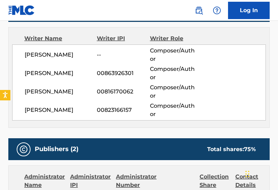
scroll to position [259, 0]
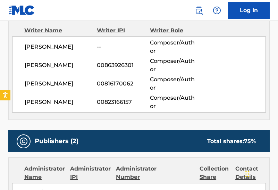
click at [122, 107] on div "Writer Name Writer IPI Writer Role CHASE LAWRENCE -- Composer/Author ROBERT SOW…" at bounding box center [138, 69] width 261 height 101
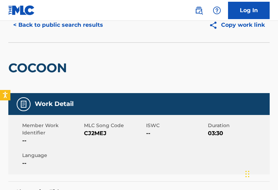
scroll to position [0, 0]
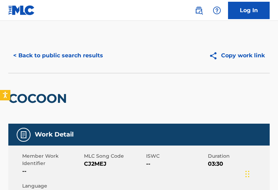
click at [91, 165] on span "CJ2MEJ" at bounding box center [114, 163] width 60 height 8
click at [55, 56] on button "< Back to public search results" at bounding box center [57, 55] width 99 height 17
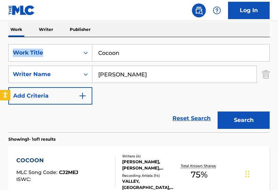
scroll to position [106, 0]
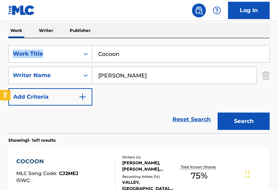
drag, startPoint x: 149, startPoint y: 40, endPoint x: 43, endPoint y: 40, distance: 106.1
click at [43, 40] on div "SearchWithCriteria927ae55c-3a07-4861-bb59-8a408b5568d9 Work Title Cocoon Search…" at bounding box center [138, 85] width 261 height 95
drag, startPoint x: 142, startPoint y: 53, endPoint x: 16, endPoint y: 50, distance: 126.6
click at [16, 50] on div "SearchWithCriteria927ae55c-3a07-4861-bb59-8a408b5568d9 Work Title Cocoon" at bounding box center [138, 53] width 261 height 17
paste input "Wine Dow"
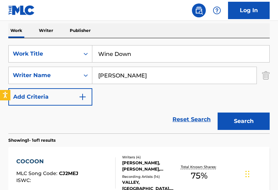
type input "Wine Down"
drag, startPoint x: 158, startPoint y: 75, endPoint x: 29, endPoint y: 75, distance: 129.0
click at [29, 75] on div "SearchWithCriteria7052ad37-b0de-4835-af4b-7527c3d50498 Writer Name Chase Lawren…" at bounding box center [138, 75] width 261 height 17
type input "daryl scott"
click at [217, 112] on button "Search" at bounding box center [243, 120] width 52 height 17
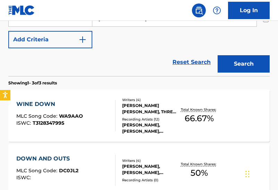
scroll to position [173, 0]
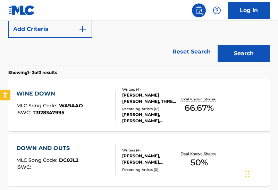
click at [110, 106] on div at bounding box center [113, 104] width 6 height 31
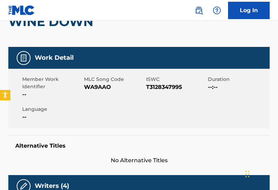
scroll to position [54, 0]
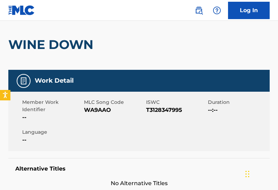
click at [100, 112] on span "WA9AAO" at bounding box center [114, 110] width 60 height 8
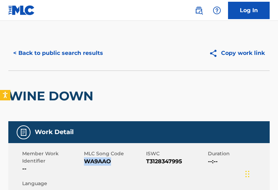
scroll to position [0, 0]
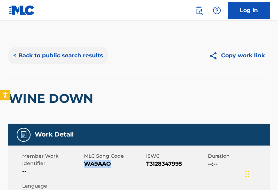
click at [70, 56] on button "< Back to public search results" at bounding box center [57, 55] width 99 height 17
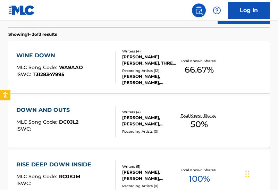
click at [112, 31] on section "Showing 1 - 3 of 3 results" at bounding box center [138, 32] width 261 height 10
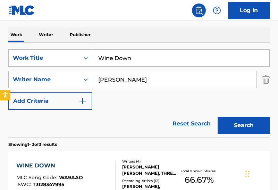
scroll to position [47, 0]
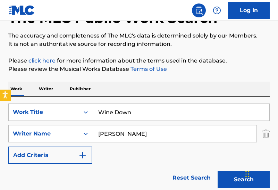
drag, startPoint x: 141, startPoint y: 114, endPoint x: 7, endPoint y: 99, distance: 135.3
click at [7, 99] on body "Accessibility Screen-Reader Guide, Feedback, and Issue Reporting | New window 0…" at bounding box center [139, 48] width 278 height 190
paste input "Better Me"
type input "Better Me"
click at [156, 127] on input "daryl scott" at bounding box center [174, 133] width 164 height 17
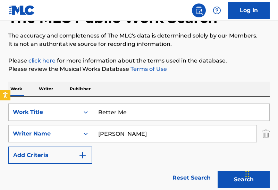
click at [156, 127] on input "daryl scott" at bounding box center [174, 133] width 164 height 17
paste input "Denton Oliver"
type input "Denton Oliver"
click at [217, 171] on button "Search" at bounding box center [243, 179] width 52 height 17
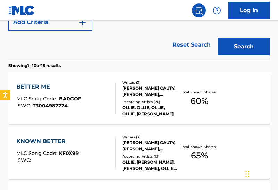
scroll to position [185, 0]
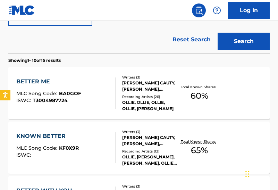
click at [120, 93] on div "Writers ( 3 ) GEORGE RIPLEY CAUTY, CHRIS STILIADIS, DENTON OLIVER Recording Art…" at bounding box center [146, 93] width 62 height 37
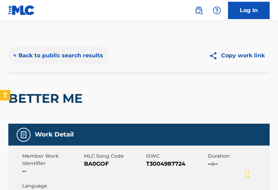
click at [73, 57] on button "< Back to public search results" at bounding box center [57, 55] width 99 height 17
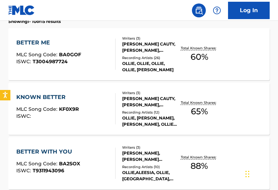
click at [134, 57] on div "Recording Artists ( 26 )" at bounding box center [149, 57] width 55 height 5
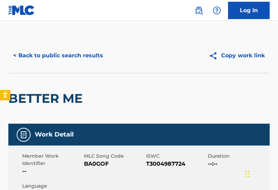
click at [98, 165] on span "BA0GOF" at bounding box center [114, 163] width 60 height 8
click at [78, 57] on button "< Back to public search results" at bounding box center [57, 55] width 99 height 17
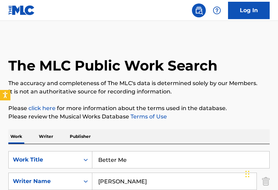
drag, startPoint x: 141, startPoint y: 164, endPoint x: 15, endPoint y: 133, distance: 129.8
paste input "Thinking 'Bout Lov"
type input "Thinking 'Bout Love"
click at [160, 177] on input "Denton Oliver" at bounding box center [174, 181] width 164 height 17
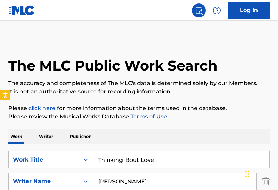
click at [160, 177] on input "Denton Oliver" at bounding box center [174, 181] width 164 height 17
paste input "Khalid YasseinRobyn Dell'Unto"
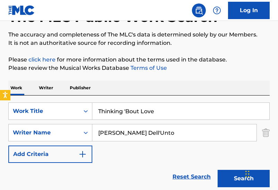
scroll to position [61, 0]
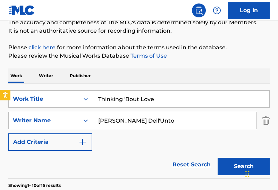
drag, startPoint x: 138, startPoint y: 121, endPoint x: 174, endPoint y: 121, distance: 36.1
click at [174, 121] on input "Khalid YasseinRobyn Dell'Unto" at bounding box center [174, 120] width 164 height 17
click at [217, 157] on button "Search" at bounding box center [243, 165] width 52 height 17
click at [194, 117] on input "Khalid YasseinRobyn Dell'Unto" at bounding box center [174, 120] width 164 height 17
type input "Khalid Yassein"
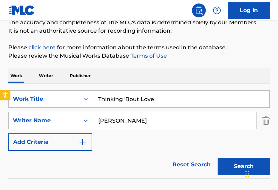
click at [217, 157] on button "Search" at bounding box center [243, 165] width 52 height 17
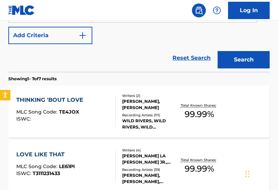
scroll to position [170, 0]
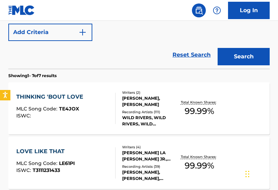
click at [142, 107] on div "Writers ( 2 ) KHALID YASSEIN, ROBYN DELL UNTO Recording Artists ( 111 ) WILD RI…" at bounding box center [146, 108] width 62 height 37
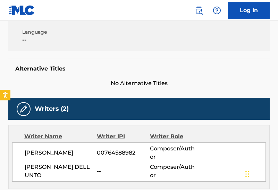
scroll to position [155, 0]
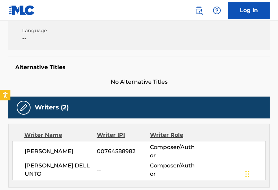
click at [142, 107] on div "Writers (2)" at bounding box center [138, 107] width 261 height 22
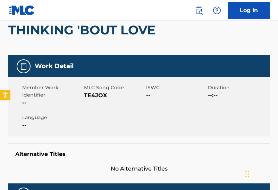
scroll to position [32, 0]
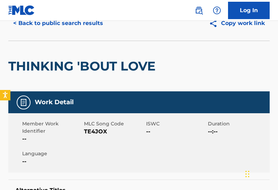
click at [94, 131] on span "TE4JOX" at bounding box center [114, 131] width 60 height 8
click at [68, 15] on nav "Log In" at bounding box center [139, 10] width 278 height 21
click at [68, 22] on button "< Back to public search results" at bounding box center [57, 23] width 99 height 17
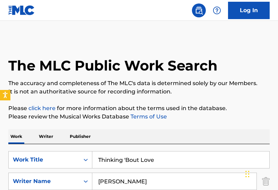
drag, startPoint x: 170, startPoint y: 158, endPoint x: 15, endPoint y: 127, distance: 157.3
paste input "Stardust"
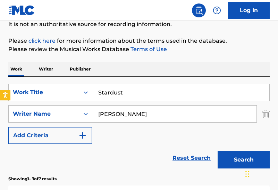
scroll to position [78, 0]
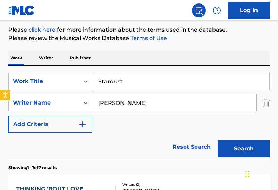
type input "Stardust"
click at [152, 106] on input "Khalid Yassein" at bounding box center [174, 102] width 164 height 17
paste input "Emily ReidJenna WalkerNate HallScott HelmanStuart Walker"
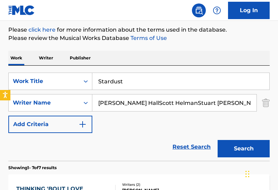
scroll to position [0, 19]
click at [127, 105] on input "Emily ReidJenna WalkerNate HallScott HelmanStuart Walker" at bounding box center [174, 102] width 164 height 17
drag, startPoint x: 127, startPoint y: 104, endPoint x: 277, endPoint y: 105, distance: 149.8
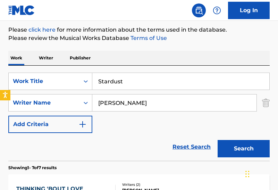
type input "Emily Reid"
click at [217, 140] on button "Search" at bounding box center [243, 148] width 52 height 17
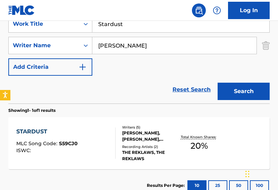
scroll to position [149, 0]
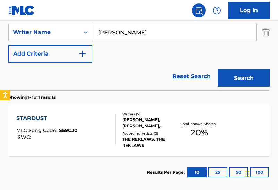
click at [130, 125] on div "EMILY REID, STUART WALKER, JENNA WALKER, SCOTT HELMAN, CALLUM MAUDSLEY" at bounding box center [149, 122] width 55 height 12
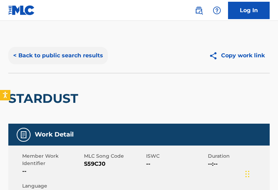
click at [75, 61] on button "< Back to public search results" at bounding box center [57, 55] width 99 height 17
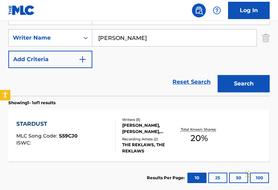
click at [113, 123] on div at bounding box center [113, 135] width 6 height 31
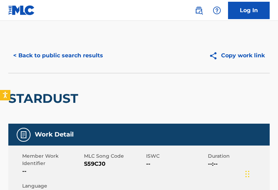
click at [101, 165] on span "S59CJ0" at bounding box center [114, 163] width 60 height 8
click at [64, 61] on button "< Back to public search results" at bounding box center [57, 55] width 99 height 17
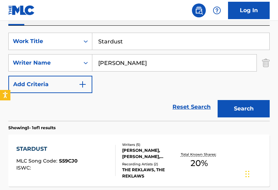
scroll to position [110, 0]
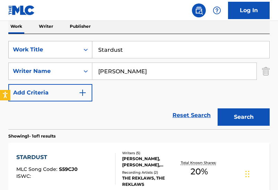
drag, startPoint x: 140, startPoint y: 49, endPoint x: 58, endPoint y: 44, distance: 82.0
click at [58, 44] on div "SearchWithCriteria927ae55c-3a07-4861-bb59-8a408b5568d9 Work Title Stardust" at bounding box center [138, 49] width 261 height 17
paste input "Ugly Beauty"
type input "Ugly Beauty"
drag, startPoint x: 145, startPoint y: 70, endPoint x: 48, endPoint y: 70, distance: 97.1
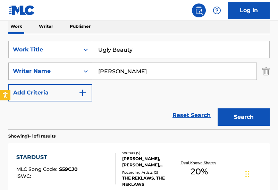
click at [48, 70] on div "SearchWithCriteria7052ad37-b0de-4835-af4b-7527c3d50498 Writer Name Emily Reid" at bounding box center [138, 70] width 261 height 17
type input "thelonious monk"
click at [217, 108] on button "Search" at bounding box center [243, 116] width 52 height 17
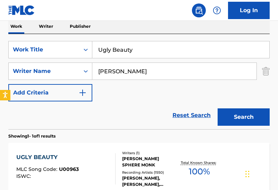
click at [131, 104] on div "Reset Search Search" at bounding box center [138, 115] width 261 height 28
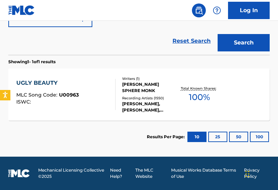
click at [131, 104] on div "CORNELIA NILSSON, THELONIOUS MONK, THELONIOUS MONK, TOMMY FLANAGAN, JEFF PARKER" at bounding box center [149, 107] width 55 height 12
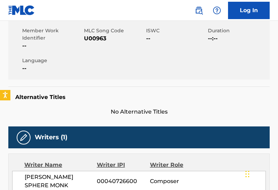
scroll to position [79, 0]
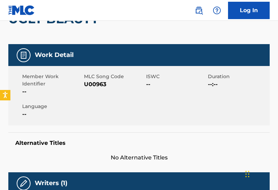
click at [95, 84] on span "U00963" at bounding box center [114, 84] width 60 height 8
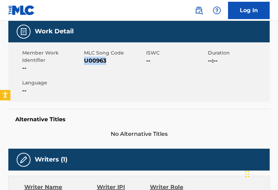
scroll to position [0, 0]
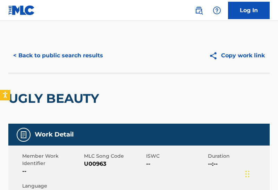
click at [90, 66] on div "< Back to public search results Copy work link" at bounding box center [138, 55] width 261 height 35
click at [86, 53] on button "< Back to public search results" at bounding box center [57, 55] width 99 height 17
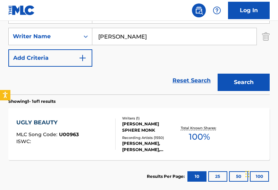
scroll to position [135, 0]
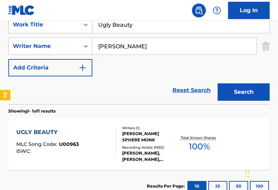
drag, startPoint x: 155, startPoint y: 29, endPoint x: 61, endPoint y: 26, distance: 94.0
click at [61, 26] on div "SearchWithCriteria927ae55c-3a07-4861-bb59-8a408b5568d9 Work Title Ugly Beauty" at bounding box center [138, 24] width 261 height 17
paste input "Celestial Gravi"
type input "Celestial Gravity"
click at [164, 44] on input "thelonious monk" at bounding box center [174, 46] width 164 height 17
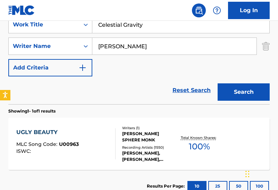
click at [164, 44] on input "thelonious monk" at bounding box center [174, 46] width 164 height 17
paste
drag, startPoint x: 141, startPoint y: 46, endPoint x: 200, endPoint y: 44, distance: 59.0
click at [200, 44] on input "Andrew CyrilleAnthony Braxton" at bounding box center [174, 46] width 164 height 17
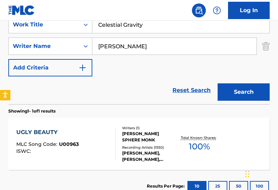
type input "Andrew Cyrille"
click at [217, 83] on button "Search" at bounding box center [243, 91] width 52 height 17
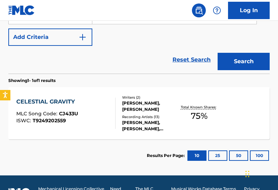
scroll to position [175, 0]
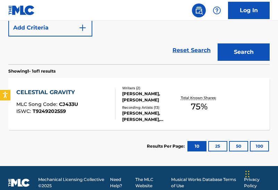
click at [114, 111] on div at bounding box center [113, 103] width 6 height 31
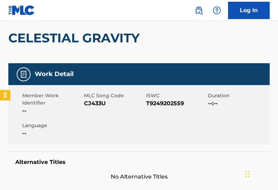
scroll to position [76, 0]
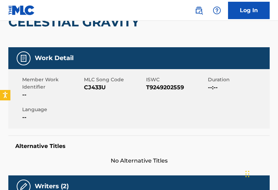
click at [95, 87] on span "CJ433U" at bounding box center [114, 87] width 60 height 8
click at [190, 97] on div "Member Work Identifier -- MLC Song Code CJ433U ISWC T9249202559 Duration --:-- …" at bounding box center [138, 98] width 261 height 59
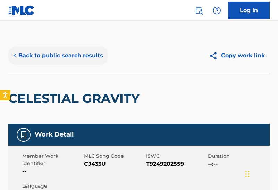
click at [83, 59] on button "< Back to public search results" at bounding box center [57, 55] width 99 height 17
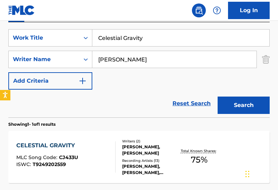
scroll to position [119, 0]
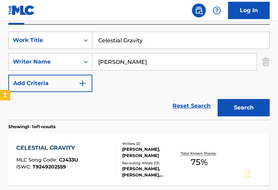
drag, startPoint x: 155, startPoint y: 42, endPoint x: 44, endPoint y: 39, distance: 110.3
click at [44, 39] on div "SearchWithCriteria927ae55c-3a07-4861-bb59-8a408b5568d9 Work Title Celestial Gra…" at bounding box center [138, 40] width 261 height 17
type input "nothing but the love"
drag, startPoint x: 156, startPoint y: 65, endPoint x: 36, endPoint y: 63, distance: 119.6
click at [36, 63] on div "SearchWithCriteria7052ad37-b0de-4835-af4b-7527c3d50498 Writer Name Andrew Cyril…" at bounding box center [138, 61] width 261 height 17
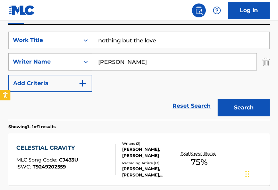
type input "STEPHEN WRABEL"
click at [217, 99] on button "Search" at bounding box center [243, 107] width 52 height 17
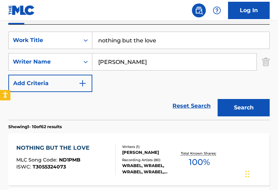
scroll to position [158, 0]
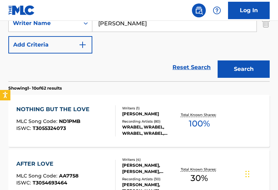
click at [128, 115] on div "STEPHEN SAMUEL WRABEL" at bounding box center [149, 114] width 55 height 6
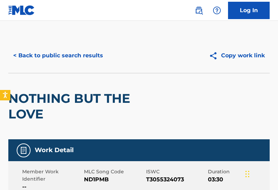
click at [100, 177] on span "ND1PMB" at bounding box center [114, 179] width 60 height 8
click at [77, 48] on button "< Back to public search results" at bounding box center [57, 55] width 99 height 17
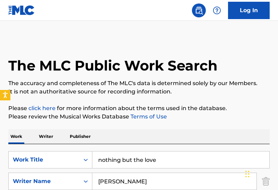
drag, startPoint x: 90, startPoint y: 156, endPoint x: 1, endPoint y: 147, distance: 89.6
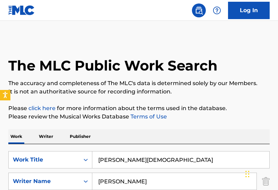
type input "Caitlyn SmithKhalid Yassein"
drag, startPoint x: 170, startPoint y: 181, endPoint x: 6, endPoint y: 172, distance: 164.2
type input "neon stars"
drag, startPoint x: 137, startPoint y: 159, endPoint x: 188, endPoint y: 159, distance: 51.3
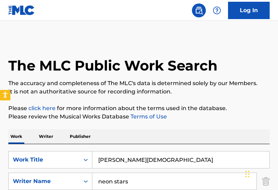
click at [188, 159] on input "Caitlyn SmithKhalid Yassein" at bounding box center [180, 159] width 177 height 17
type input "Caitlyn Smith"
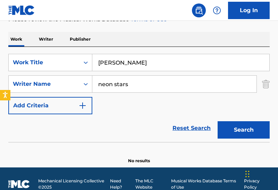
scroll to position [108, 0]
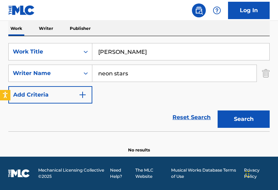
click at [152, 75] on input "neon stars" at bounding box center [174, 73] width 164 height 17
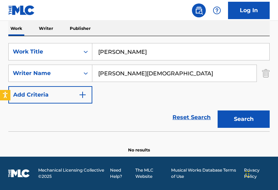
type input "Caitlyn SmithKhalid Yassein"
drag, startPoint x: 155, startPoint y: 58, endPoint x: 62, endPoint y: 54, distance: 92.3
click at [62, 54] on div "SearchWithCriteria927ae55c-3a07-4861-bb59-8a408b5568d9 Work Title Caitlyn Smith" at bounding box center [138, 51] width 261 height 17
type input "neon stars"
click at [217, 110] on button "Search" at bounding box center [243, 118] width 52 height 17
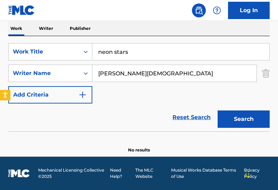
drag, startPoint x: 136, startPoint y: 72, endPoint x: 188, endPoint y: 73, distance: 52.4
click at [188, 73] on input "Caitlyn SmithKhalid Yassein" at bounding box center [174, 73] width 164 height 17
type input "Caitlyn Smith"
click at [217, 110] on button "Search" at bounding box center [243, 118] width 52 height 17
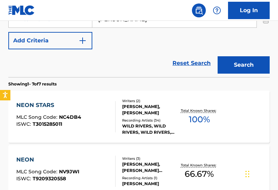
scroll to position [169, 0]
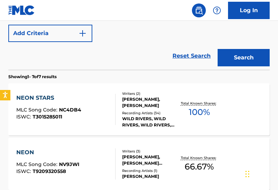
click at [141, 112] on div "Recording Artists ( 34 )" at bounding box center [149, 112] width 55 height 5
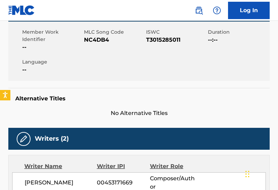
scroll to position [118, 0]
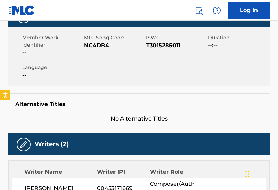
click at [98, 47] on span "NC4DB4" at bounding box center [114, 45] width 60 height 8
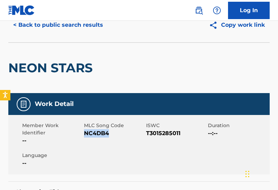
scroll to position [0, 0]
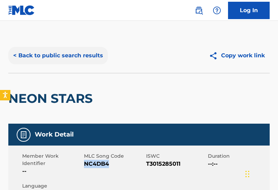
click at [74, 53] on button "< Back to public search results" at bounding box center [57, 55] width 99 height 17
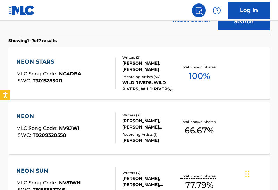
click at [124, 37] on section "Showing 1 - 7 of 7 results" at bounding box center [138, 39] width 261 height 10
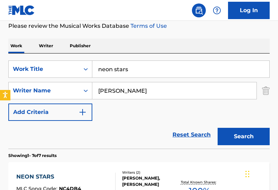
scroll to position [56, 0]
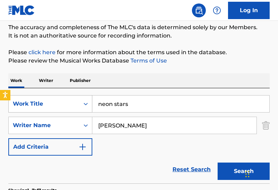
drag, startPoint x: 125, startPoint y: 106, endPoint x: 35, endPoint y: 101, distance: 90.6
click at [35, 101] on div "SearchWithCriteria927ae55c-3a07-4861-bb59-8a408b5568d9 Work Title neon stars" at bounding box center [138, 103] width 261 height 17
type input "The Journey"
click at [154, 125] on input "Caitlyn Smith" at bounding box center [174, 125] width 164 height 17
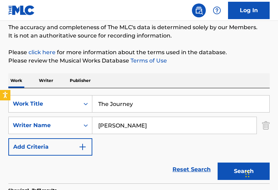
click at [154, 125] on input "Caitlyn Smith" at bounding box center [174, 125] width 164 height 17
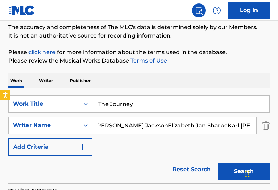
scroll to position [0, 0]
drag, startPoint x: 166, startPoint y: 124, endPoint x: 248, endPoint y: 126, distance: 81.1
click at [248, 126] on input "Caroline Maylon JacksonElizabeth Jan SharpeKarl Reed-Bernhard Krafft" at bounding box center [174, 125] width 164 height 17
drag, startPoint x: 253, startPoint y: 127, endPoint x: 280, endPoint y: 131, distance: 27.1
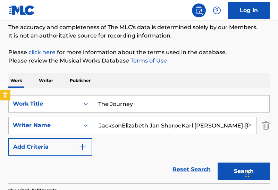
click at [251, 131] on html "Accessibility Screen-Reader Guide, Feedback, and Issue Reporting | New window 0…" at bounding box center [139, 39] width 278 height 190
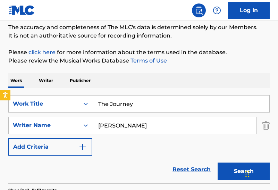
scroll to position [0, 0]
type input "Caroline Maylon Jackson"
click at [217, 162] on button "Search" at bounding box center [243, 170] width 52 height 17
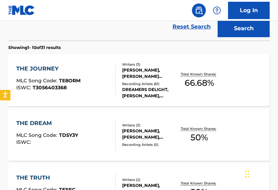
scroll to position [199, 0]
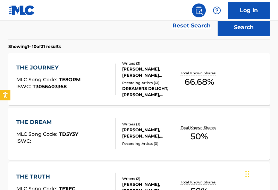
click at [144, 77] on div "CAROLINE MAYLON JACKSON, ELIZABETH JAN SHARPE, KARL REED BERNHARD KRAFFT" at bounding box center [149, 72] width 55 height 12
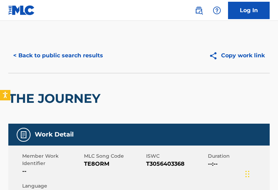
click at [100, 161] on span "TE8ORM" at bounding box center [114, 163] width 60 height 8
click at [56, 62] on button "< Back to public search results" at bounding box center [57, 55] width 99 height 17
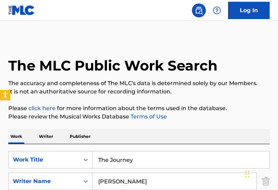
drag, startPoint x: 187, startPoint y: 183, endPoint x: 0, endPoint y: 153, distance: 188.6
type input "Jaden Daniel ParkesJason Lee P SchoushkoffJordan Eugene ArtsJoshua Marc Fountai…"
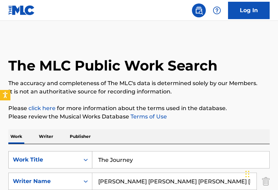
drag, startPoint x: 142, startPoint y: 160, endPoint x: 15, endPoint y: 156, distance: 127.6
click at [15, 156] on div "SearchWithCriteria927ae55c-3a07-4861-bb59-8a408b5568d9 Work Title The Journey" at bounding box center [138, 159] width 261 height 17
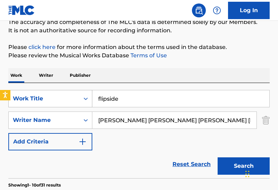
scroll to position [69, 0]
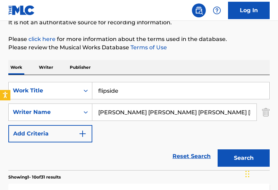
type input "flipside"
click at [141, 109] on input "Jaden Daniel ParkesJason Lee P SchoushkoffJordan Eugene ArtsJoshua Marc Fountai…" at bounding box center [174, 112] width 164 height 17
drag, startPoint x: 155, startPoint y: 112, endPoint x: 280, endPoint y: 121, distance: 124.8
click at [251, 121] on html "Accessibility Screen-Reader Guide, Feedback, and Issue Reporting | New window 0…" at bounding box center [139, 26] width 278 height 190
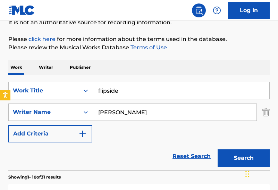
scroll to position [0, 0]
click at [217, 149] on button "Search" at bounding box center [243, 157] width 52 height 17
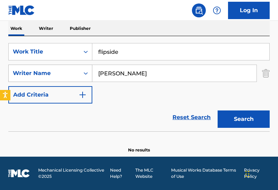
drag, startPoint x: 172, startPoint y: 74, endPoint x: 81, endPoint y: 72, distance: 90.1
click at [81, 72] on div "SearchWithCriteria7052ad37-b0de-4835-af4b-7527c3d50498 Writer Name Jaden Daniel…" at bounding box center [138, 72] width 261 height 17
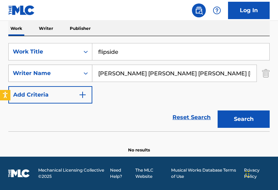
scroll to position [0, 90]
drag, startPoint x: 134, startPoint y: 73, endPoint x: 280, endPoint y: 85, distance: 146.4
click at [217, 110] on button "Search" at bounding box center [243, 118] width 52 height 17
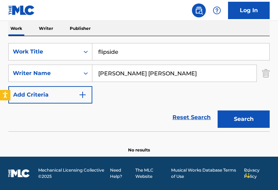
type input "Jason Lee P SchoushkoffJordan Eugene ArtsJoshua Marc FountainTom William Young"
click at [140, 75] on input "Jason Lee P SchoushkoffJordan Eugene ArtsJoshua Marc FountainTom William Young" at bounding box center [174, 73] width 164 height 17
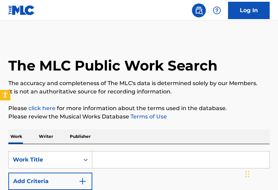
click at [108, 157] on input "Search Form" at bounding box center [180, 159] width 177 height 17
type input "flipside"
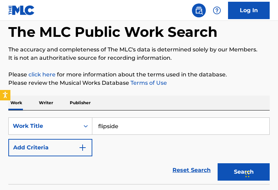
scroll to position [48, 0]
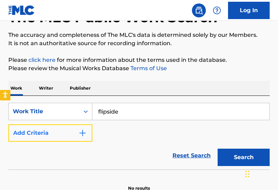
click at [62, 139] on button "Add Criteria" at bounding box center [50, 132] width 84 height 17
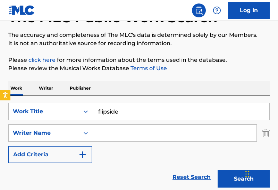
click at [120, 134] on input "Search Form" at bounding box center [174, 132] width 164 height 17
paste input "[PERSON_NAME] [PERSON_NAME] [PERSON_NAME] [PERSON_NAME] [PERSON_NAME]"
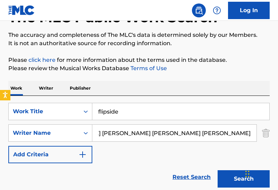
click at [120, 134] on input "[PERSON_NAME] [PERSON_NAME] [PERSON_NAME] [PERSON_NAME] [PERSON_NAME]" at bounding box center [174, 132] width 164 height 17
drag, startPoint x: 155, startPoint y: 133, endPoint x: 280, endPoint y: 140, distance: 125.0
click at [277, 140] on html "Press Option+1 for screen-reader mode, Option+0 to cancel Accessibility Screen-…" at bounding box center [139, 47] width 278 height 190
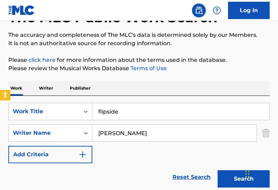
scroll to position [0, 0]
click at [217, 170] on button "Search" at bounding box center [243, 178] width 52 height 17
drag, startPoint x: 191, startPoint y: 138, endPoint x: 47, endPoint y: 132, distance: 143.6
click at [47, 132] on div "SearchWithCriteria79447607-e08a-4329-8040-03ba005fda98 Writer Name [PERSON_NAME]" at bounding box center [138, 132] width 261 height 17
paste input "son [PERSON_NAME] [PERSON_NAME] [PERSON_NAME] [PERSON_NAME]"
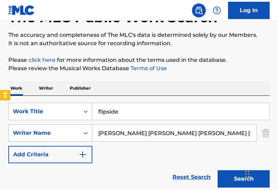
scroll to position [0, 90]
drag, startPoint x: 133, startPoint y: 133, endPoint x: 280, endPoint y: 137, distance: 146.7
click at [277, 137] on html "Accessibility Screen-Reader Guide, Feedback, and Issue Reporting | New window 0…" at bounding box center [139, 47] width 278 height 190
click at [217, 170] on button "Search" at bounding box center [243, 178] width 52 height 17
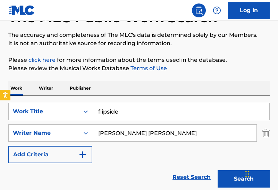
type input "[PERSON_NAME] [PERSON_NAME] [PERSON_NAME] [PERSON_NAME]"
click at [167, 130] on input "[PERSON_NAME] [PERSON_NAME] [PERSON_NAME] [PERSON_NAME]" at bounding box center [174, 132] width 164 height 17
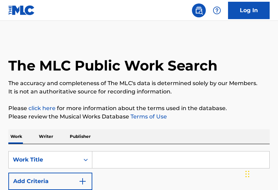
click at [115, 160] on input "Search Form" at bounding box center [180, 159] width 177 height 17
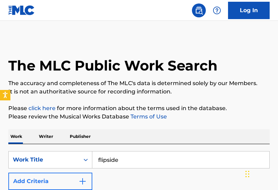
type input "flipside"
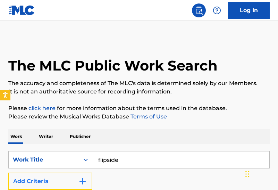
click at [71, 177] on button "Add Criteria" at bounding box center [50, 180] width 84 height 17
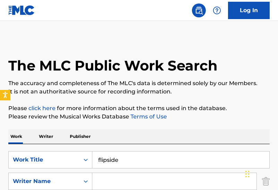
click at [125, 177] on input "Search Form" at bounding box center [174, 181] width 164 height 17
paste input "[PERSON_NAME] [PERSON_NAME] FountainTom [PERSON_NAME]"
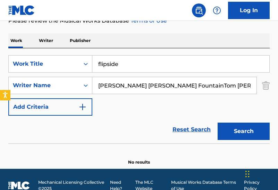
scroll to position [95, 0]
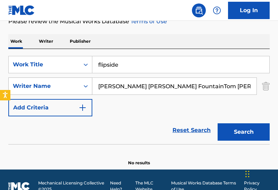
drag, startPoint x: 161, startPoint y: 87, endPoint x: 61, endPoint y: 79, distance: 99.4
click at [61, 79] on div "SearchWithCriteriab8e383cc-2871-49f8-9236-73a4d10f32db Writer Name [PERSON_NAME…" at bounding box center [138, 85] width 261 height 17
type input "[PERSON_NAME] [PERSON_NAME]"
click at [217, 123] on button "Search" at bounding box center [243, 131] width 52 height 17
